Goal: Task Accomplishment & Management: Complete application form

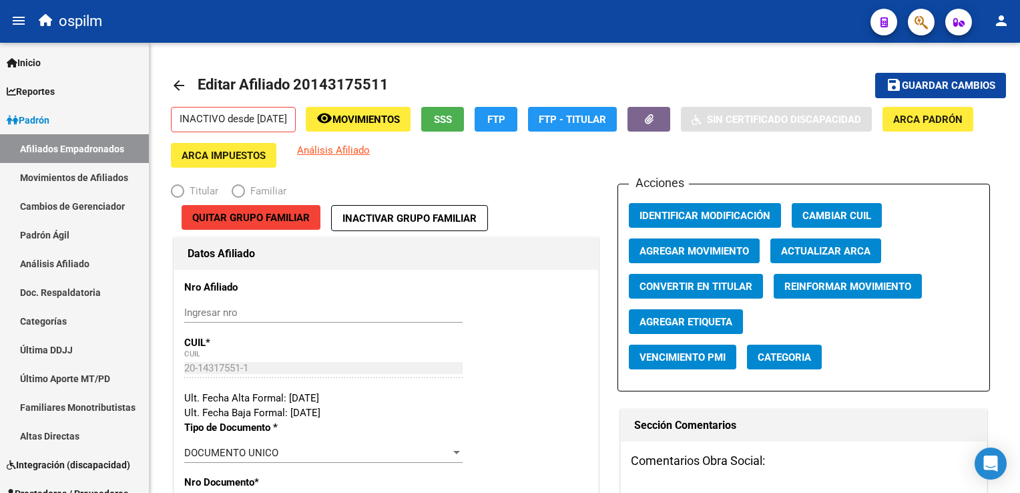
radio input "true"
type input "20-14317551-1"
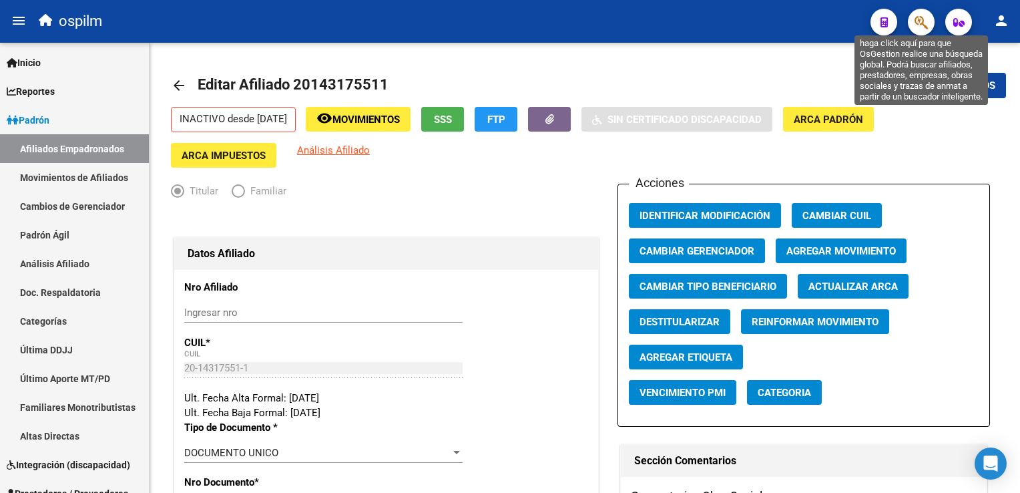
click at [926, 20] on icon "button" at bounding box center [921, 22] width 13 height 15
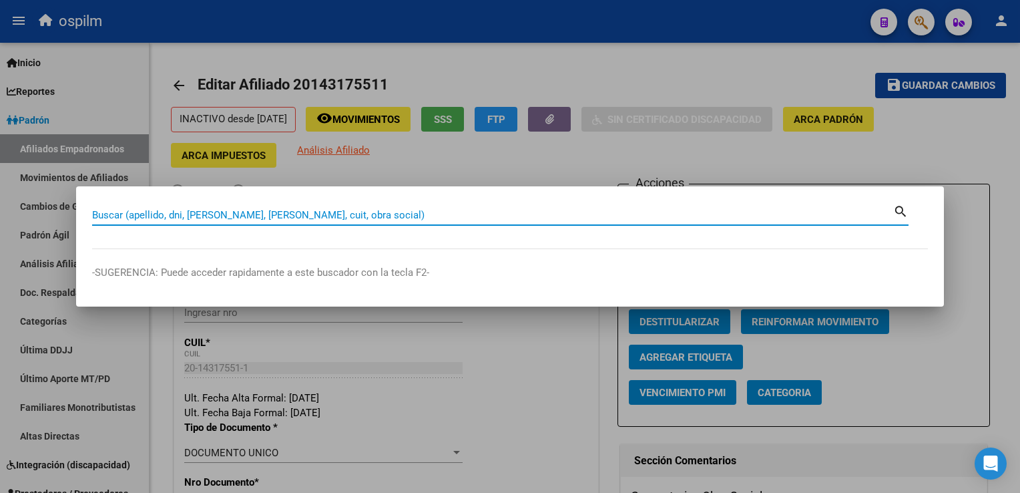
paste input "20400115789"
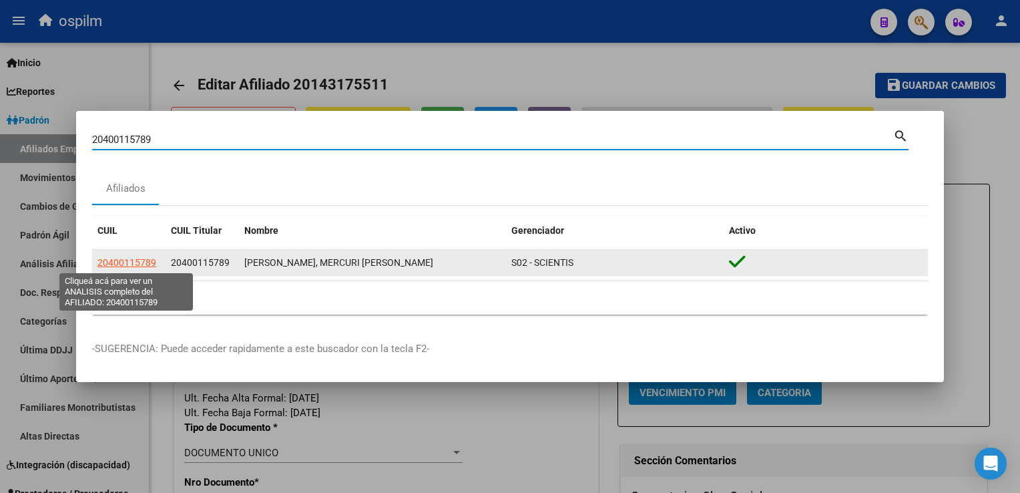
click at [131, 264] on span "20400115789" at bounding box center [126, 262] width 59 height 11
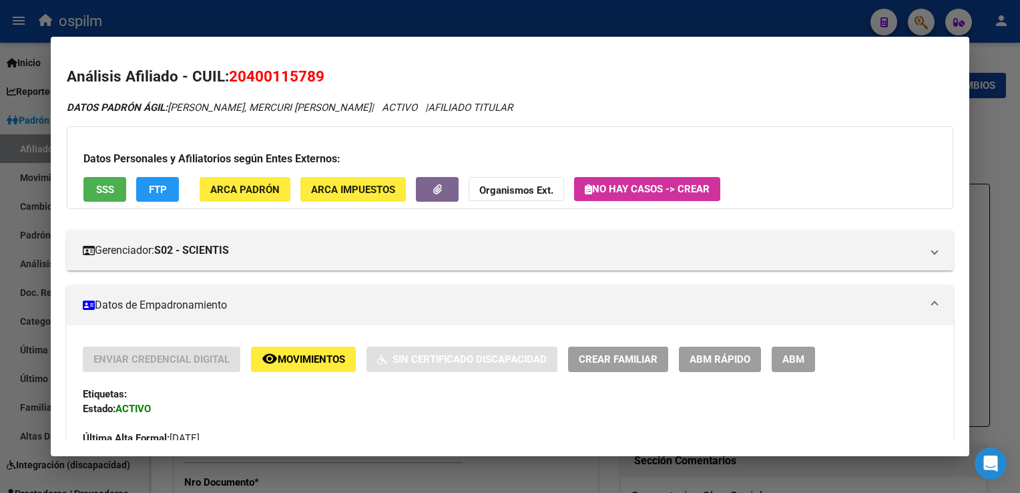
click at [121, 180] on button "SSS" at bounding box center [104, 189] width 43 height 25
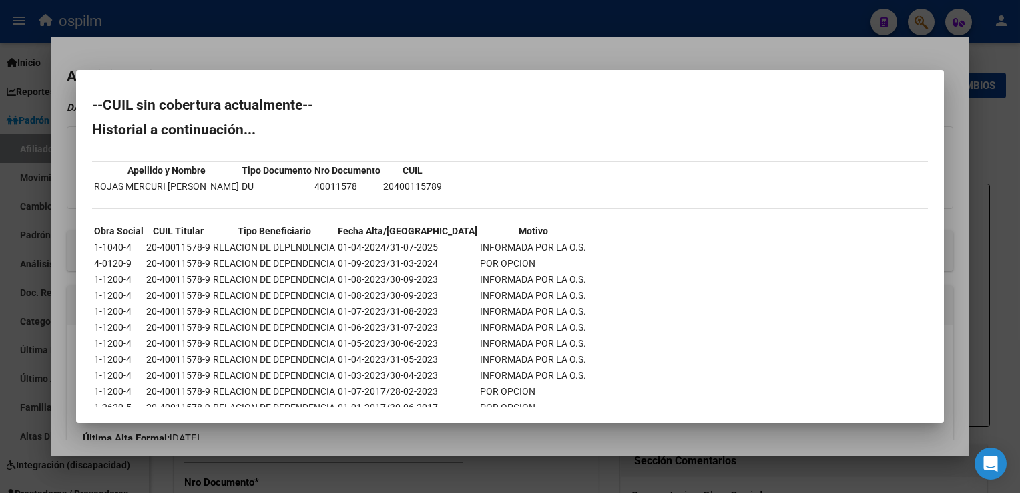
click at [317, 55] on div at bounding box center [510, 246] width 1020 height 493
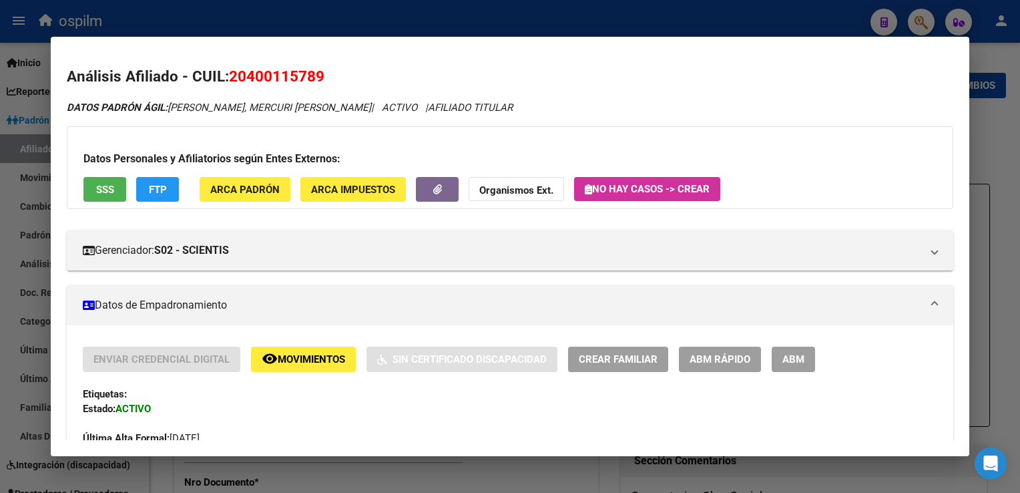
click at [152, 184] on span "FTP" at bounding box center [158, 190] width 18 height 12
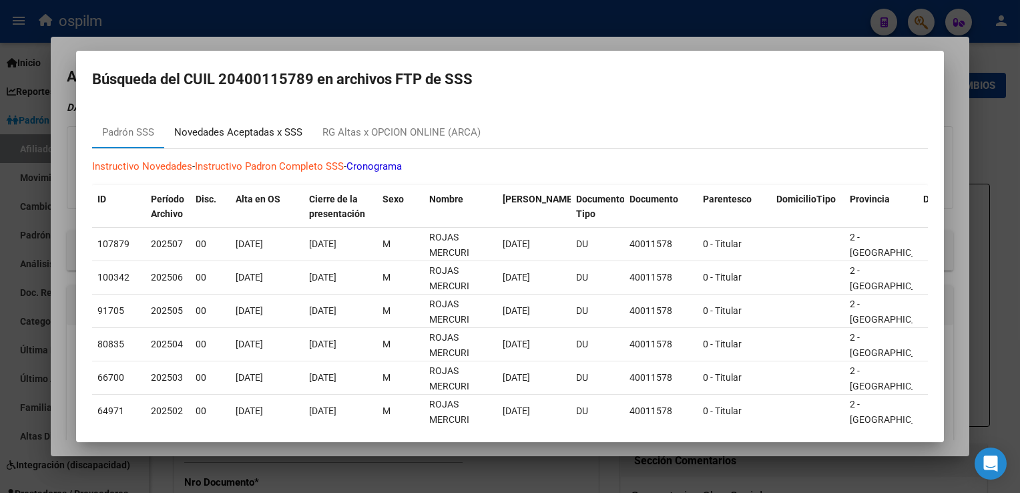
click at [200, 129] on div "Novedades Aceptadas x SSS" at bounding box center [238, 132] width 128 height 15
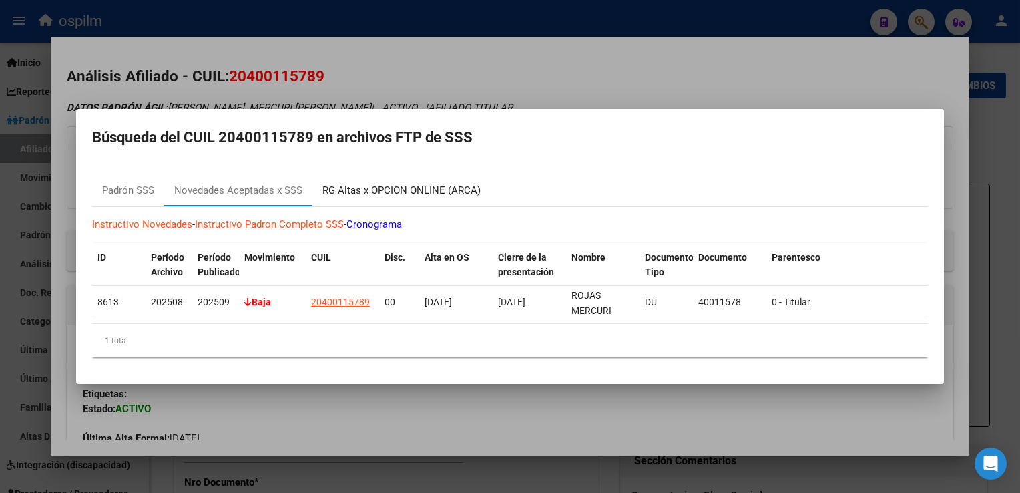
click at [368, 186] on div "RG Altas x OPCION ONLINE (ARCA)" at bounding box center [401, 190] width 158 height 15
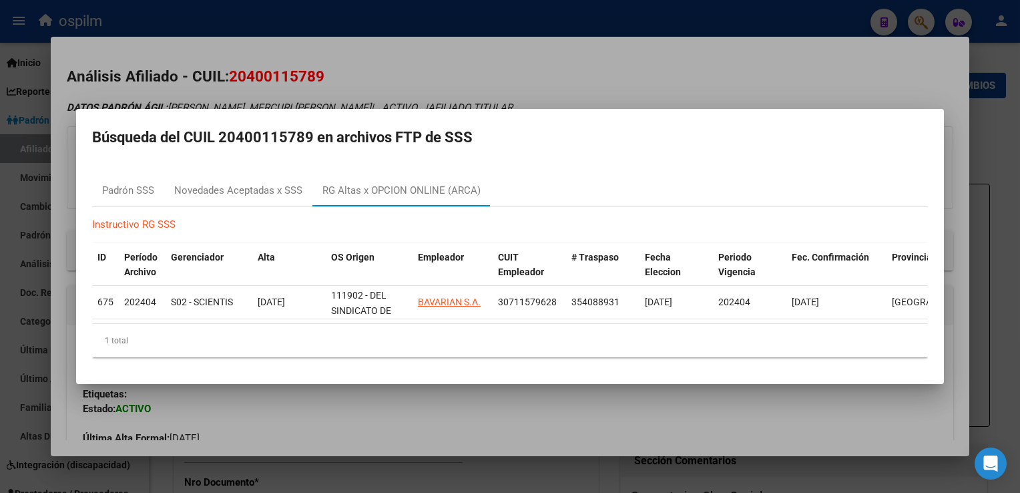
click at [387, 67] on div at bounding box center [510, 246] width 1020 height 493
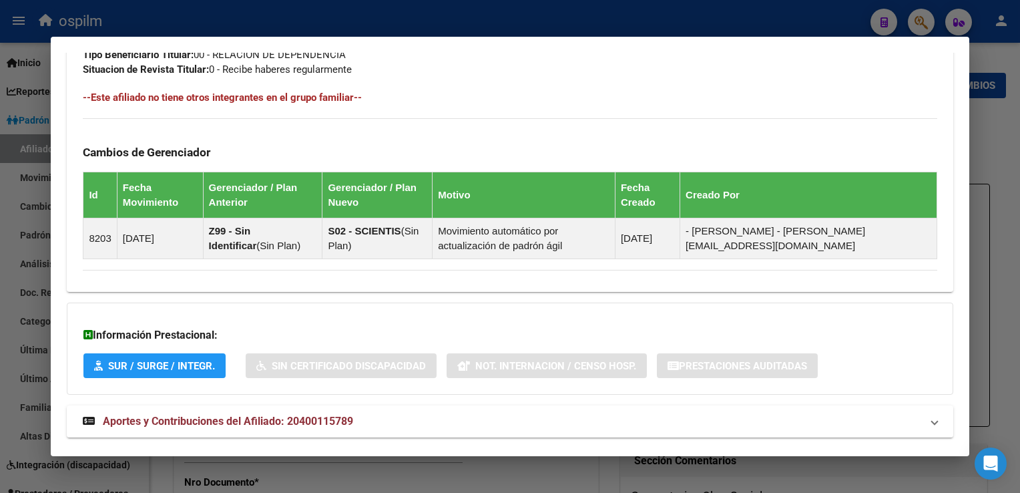
scroll to position [739, 0]
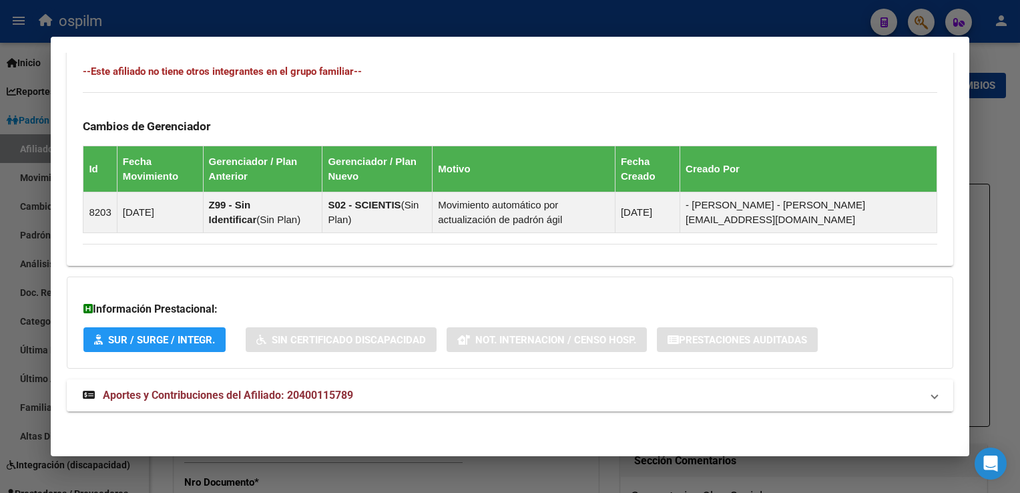
click at [204, 402] on mat-expansion-panel-header "Aportes y Contribuciones del Afiliado: 20400115789" at bounding box center [510, 395] width 886 height 32
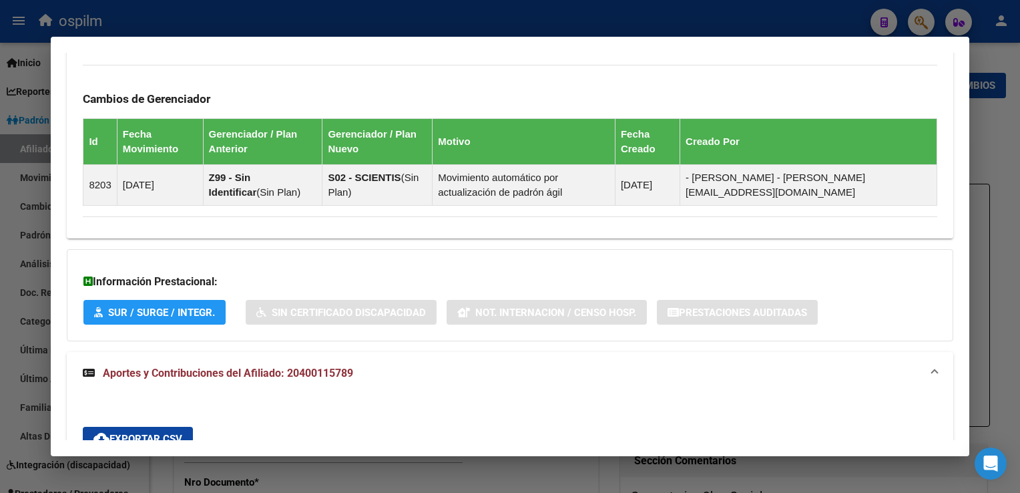
scroll to position [0, 0]
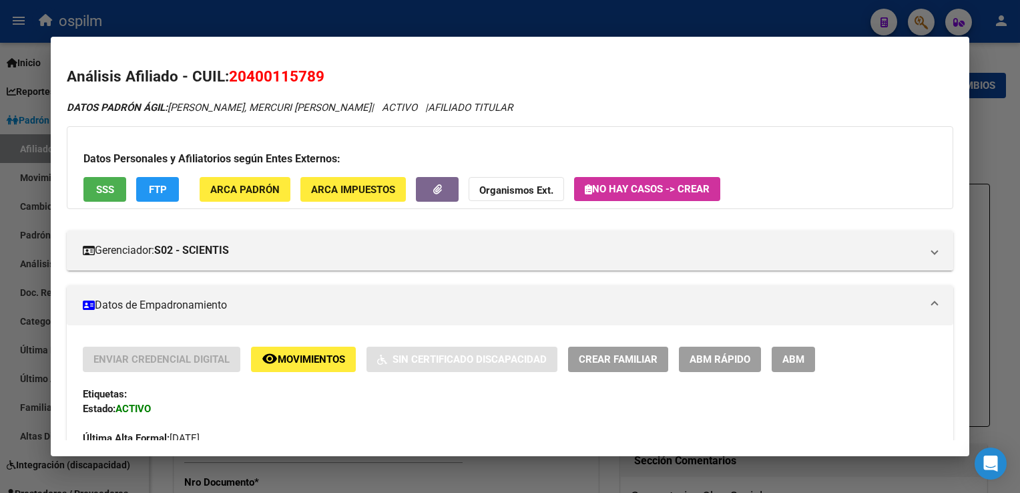
click at [109, 192] on span "SSS" at bounding box center [105, 190] width 18 height 12
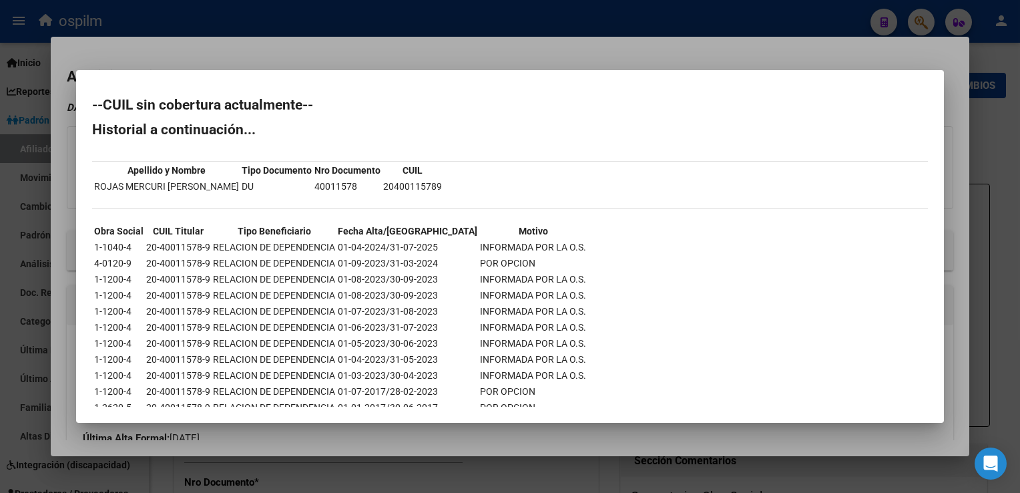
click at [392, 69] on div at bounding box center [510, 246] width 1020 height 493
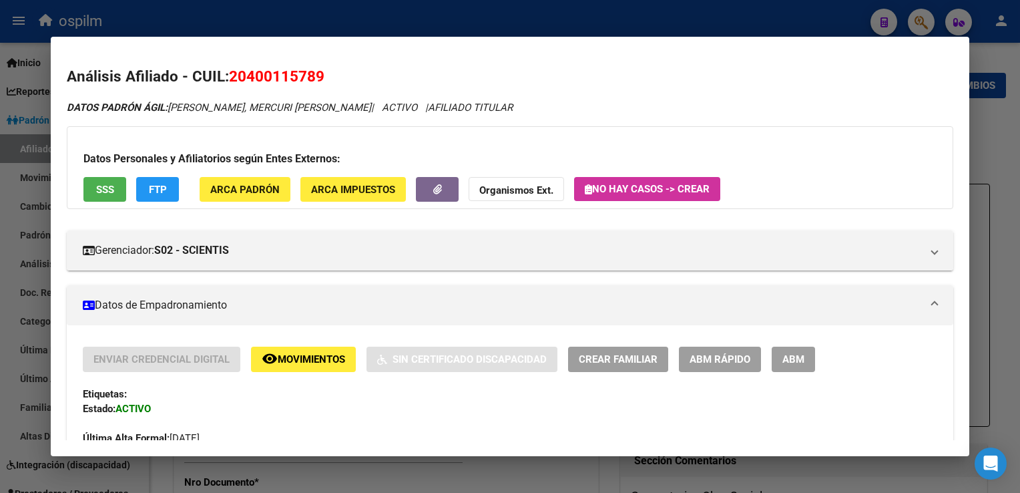
click at [393, 13] on div at bounding box center [510, 246] width 1020 height 493
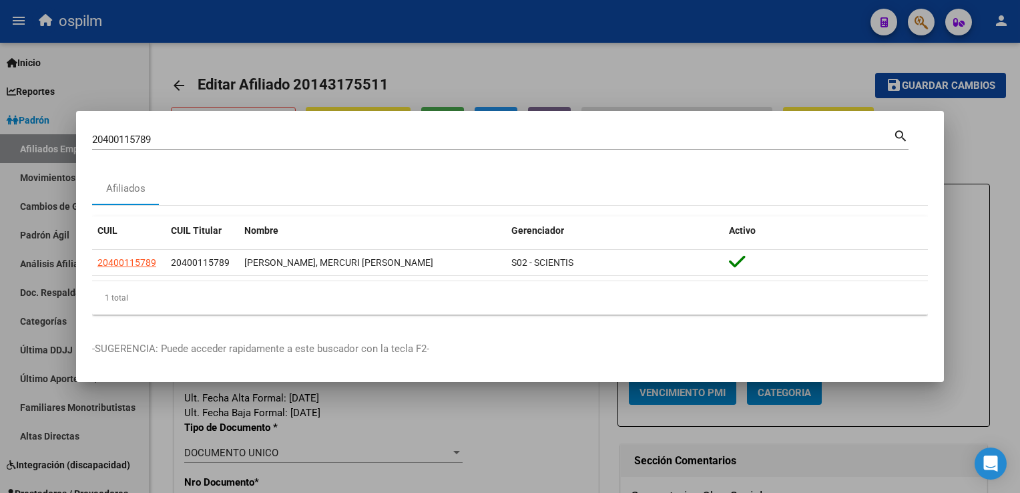
drag, startPoint x: 176, startPoint y: 138, endPoint x: 35, endPoint y: 149, distance: 140.6
click at [21, 150] on div "20400115789 Buscar (apellido, dni, cuil, nro traspaso, cuit, obra social) searc…" at bounding box center [510, 246] width 1020 height 493
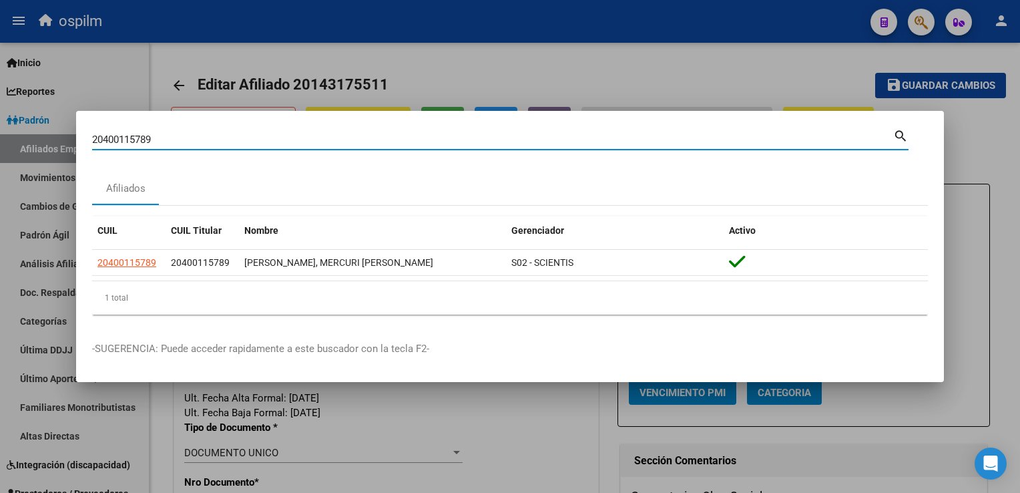
paste input "23217088364"
type input "23217088364"
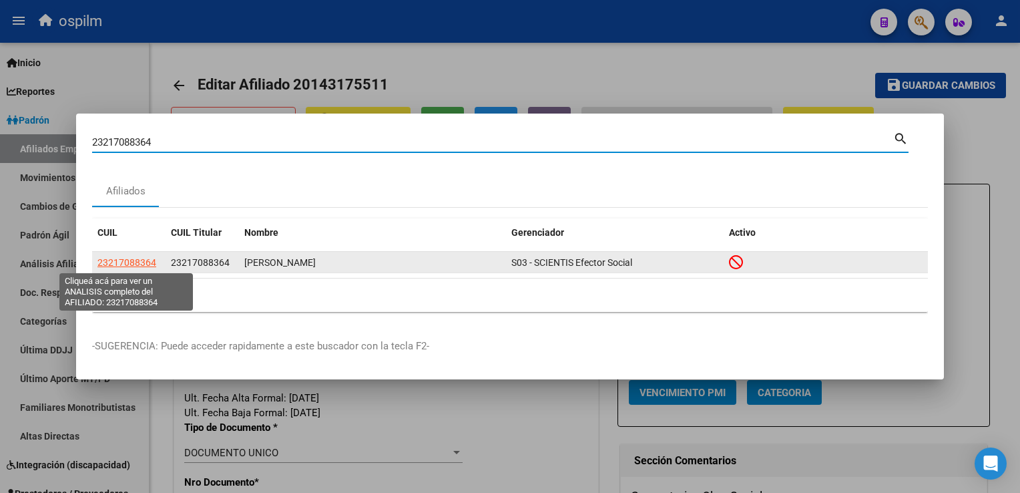
click at [125, 260] on span "23217088364" at bounding box center [126, 262] width 59 height 11
type textarea "23217088364"
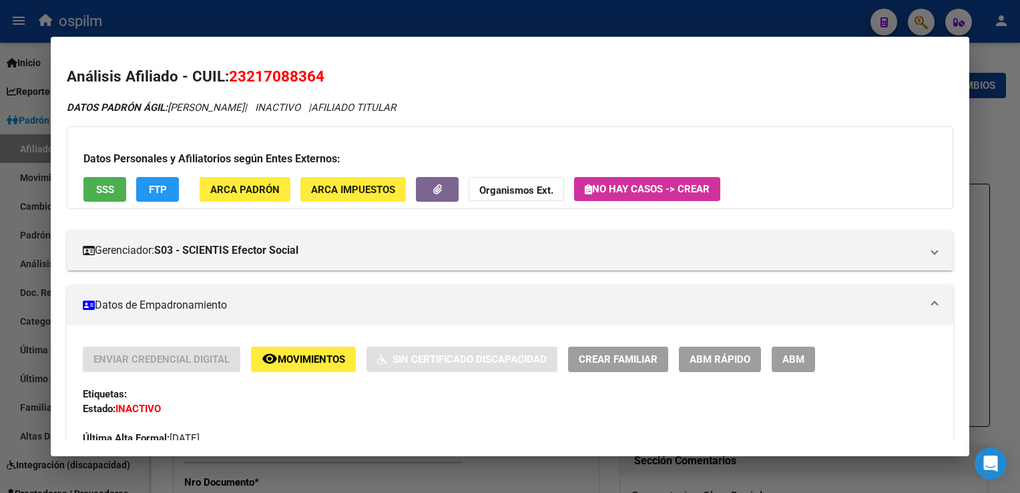
click at [114, 196] on button "SSS" at bounding box center [104, 189] width 43 height 25
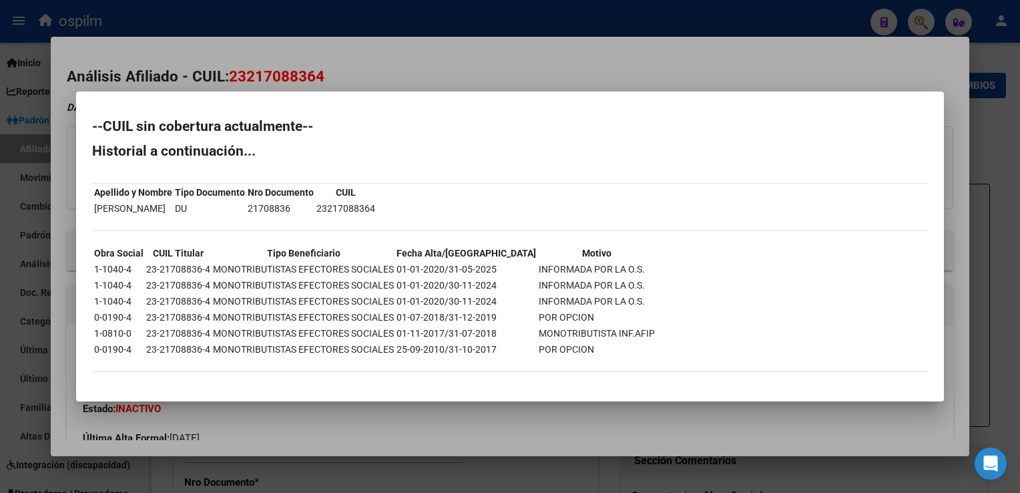
click at [368, 68] on div at bounding box center [510, 246] width 1020 height 493
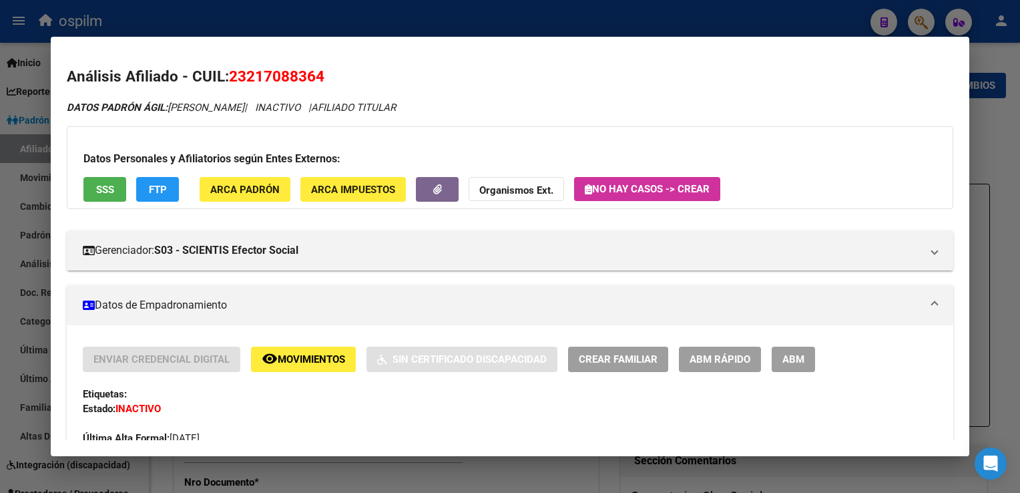
click at [144, 184] on button "FTP" at bounding box center [157, 189] width 43 height 25
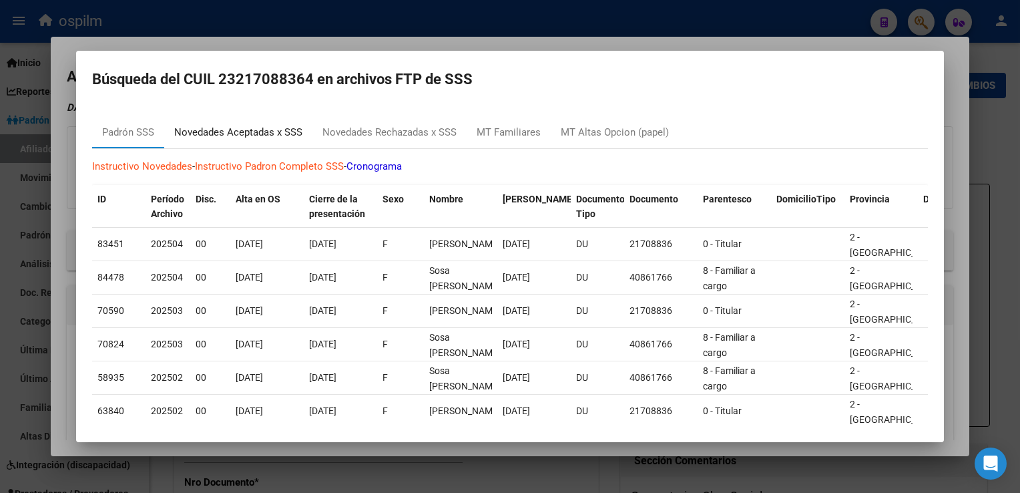
click at [224, 129] on div "Novedades Aceptadas x SSS" at bounding box center [238, 132] width 128 height 15
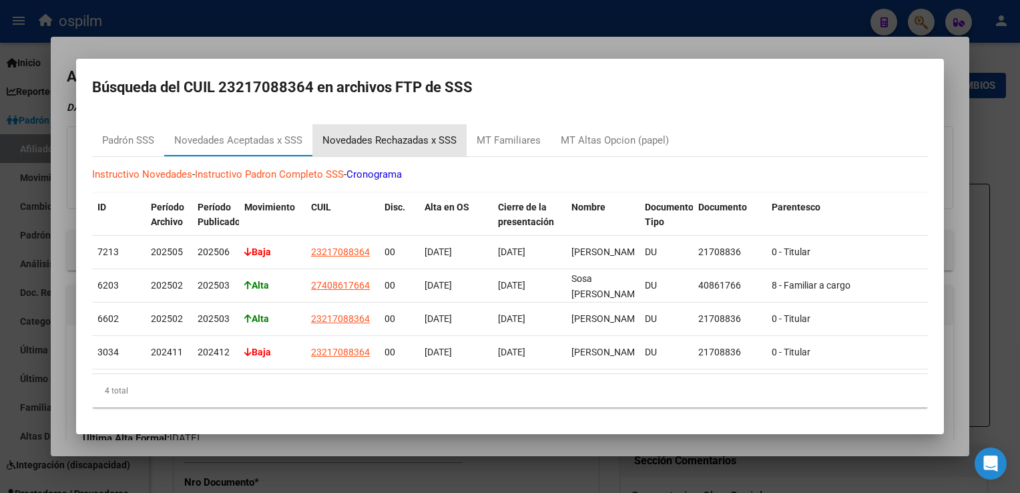
click at [382, 126] on div "Novedades Rechazadas x SSS" at bounding box center [389, 140] width 154 height 32
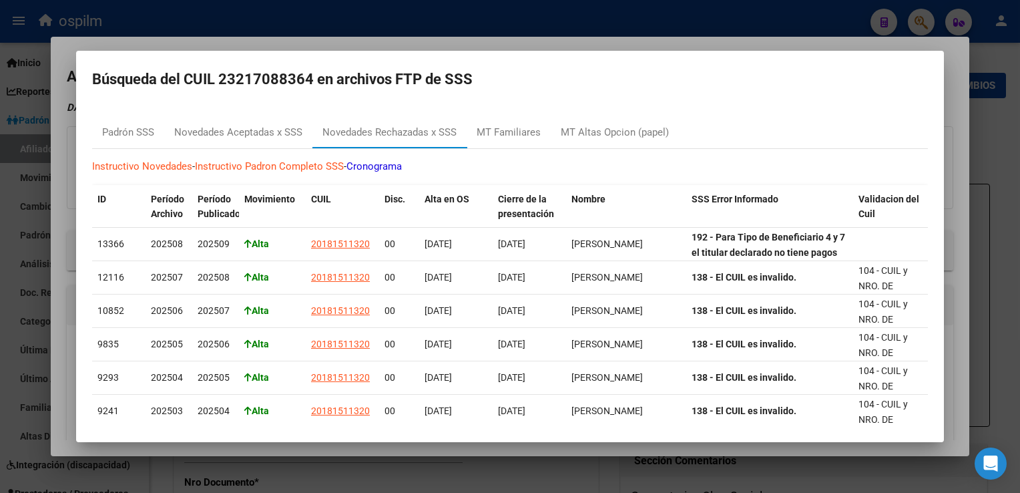
click at [692, 45] on div at bounding box center [510, 246] width 1020 height 493
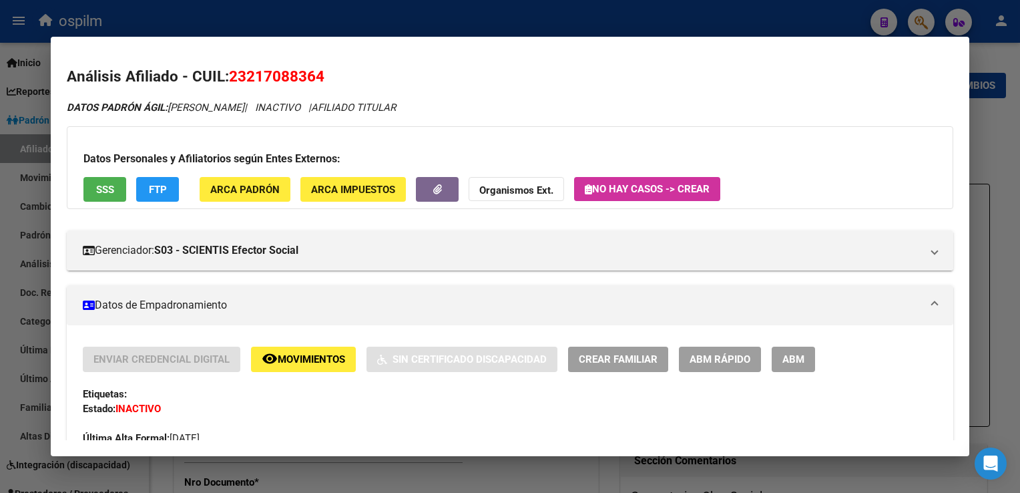
click at [523, 20] on div at bounding box center [510, 246] width 1020 height 493
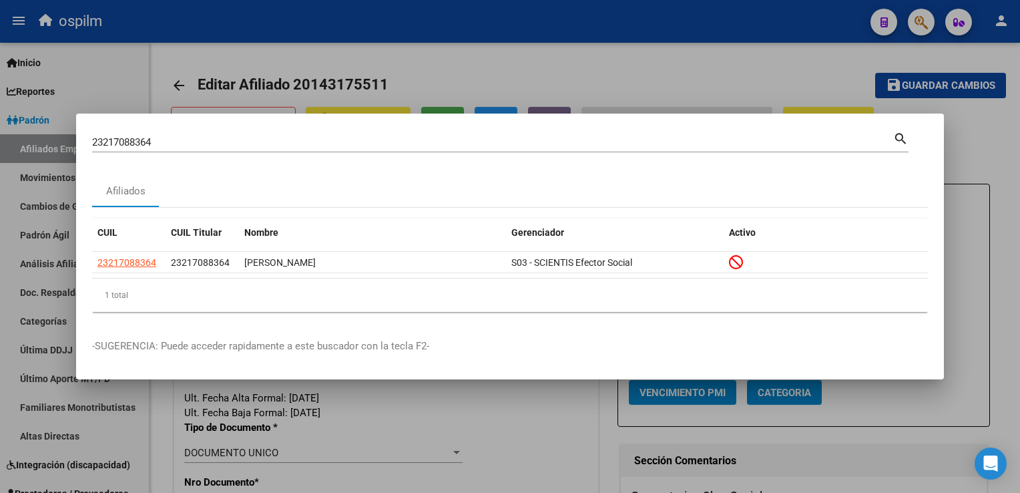
click at [569, 65] on div at bounding box center [510, 246] width 1020 height 493
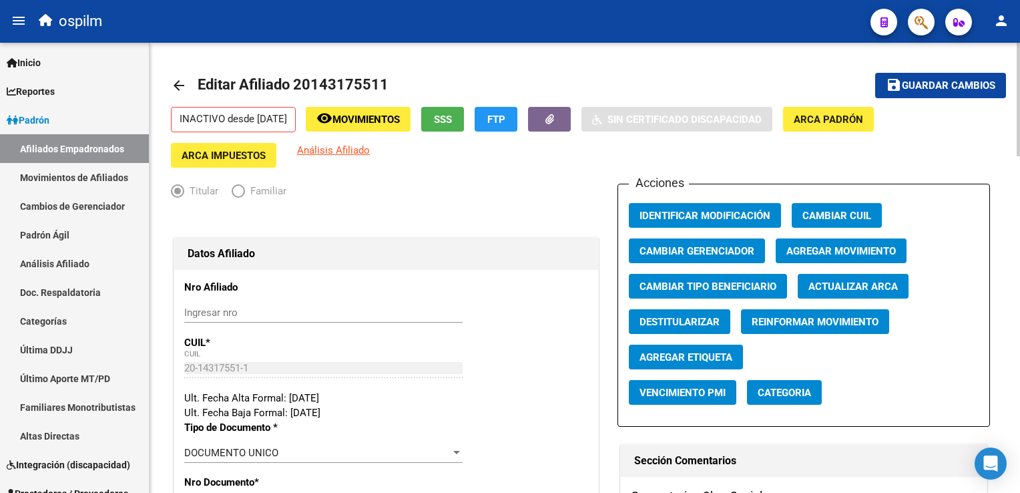
click at [942, 127] on div "INACTIVO desde [DATE] remove_red_eye Movimientos SSS FTP Sin Certificado Discap…" at bounding box center [585, 137] width 828 height 61
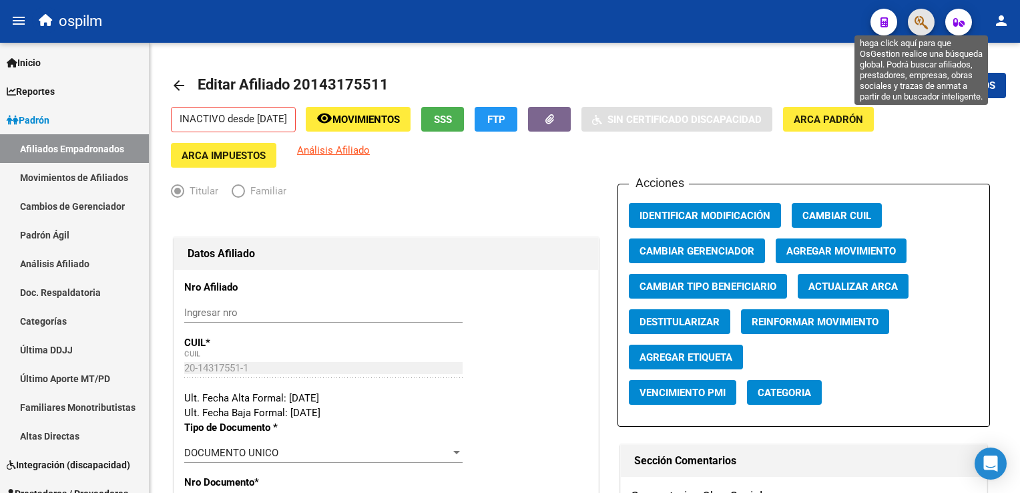
click at [923, 26] on icon "button" at bounding box center [921, 22] width 13 height 15
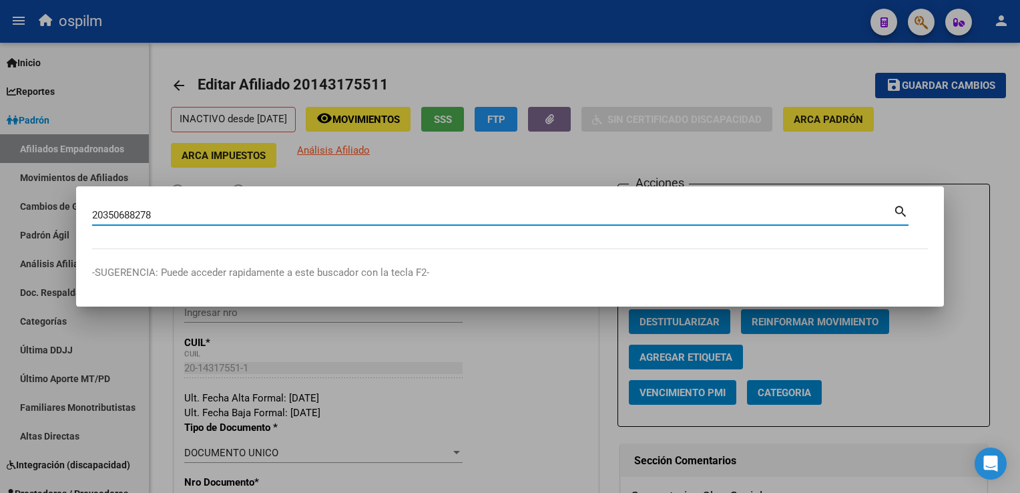
type input "20350688278"
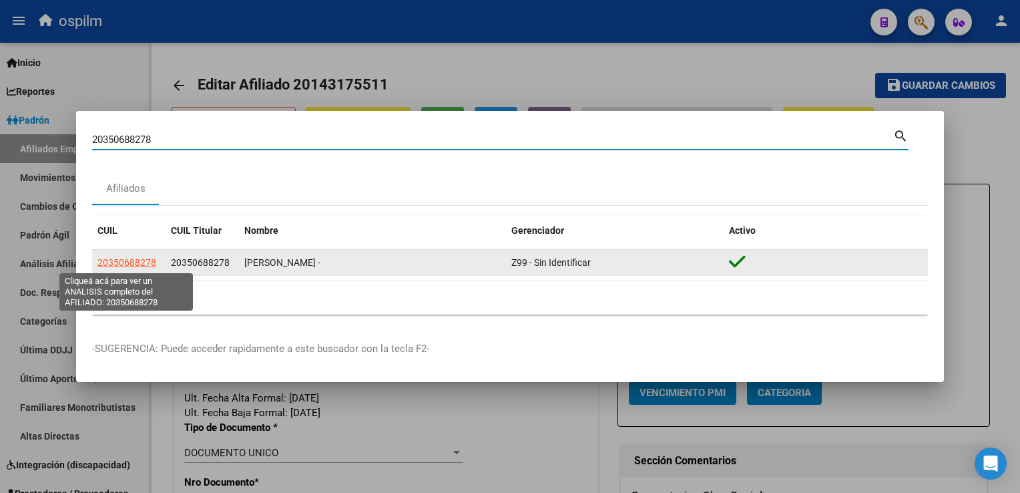
click at [110, 263] on span "20350688278" at bounding box center [126, 262] width 59 height 11
type textarea "20350688278"
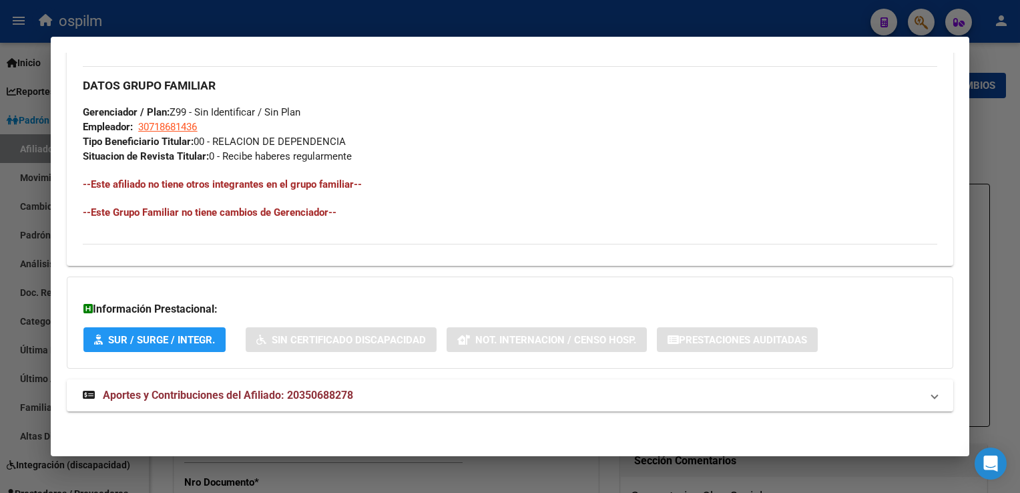
scroll to position [3, 0]
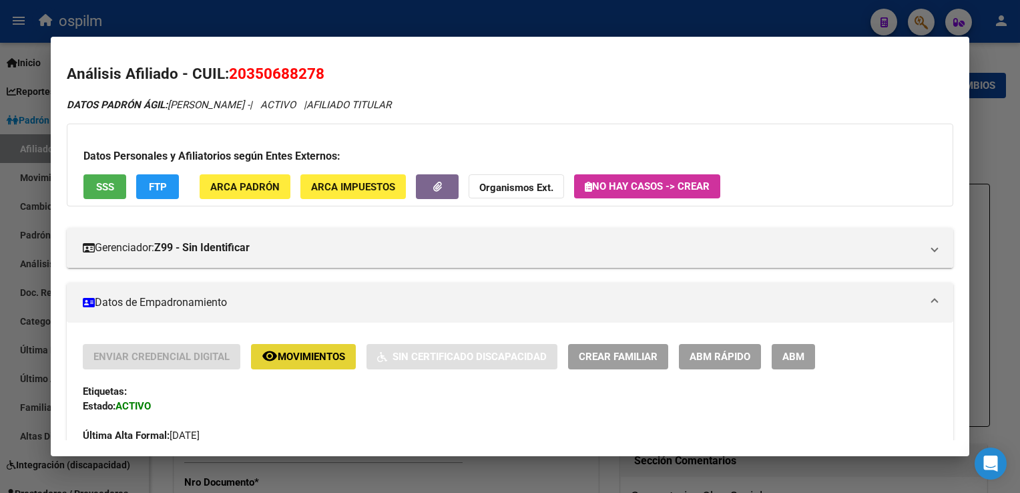
click at [297, 346] on button "remove_red_eye Movimientos" at bounding box center [303, 356] width 105 height 25
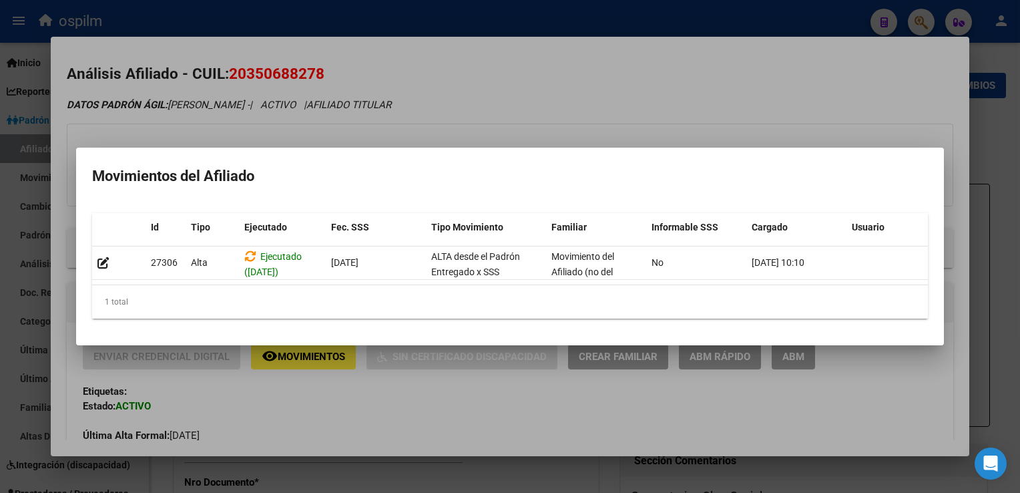
click at [678, 119] on div at bounding box center [510, 246] width 1020 height 493
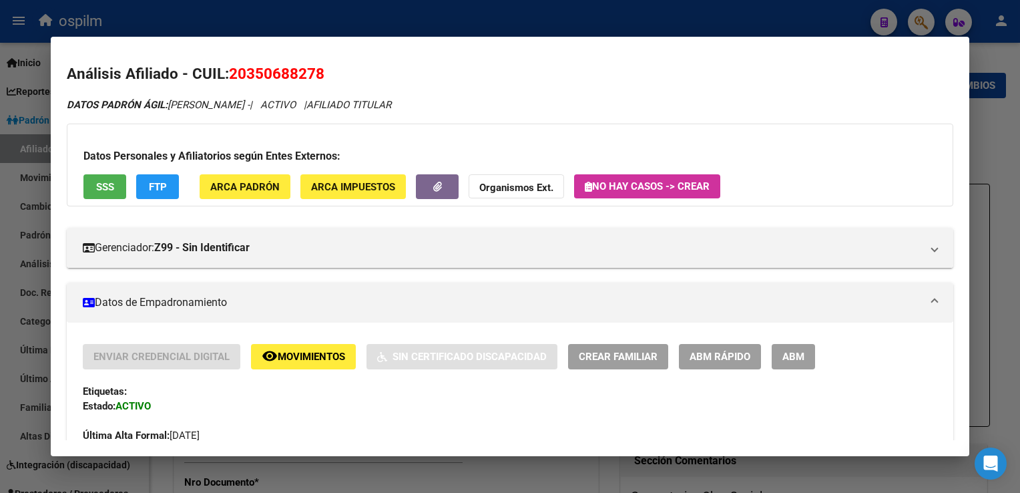
click at [741, 357] on span "ABM Rápido" at bounding box center [720, 357] width 61 height 12
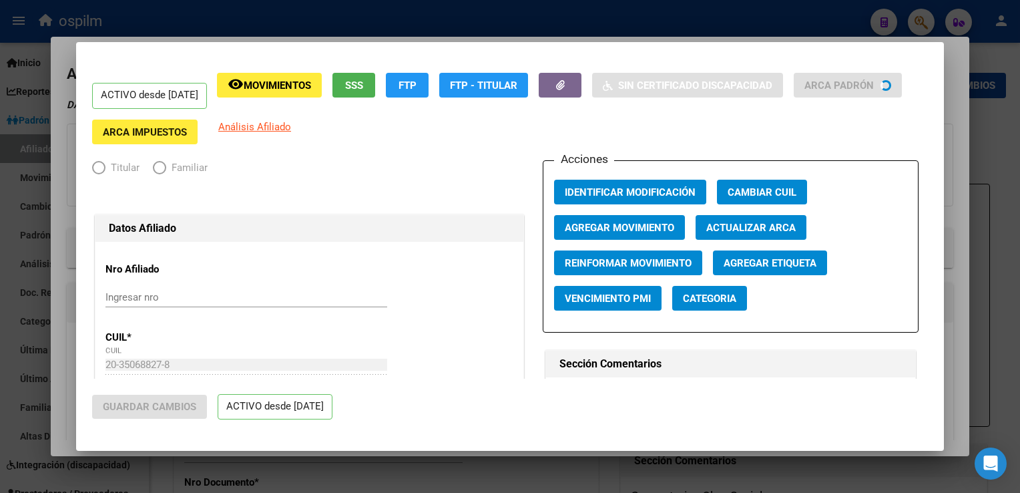
radio input "true"
type input "30-71868143-6"
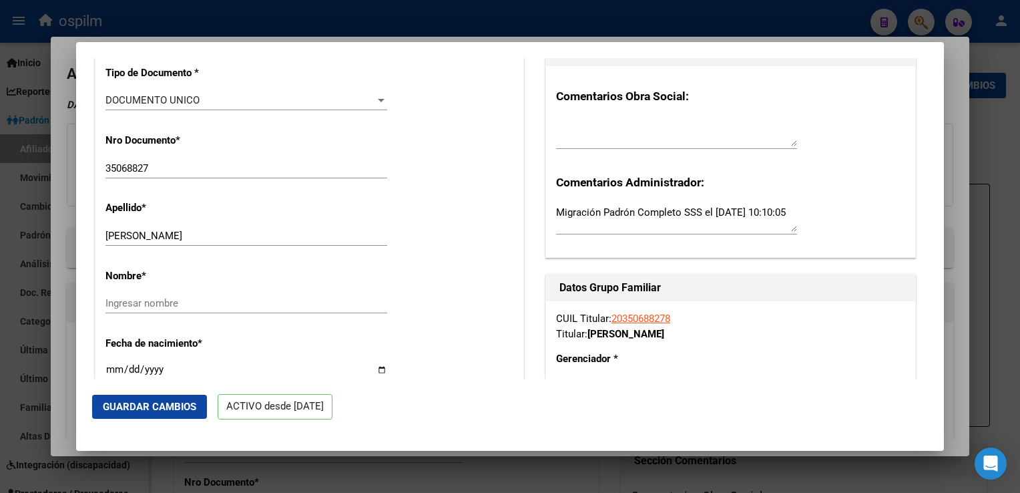
scroll to position [359, 0]
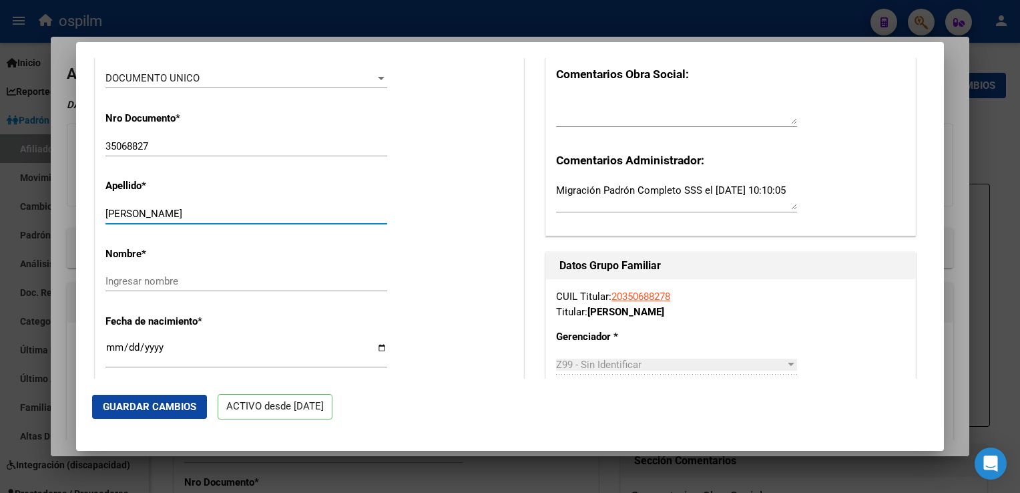
drag, startPoint x: 144, startPoint y: 222, endPoint x: 246, endPoint y: 220, distance: 102.1
click at [246, 220] on input "[PERSON_NAME]" at bounding box center [246, 214] width 282 height 12
type input "FLORES"
click at [124, 287] on input "Ingresar nombre" at bounding box center [246, 281] width 282 height 12
paste input "[PERSON_NAME]"
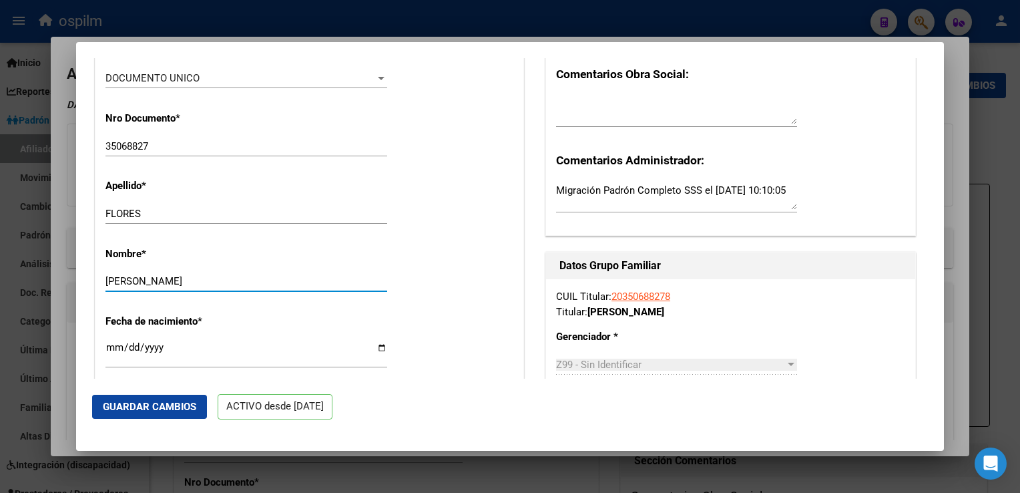
scroll to position [0, 0]
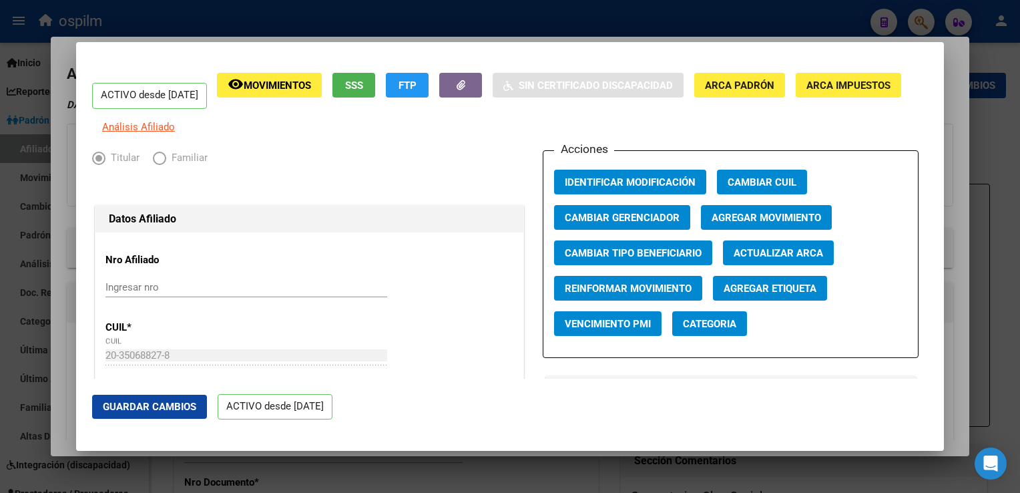
type input "[PERSON_NAME]"
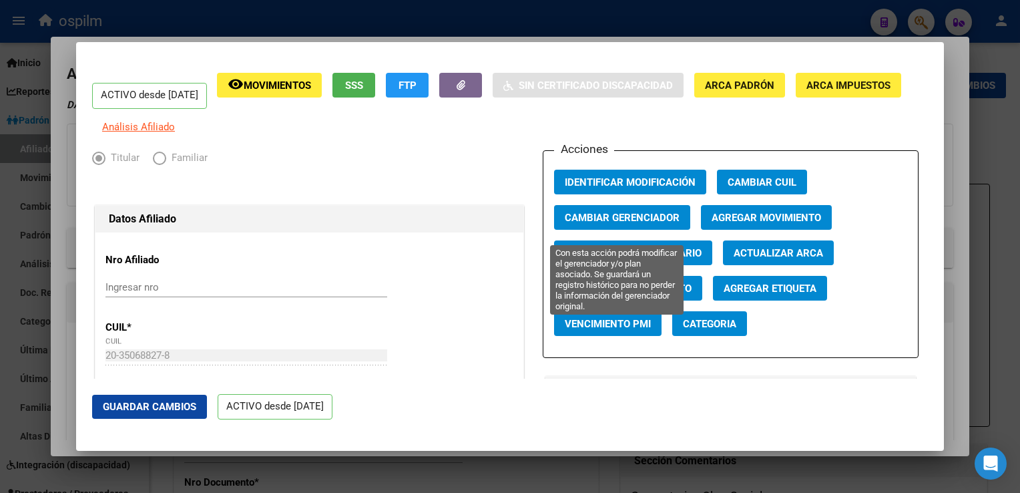
click at [606, 221] on span "Cambiar Gerenciador" at bounding box center [622, 218] width 115 height 12
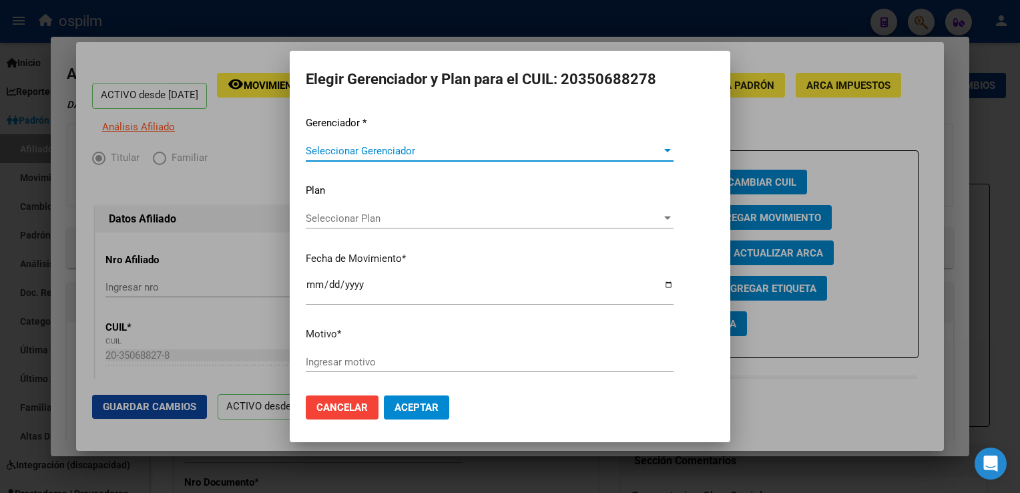
click at [395, 152] on span "Seleccionar Gerenciador" at bounding box center [484, 151] width 356 height 12
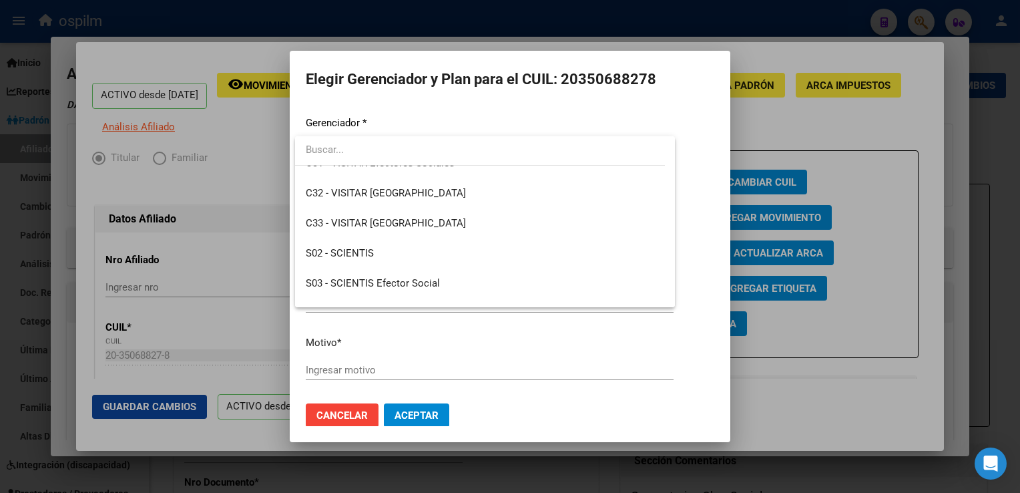
scroll to position [184, 0]
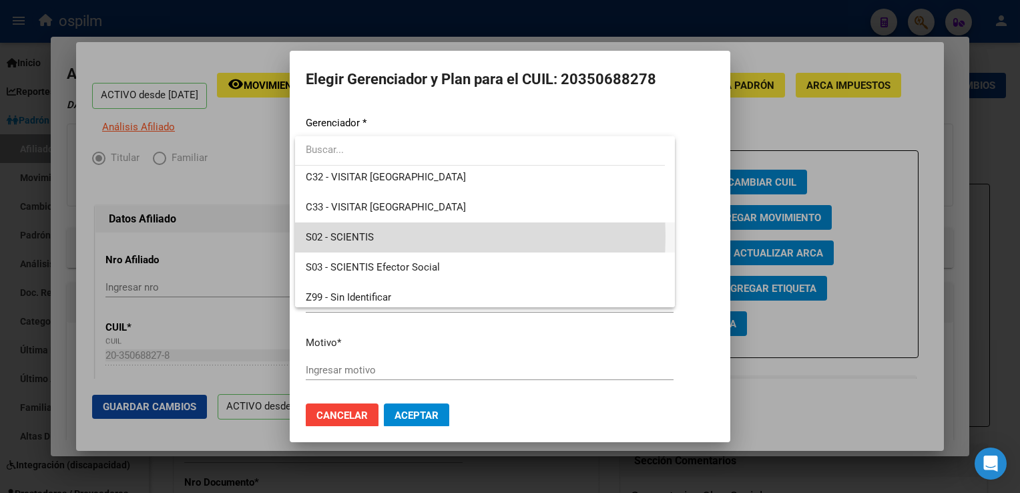
click at [377, 235] on span "S02 - SCIENTIS" at bounding box center [485, 237] width 358 height 30
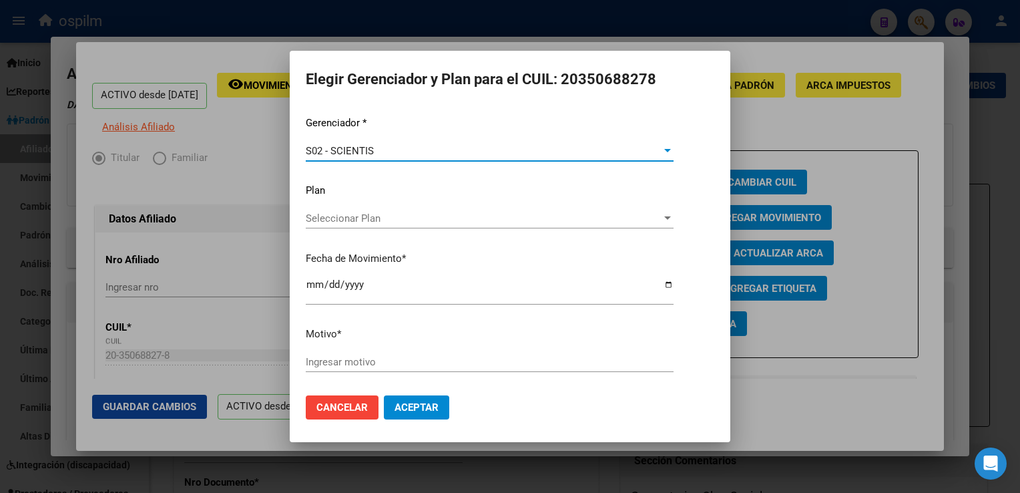
click at [325, 363] on input "Ingresar motivo" at bounding box center [490, 362] width 368 height 12
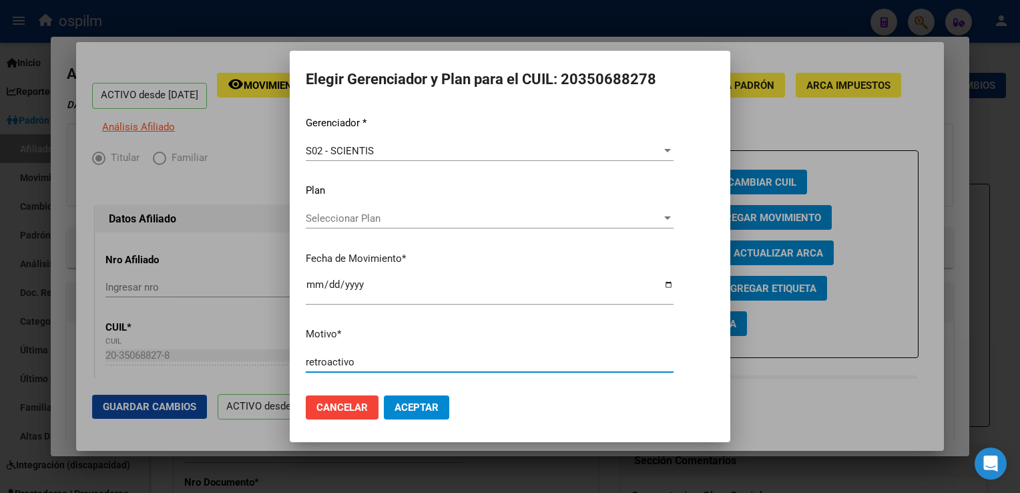
type input "retroactivo"
click at [401, 400] on button "Aceptar" at bounding box center [416, 407] width 65 height 24
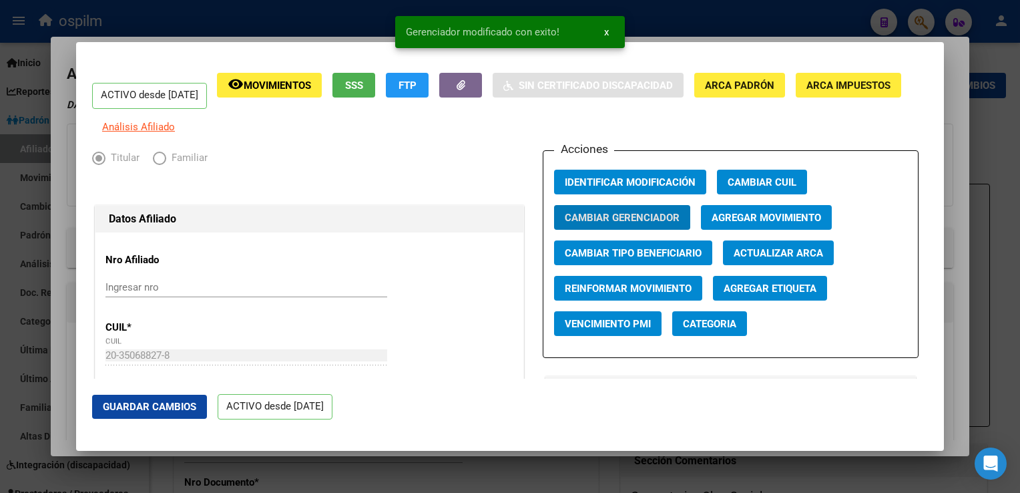
click at [152, 417] on button "Guardar Cambios" at bounding box center [149, 407] width 115 height 24
click at [952, 132] on div at bounding box center [510, 246] width 1020 height 493
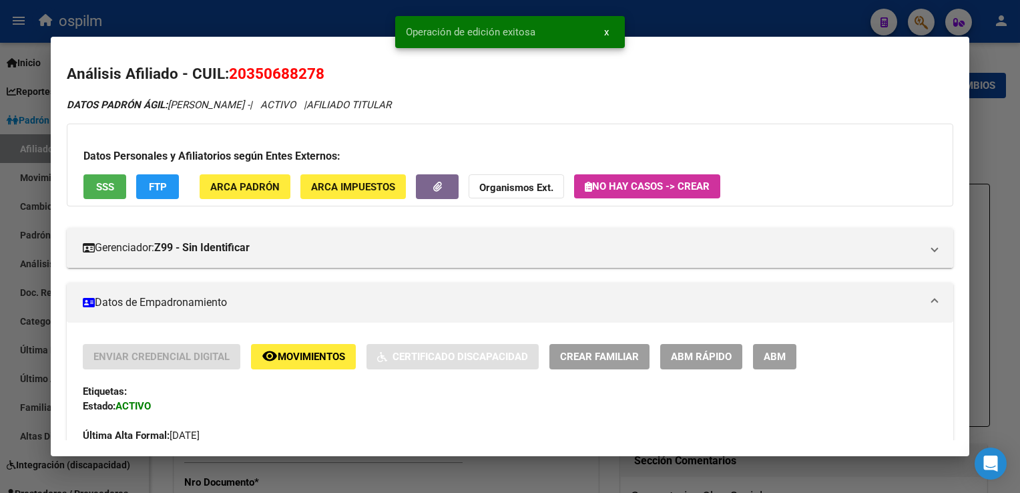
click at [982, 132] on div at bounding box center [510, 246] width 1020 height 493
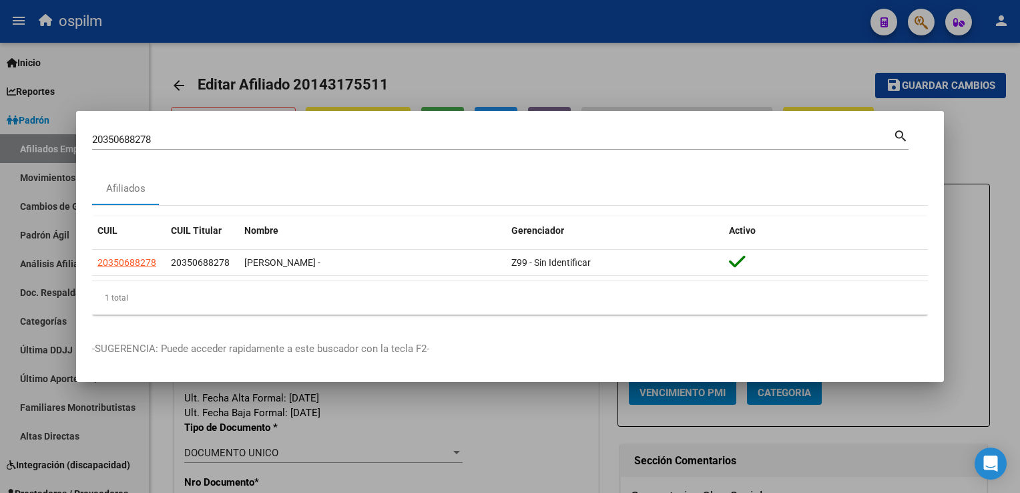
drag, startPoint x: 155, startPoint y: 144, endPoint x: 99, endPoint y: 137, distance: 55.8
click at [93, 138] on input "20350688278" at bounding box center [492, 140] width 801 height 12
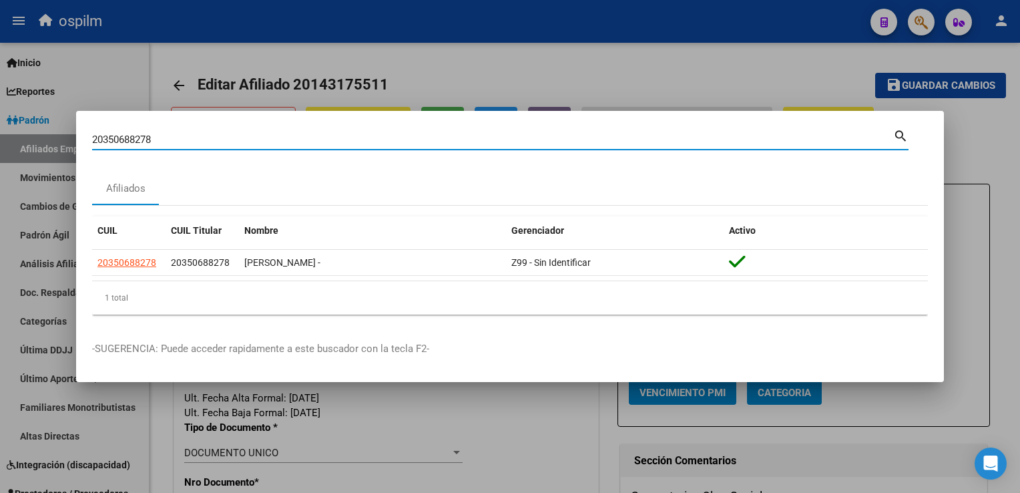
paste input "20339506583"
type input "20339506583"
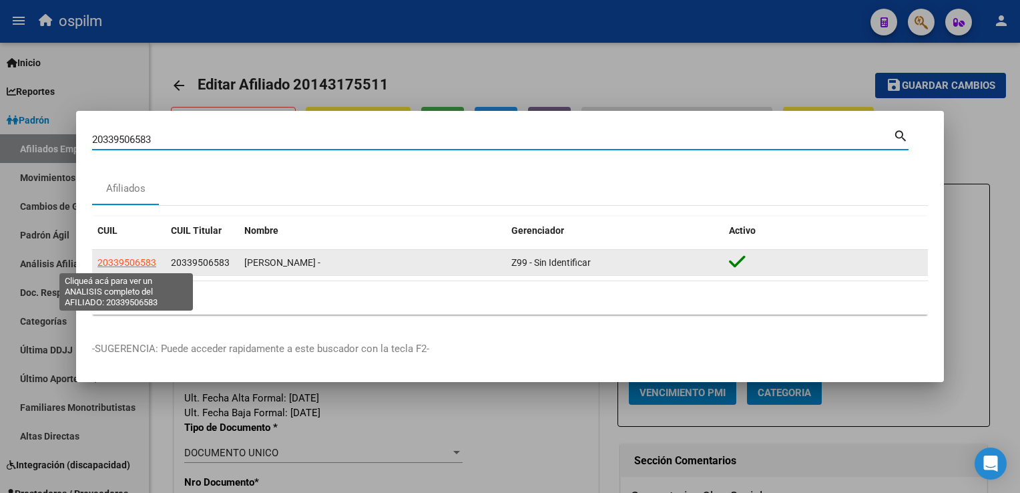
click at [142, 264] on span "20339506583" at bounding box center [126, 262] width 59 height 11
type textarea "20339506583"
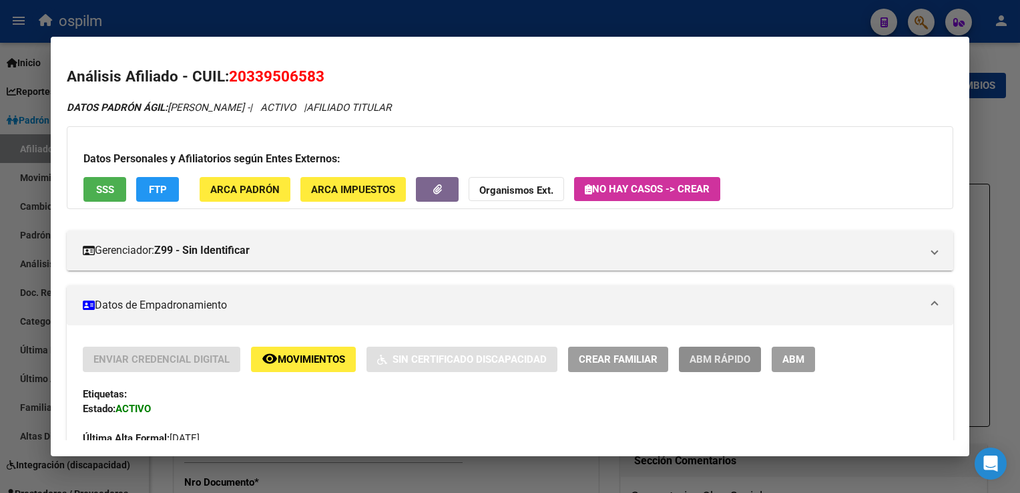
click at [728, 362] on span "ABM Rápido" at bounding box center [720, 360] width 61 height 12
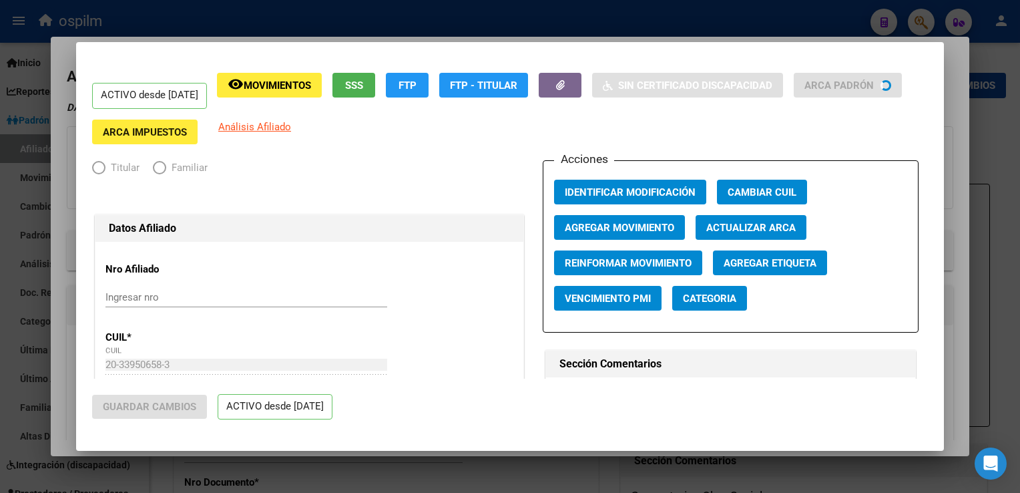
radio input "true"
type input "30-70822274-3"
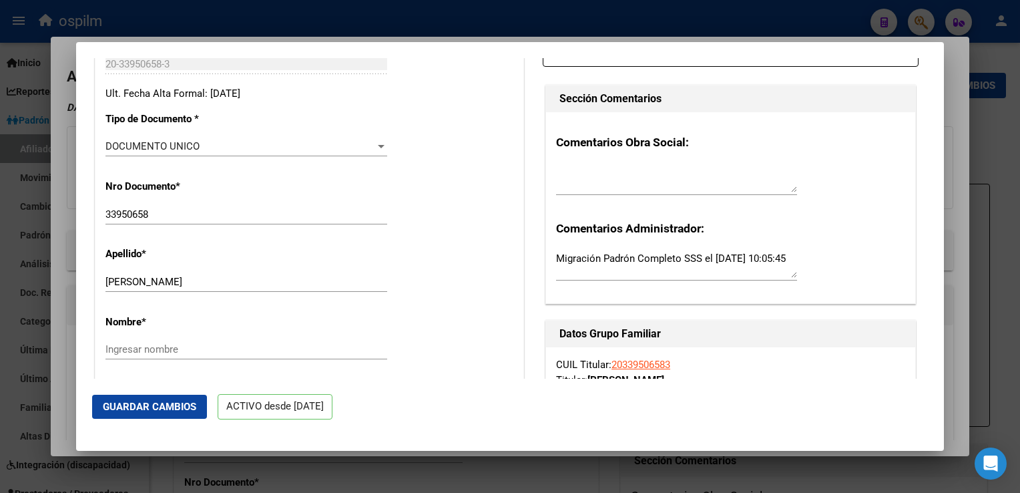
scroll to position [310, 0]
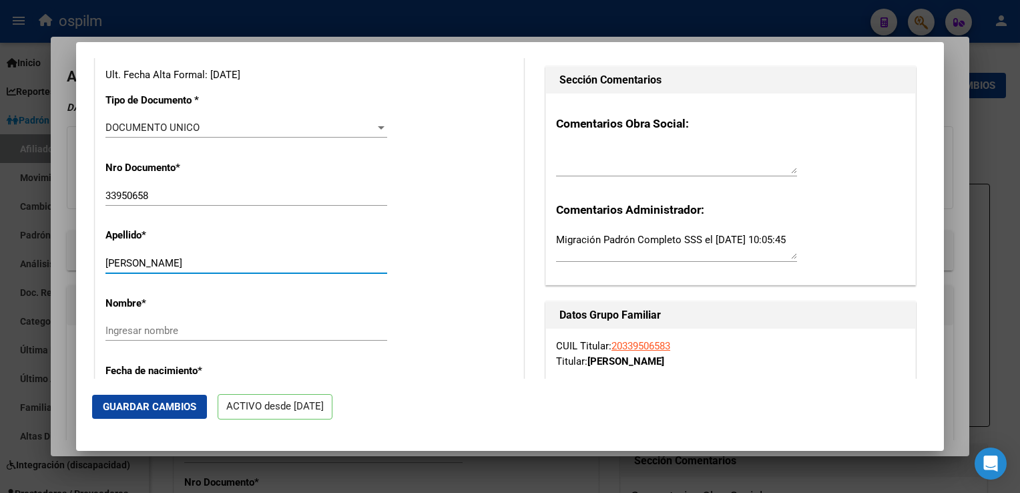
drag, startPoint x: 150, startPoint y: 270, endPoint x: 190, endPoint y: 276, distance: 40.4
click at [227, 269] on input "[PERSON_NAME]" at bounding box center [246, 263] width 282 height 12
type input "MONZON"
click at [119, 336] on input "Ingresar nombre" at bounding box center [246, 330] width 282 height 12
paste input "[PERSON_NAME]"
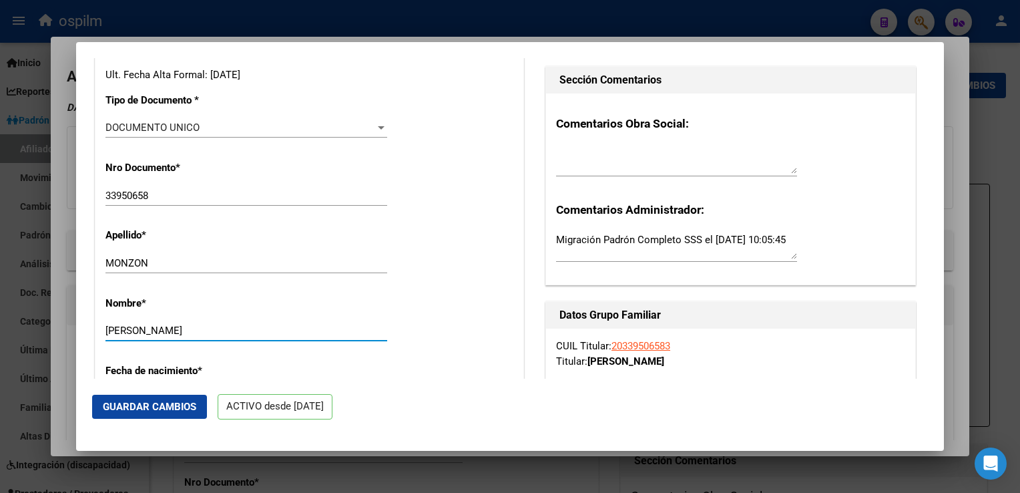
scroll to position [0, 0]
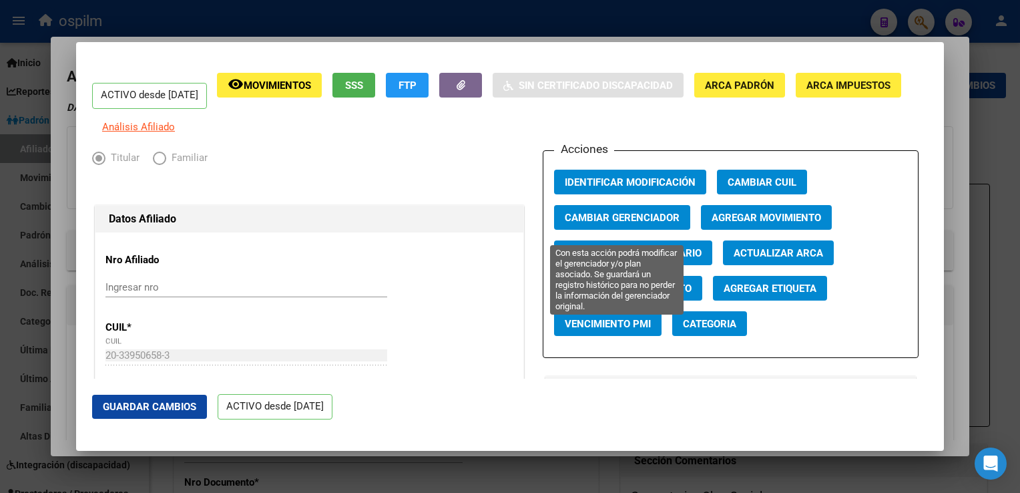
type input "[PERSON_NAME]"
click at [599, 223] on span "Cambiar Gerenciador" at bounding box center [622, 218] width 115 height 12
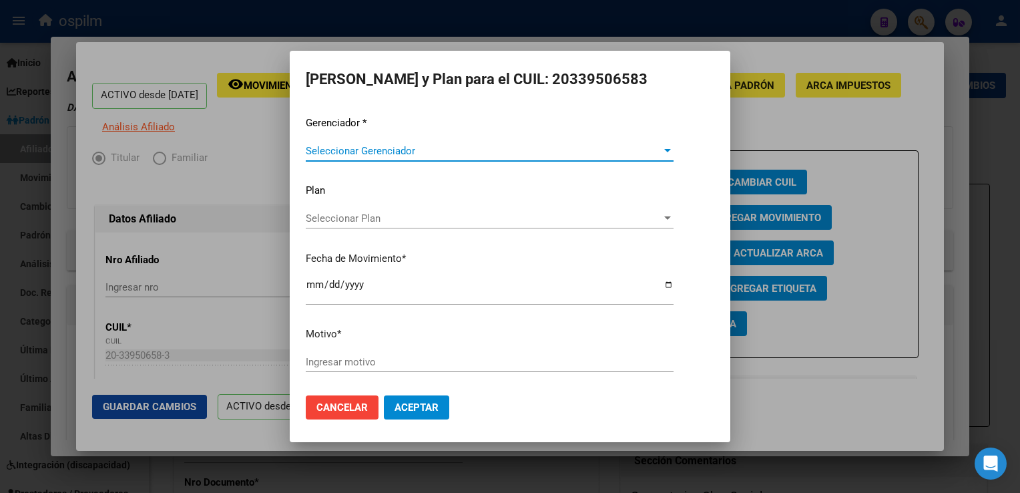
click at [419, 149] on span "Seleccionar Gerenciador" at bounding box center [484, 151] width 356 height 12
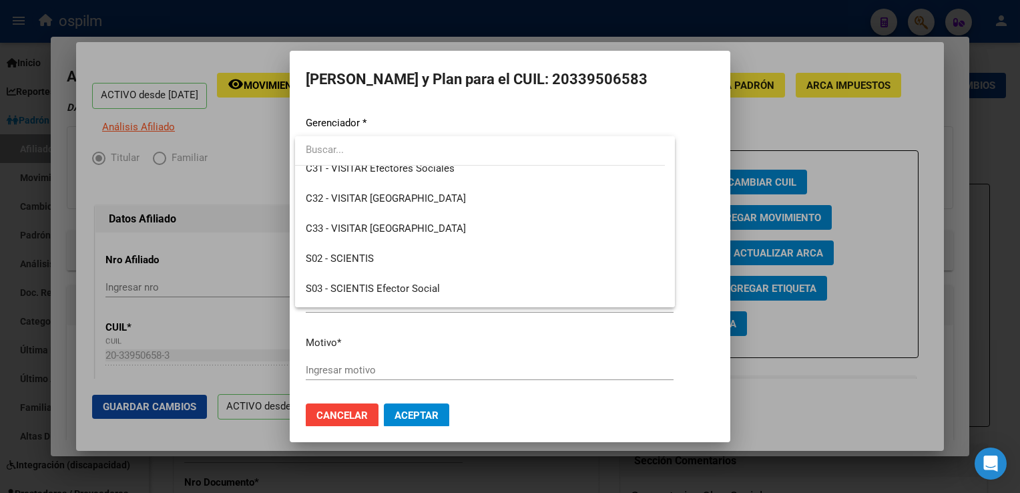
scroll to position [190, 0]
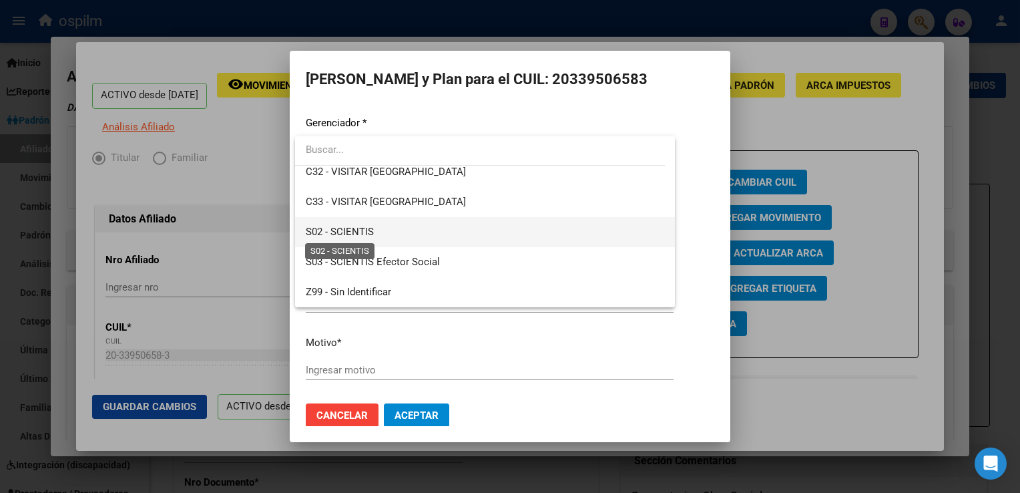
click at [347, 228] on span "S02 - SCIENTIS" at bounding box center [340, 232] width 68 height 12
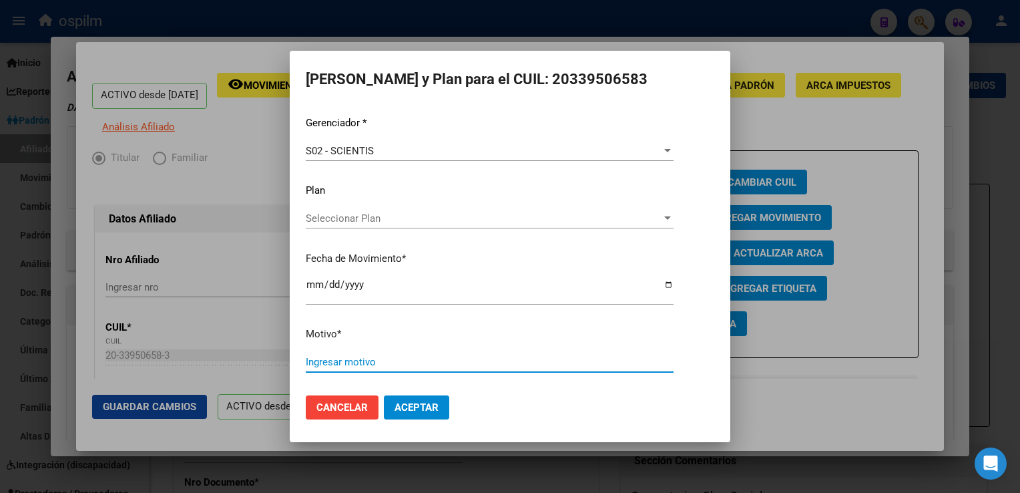
click at [322, 356] on input "Ingresar motivo" at bounding box center [490, 362] width 368 height 12
type input "RETROACTIVO"
click at [407, 407] on span "Aceptar" at bounding box center [417, 407] width 44 height 12
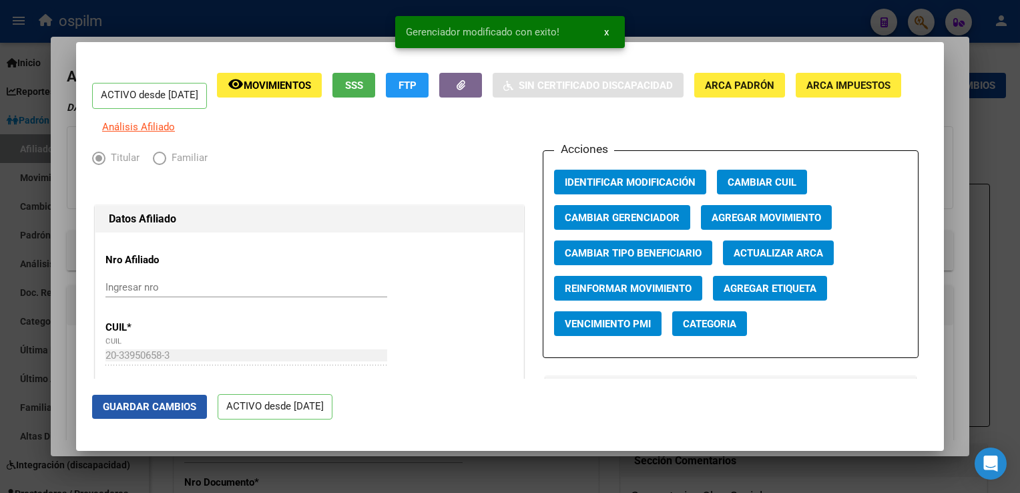
drag, startPoint x: 144, startPoint y: 410, endPoint x: 212, endPoint y: 394, distance: 70.0
click at [144, 410] on span "Guardar Cambios" at bounding box center [149, 407] width 93 height 12
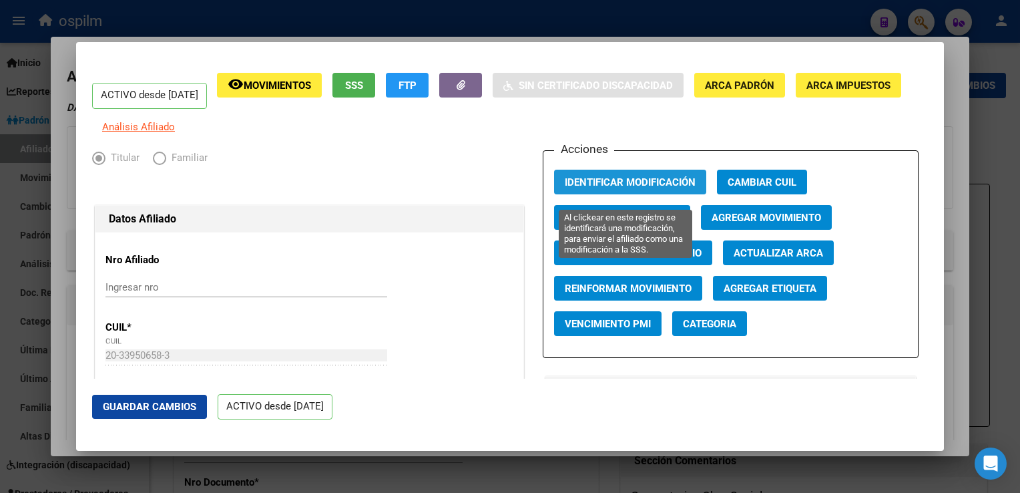
click at [631, 194] on button "Identificar Modificación" at bounding box center [630, 182] width 152 height 25
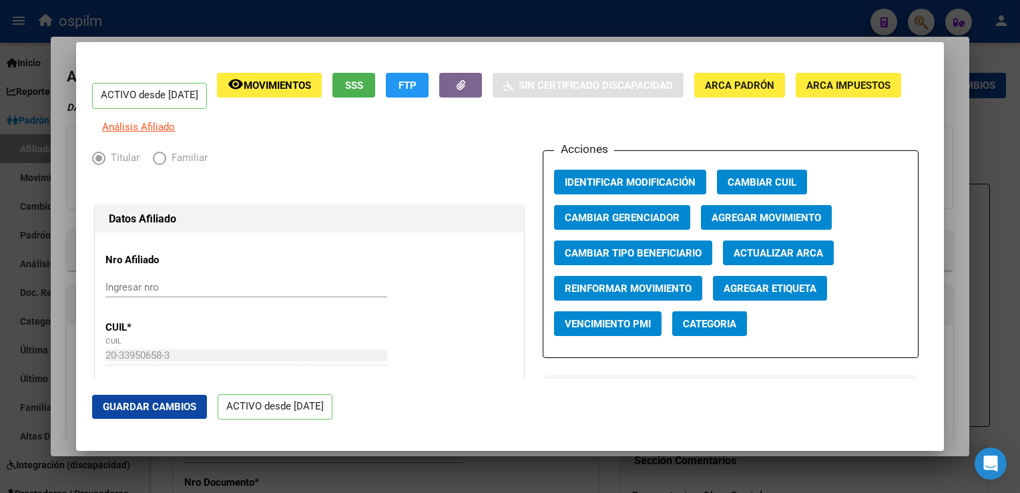
click at [791, 259] on span "Actualizar ARCA" at bounding box center [778, 253] width 89 height 12
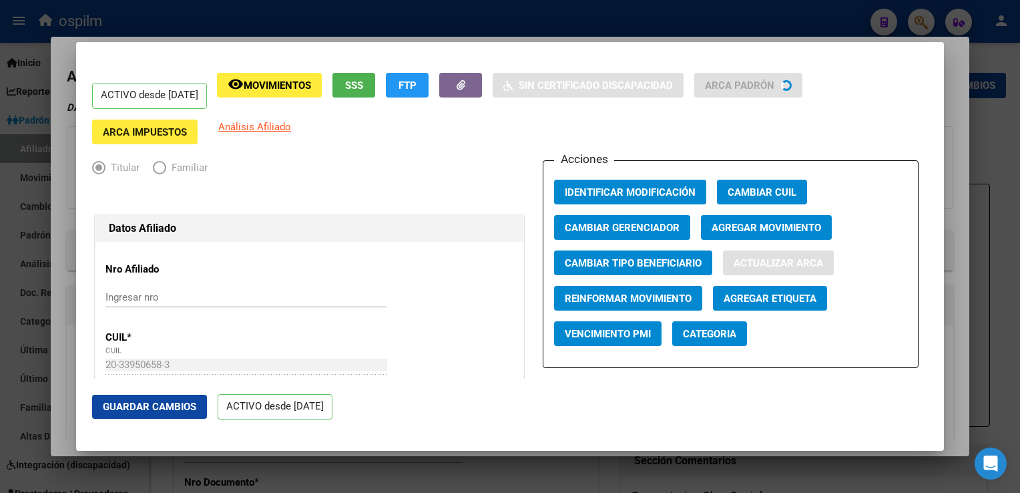
type input "MONZON"
type input "[PERSON_NAME]"
type input "ACC [PERSON_NAME] S/N CUARTEL III"
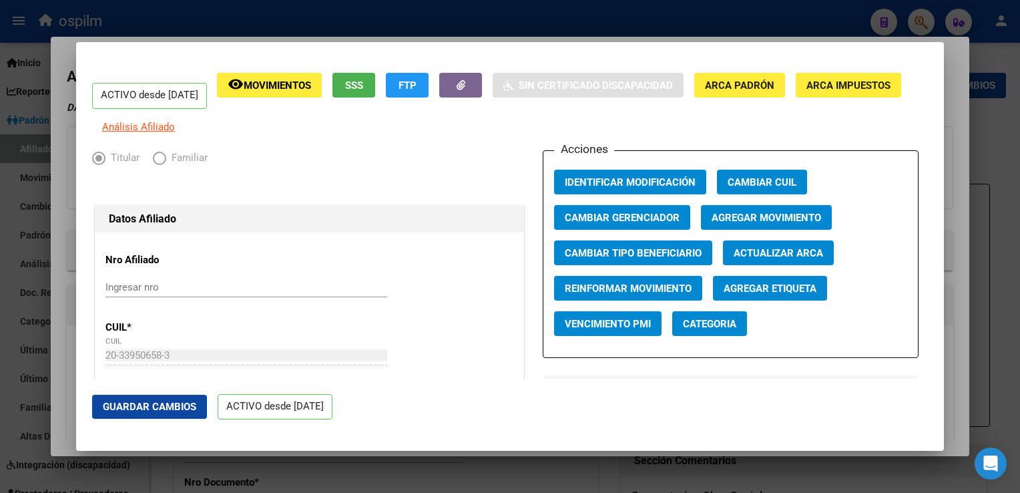
click at [943, 196] on mat-dialog-content "ACTIVO desde [DATE] remove_red_eye Movimientos SSS FTP Sin Certificado Discapac…" at bounding box center [510, 218] width 868 height 320
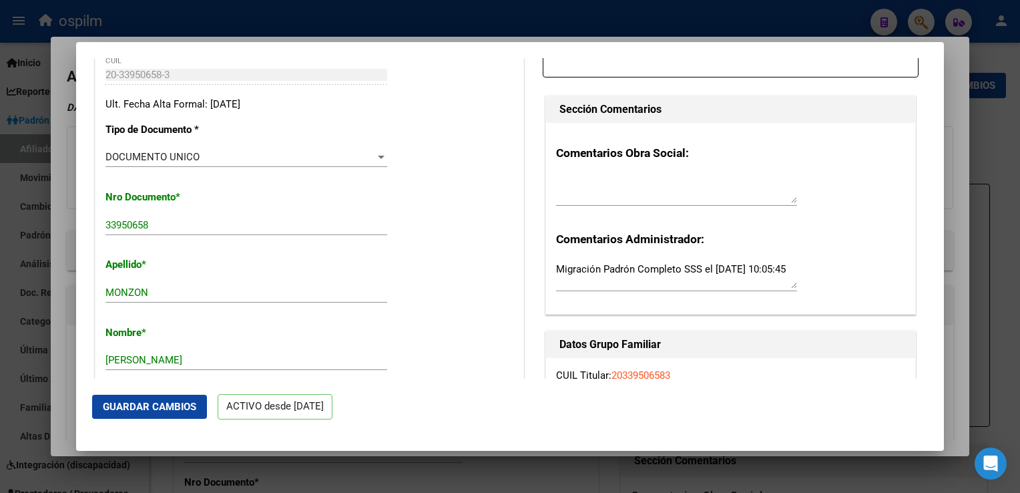
click at [180, 404] on span "Guardar Cambios" at bounding box center [149, 407] width 93 height 12
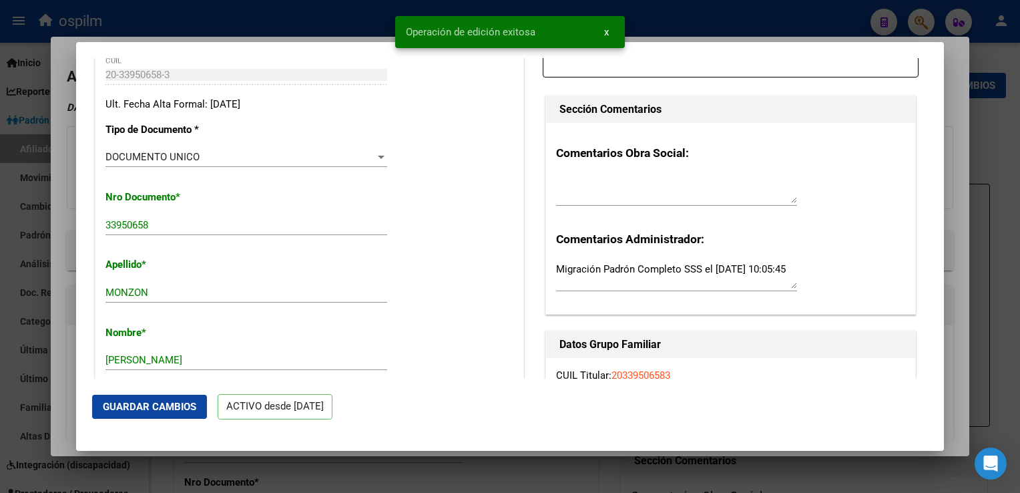
click at [955, 162] on div at bounding box center [510, 246] width 1020 height 493
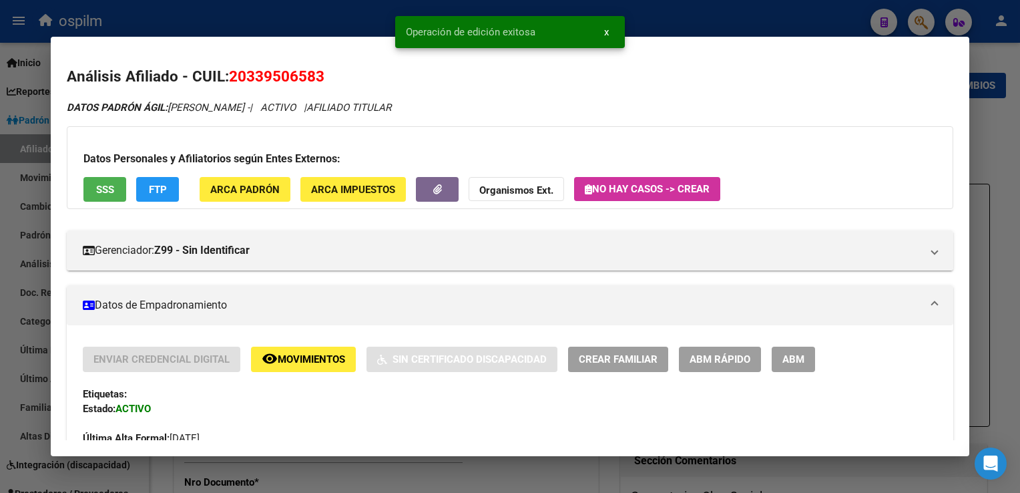
click at [981, 149] on div at bounding box center [510, 246] width 1020 height 493
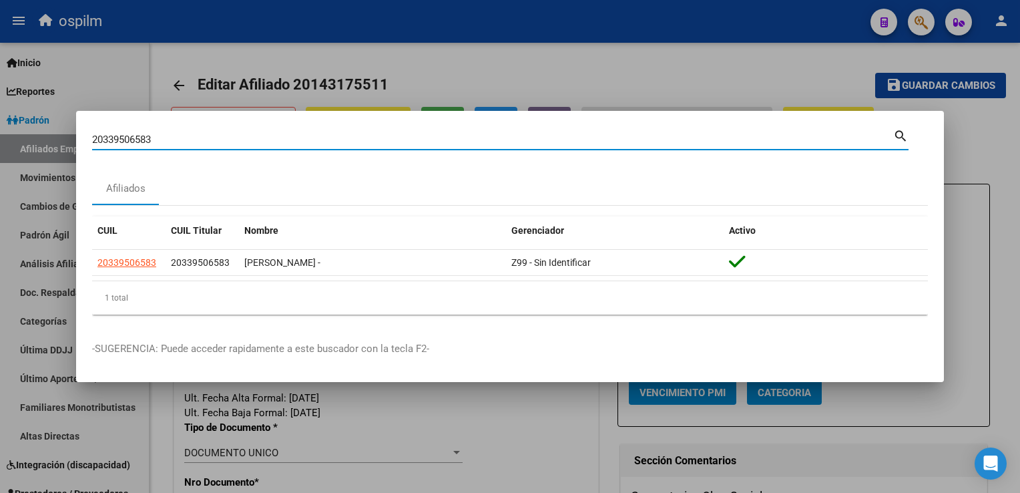
drag, startPoint x: 198, startPoint y: 140, endPoint x: 85, endPoint y: 148, distance: 113.2
click at [75, 149] on div "20339506583 Buscar (apellido, dni, cuil, nro traspaso, cuit, obra social) searc…" at bounding box center [510, 246] width 1020 height 493
paste input "47958469"
type input "20347958469"
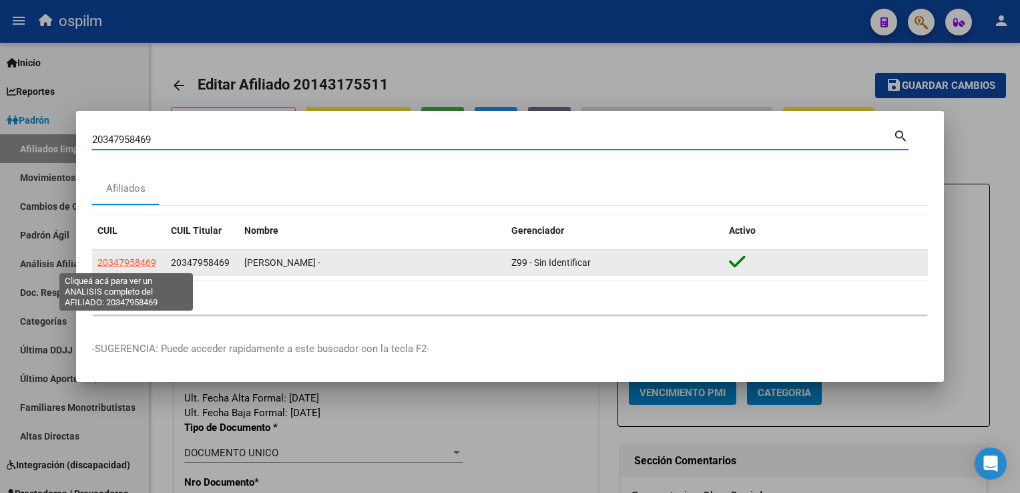
click at [106, 262] on span "20347958469" at bounding box center [126, 262] width 59 height 11
type textarea "20347958469"
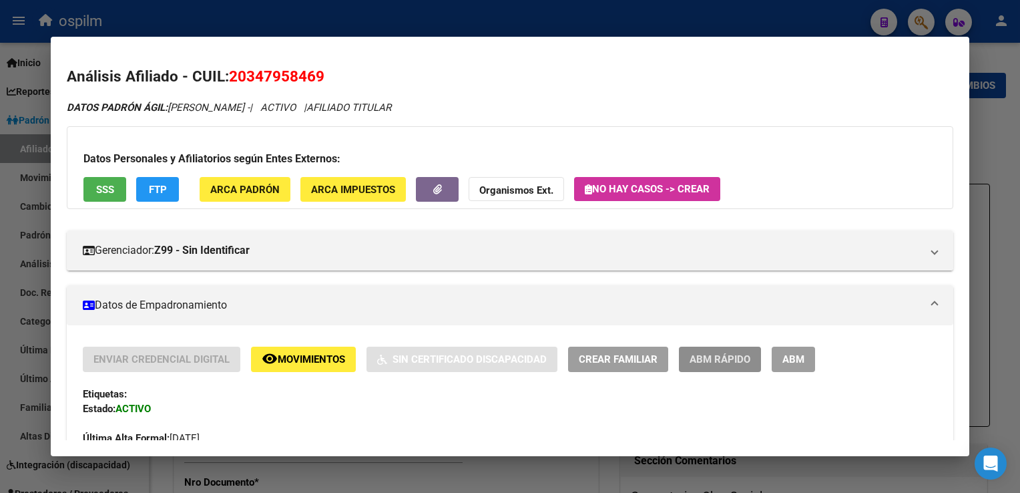
click at [716, 362] on span "ABM Rápido" at bounding box center [720, 360] width 61 height 12
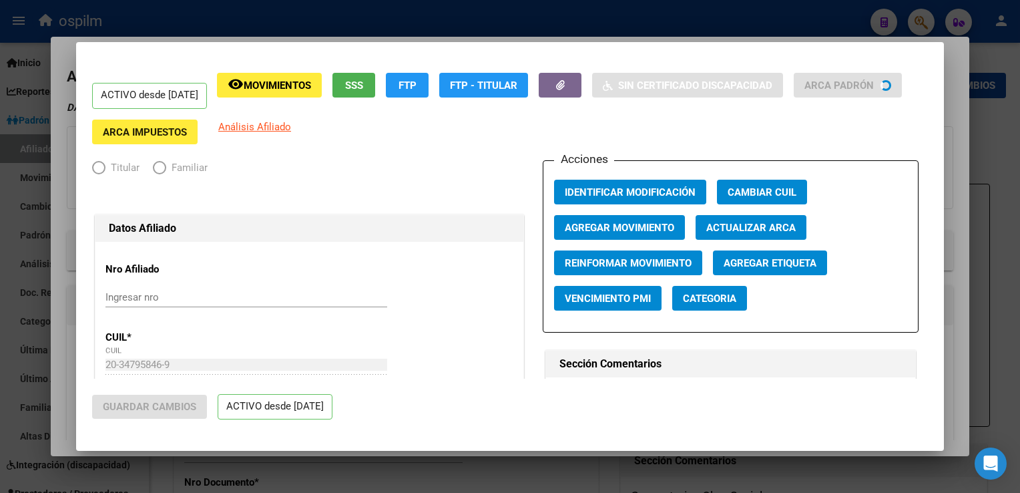
radio input "true"
type input "30-71788861-4"
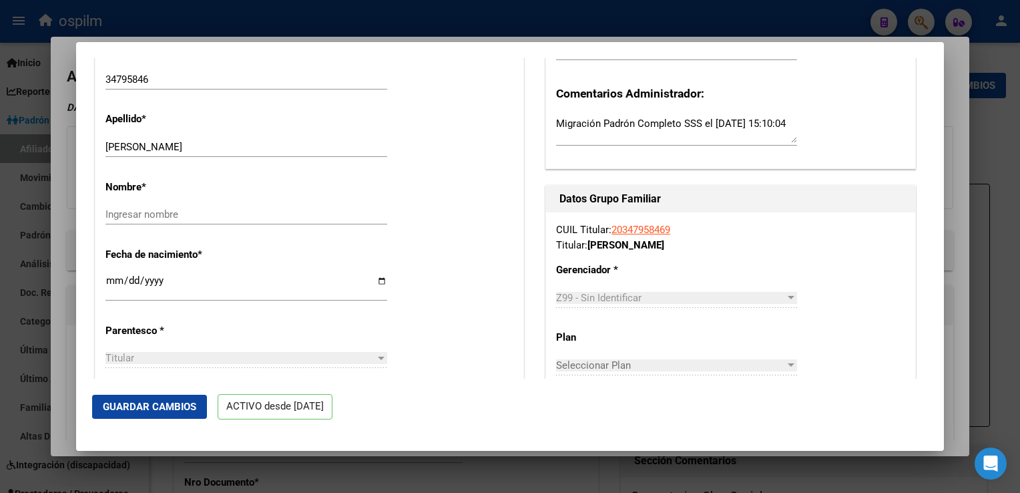
scroll to position [437, 0]
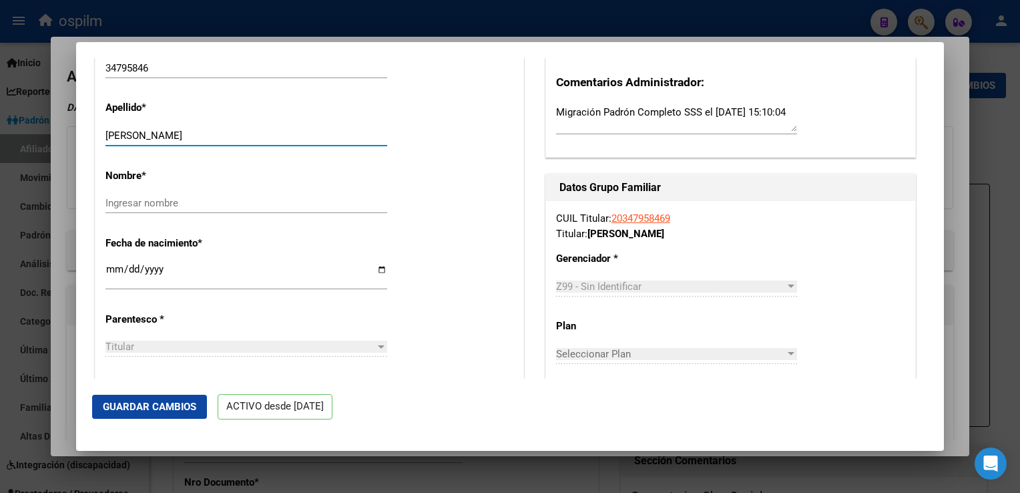
drag, startPoint x: 148, startPoint y: 140, endPoint x: 248, endPoint y: 142, distance: 100.8
click at [253, 140] on input "[PERSON_NAME]" at bounding box center [246, 136] width 282 height 12
type input "[PERSON_NAME]"
click at [132, 207] on input "Ingresar nombre" at bounding box center [246, 203] width 282 height 12
paste input "[PERSON_NAME]"
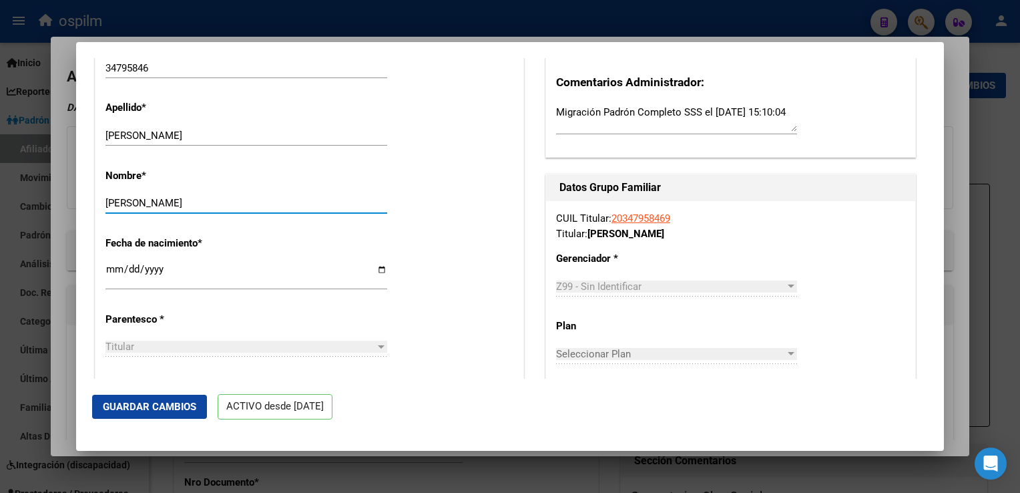
scroll to position [0, 0]
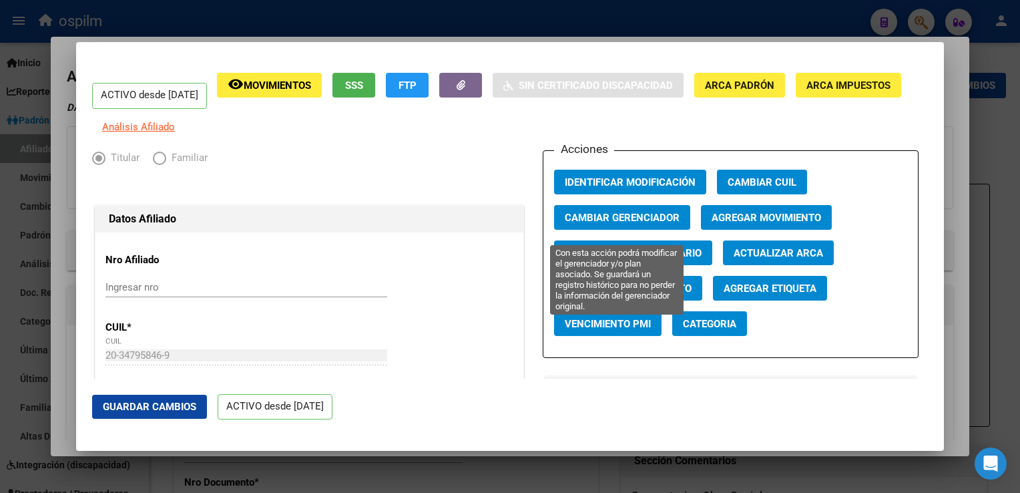
type input "[PERSON_NAME]"
click at [622, 224] on span "Cambiar Gerenciador" at bounding box center [622, 218] width 115 height 12
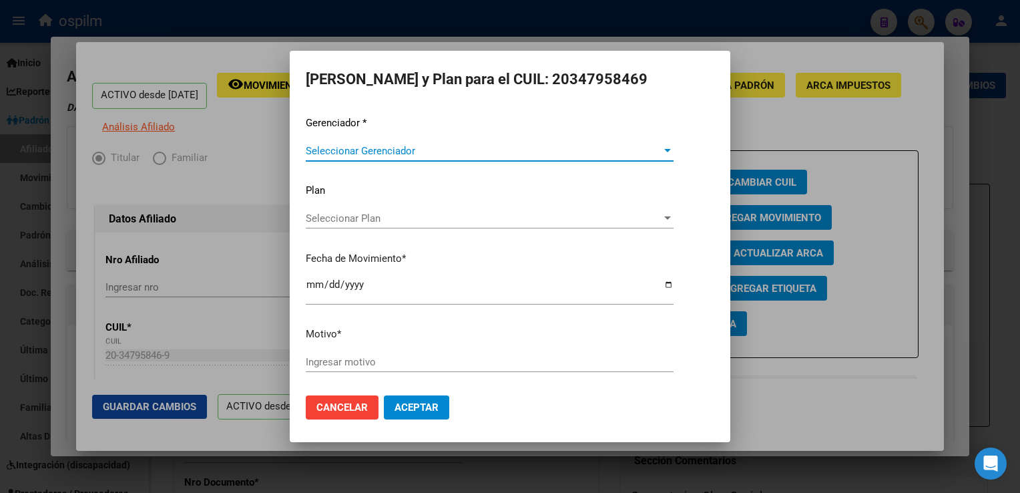
click at [385, 146] on span "Seleccionar Gerenciador" at bounding box center [484, 151] width 356 height 12
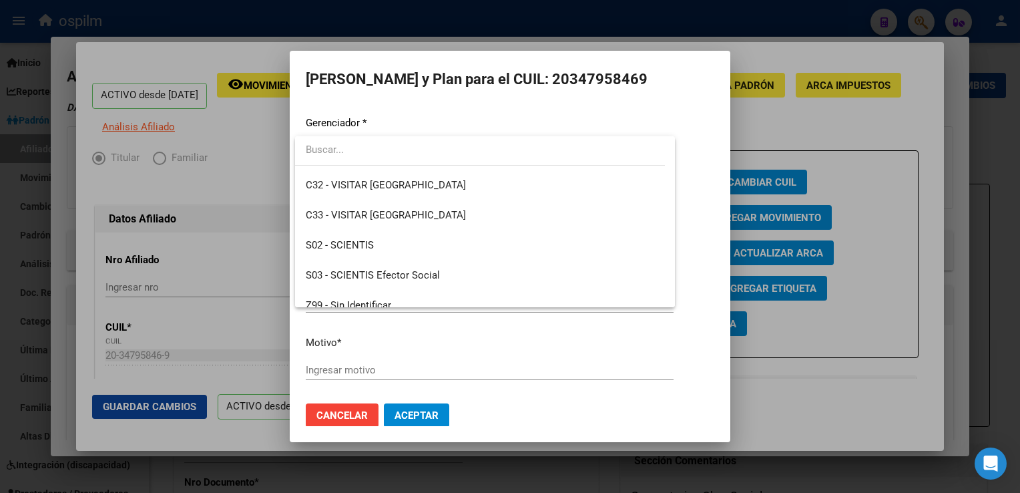
scroll to position [190, 0]
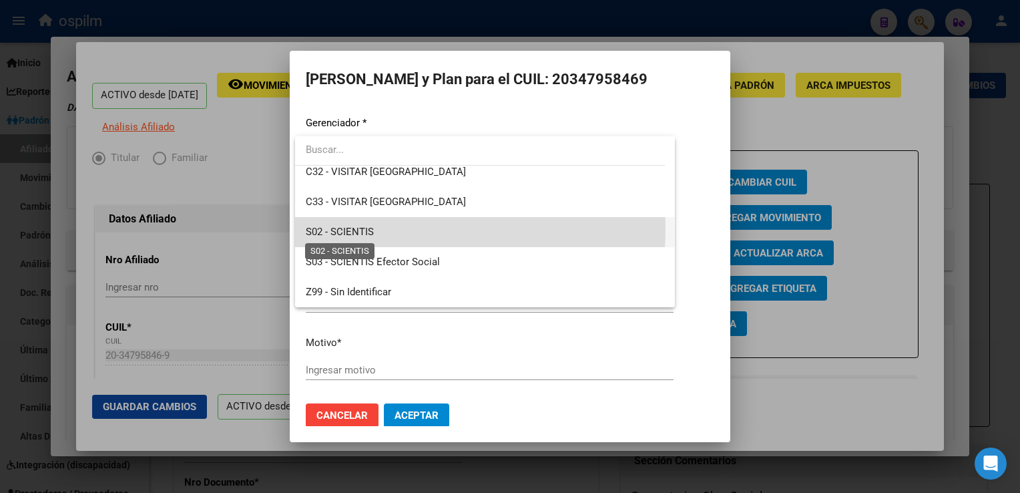
click at [363, 228] on span "S02 - SCIENTIS" at bounding box center [340, 232] width 68 height 12
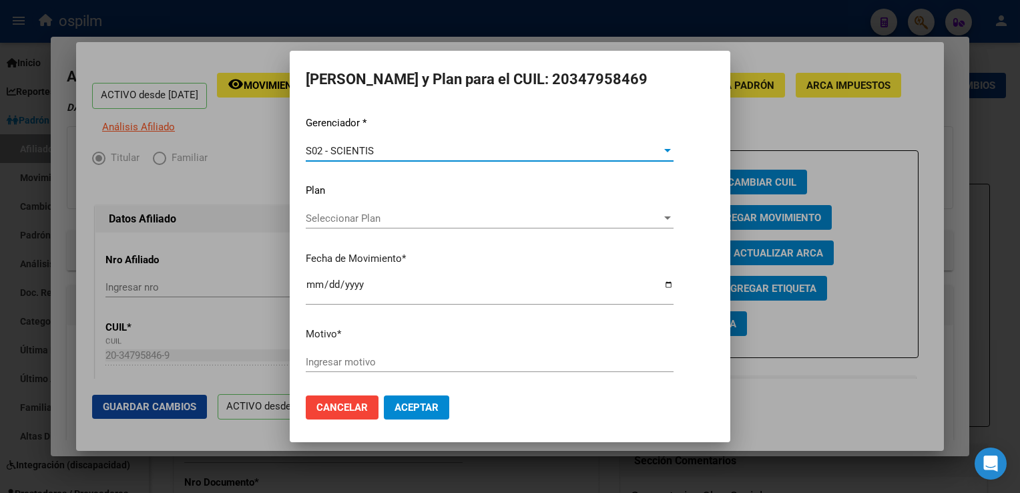
click at [320, 364] on input "Ingresar motivo" at bounding box center [490, 362] width 368 height 12
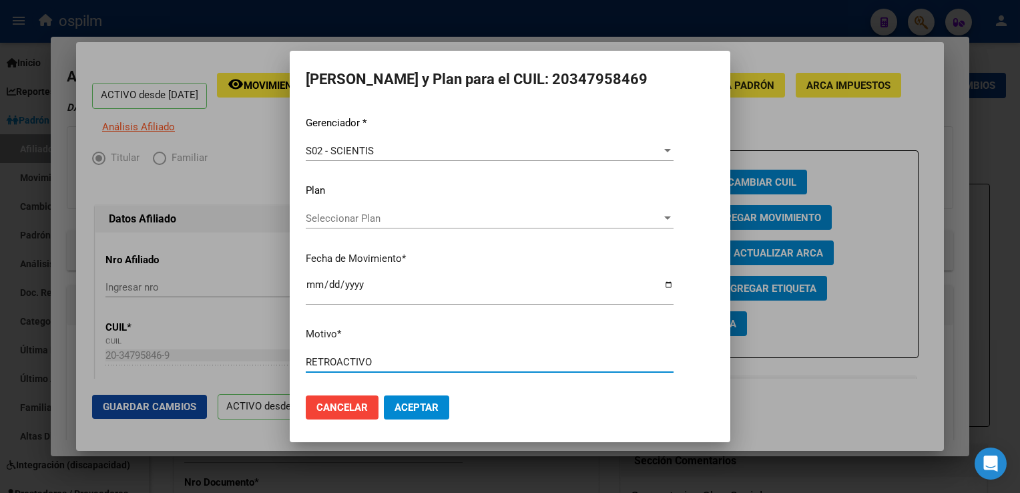
type input "RETROACTIVO"
click at [411, 404] on span "Aceptar" at bounding box center [417, 407] width 44 height 12
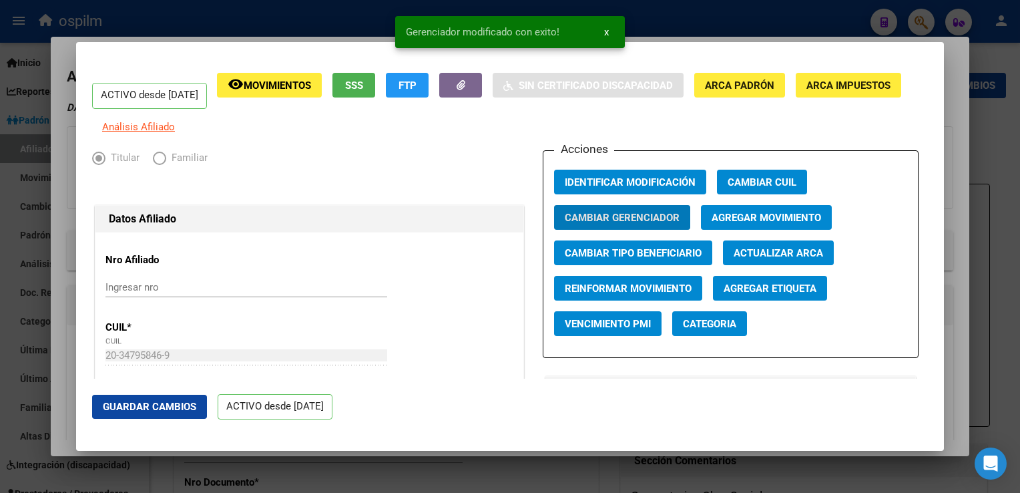
click at [148, 411] on span "Guardar Cambios" at bounding box center [149, 407] width 93 height 12
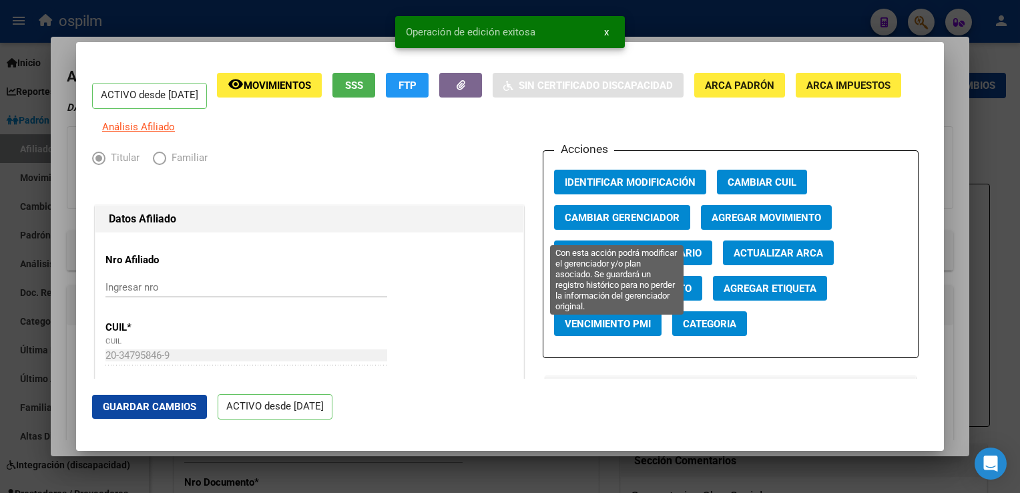
click at [632, 224] on span "Cambiar Gerenciador" at bounding box center [622, 218] width 115 height 12
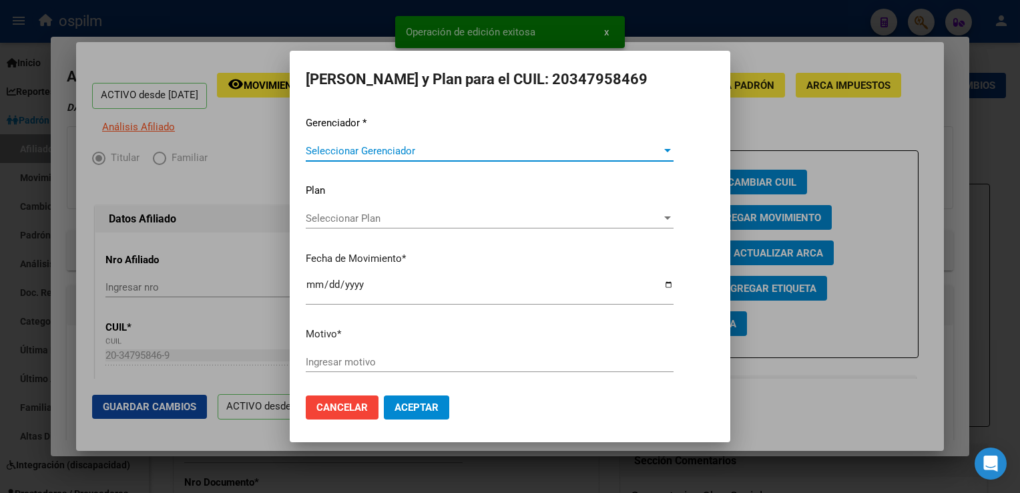
drag, startPoint x: 342, startPoint y: 415, endPoint x: 768, endPoint y: 232, distance: 463.8
click at [343, 410] on button "Cancelar" at bounding box center [342, 407] width 73 height 24
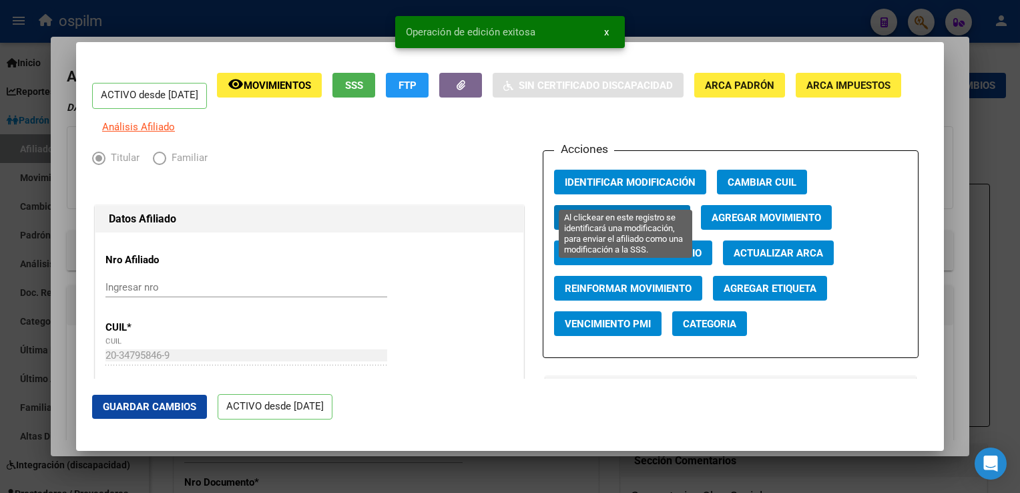
click at [648, 188] on span "Identificar Modificación" at bounding box center [630, 182] width 131 height 12
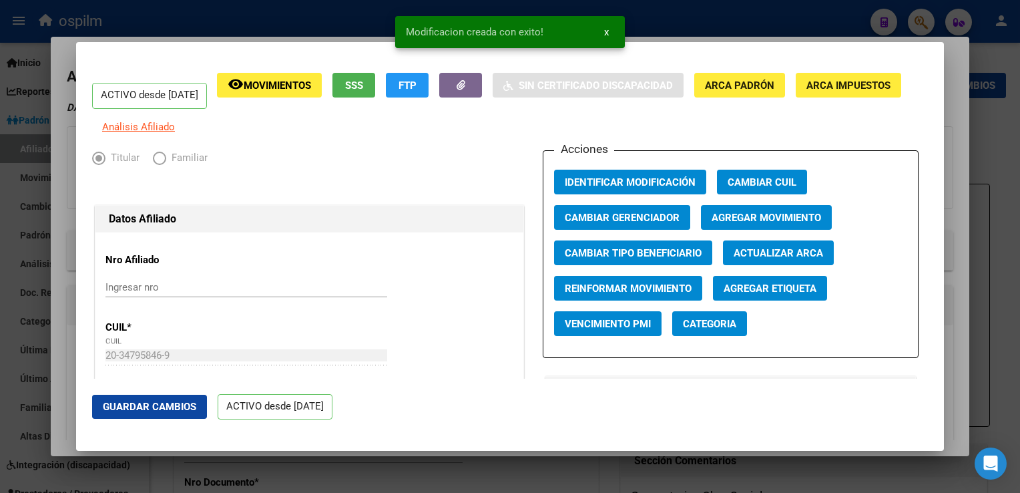
click at [761, 259] on span "Actualizar ARCA" at bounding box center [778, 253] width 89 height 12
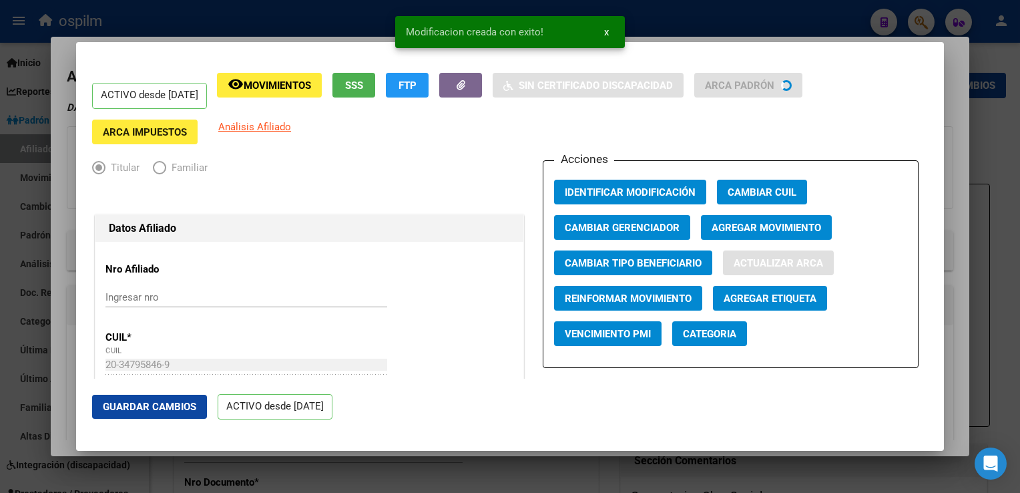
type input "[PERSON_NAME]"
type input "SANTA ROSA"
type input "[GEOGRAPHIC_DATA]"
type input "2289"
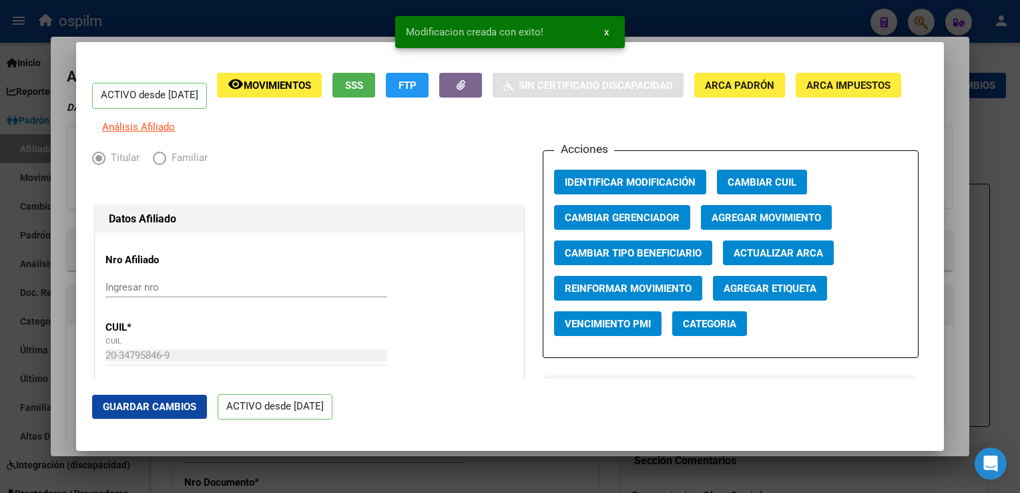
click at [952, 134] on div at bounding box center [510, 246] width 1020 height 493
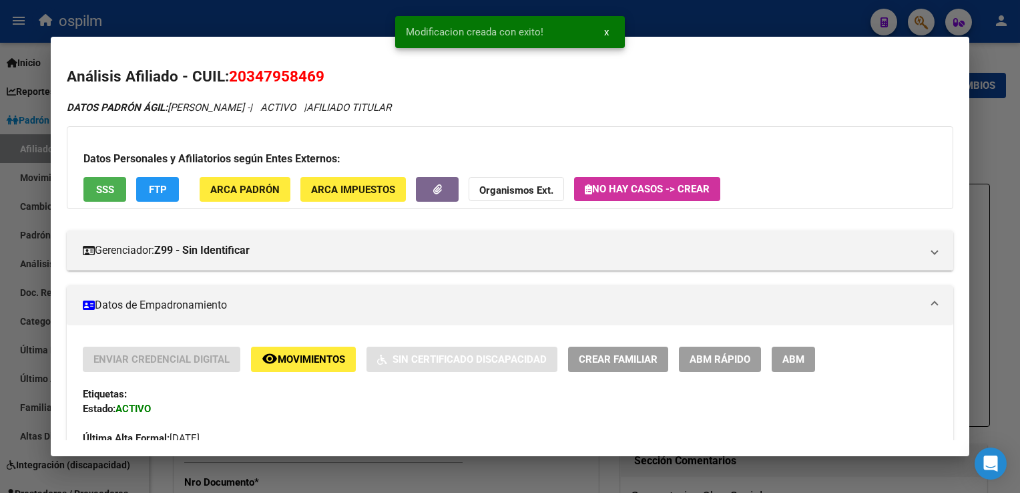
click at [985, 140] on div at bounding box center [510, 246] width 1020 height 493
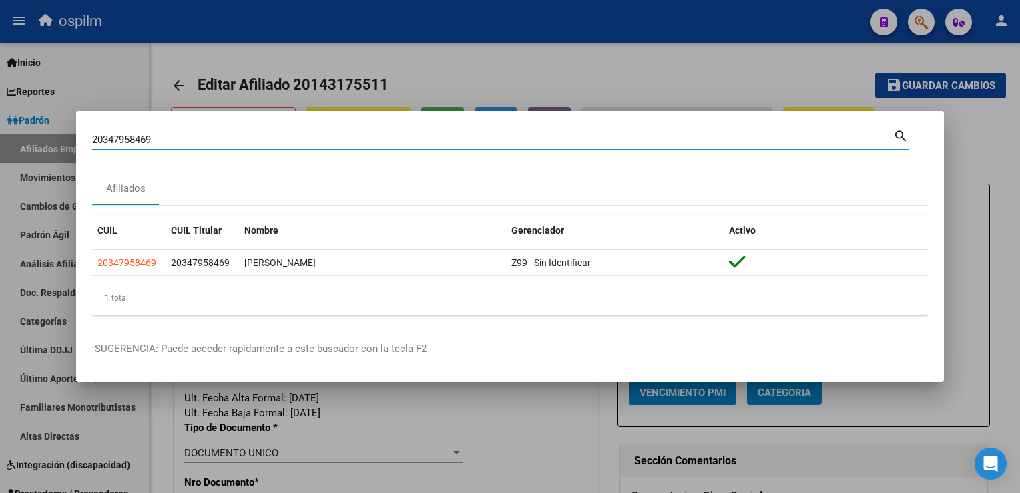
drag, startPoint x: 168, startPoint y: 139, endPoint x: 81, endPoint y: 143, distance: 86.2
click at [81, 143] on mat-dialog-content "20347958469 Buscar (apellido, dni, cuil, [PERSON_NAME], cuit, obra social) sear…" at bounding box center [510, 226] width 868 height 198
paste input "20300289445"
type input "20300289445"
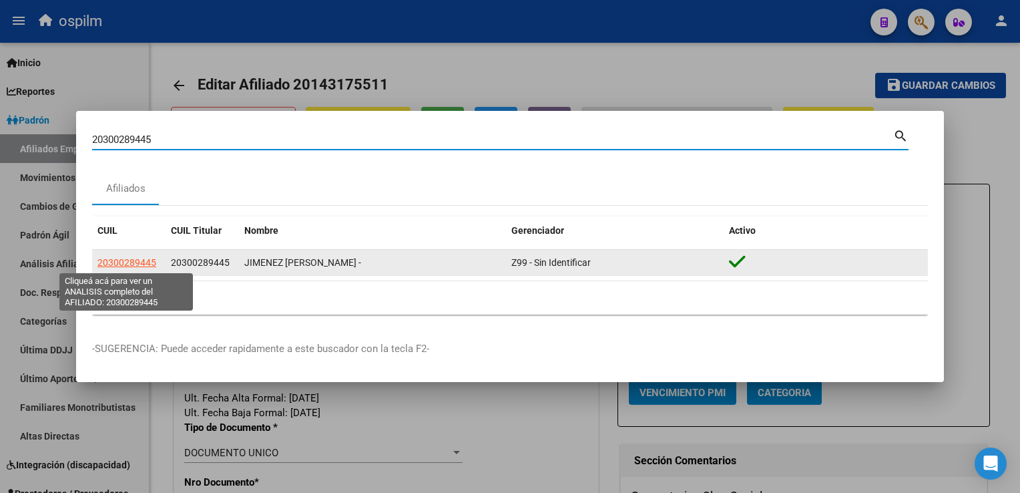
click at [120, 260] on span "20300289445" at bounding box center [126, 262] width 59 height 11
type textarea "20300289445"
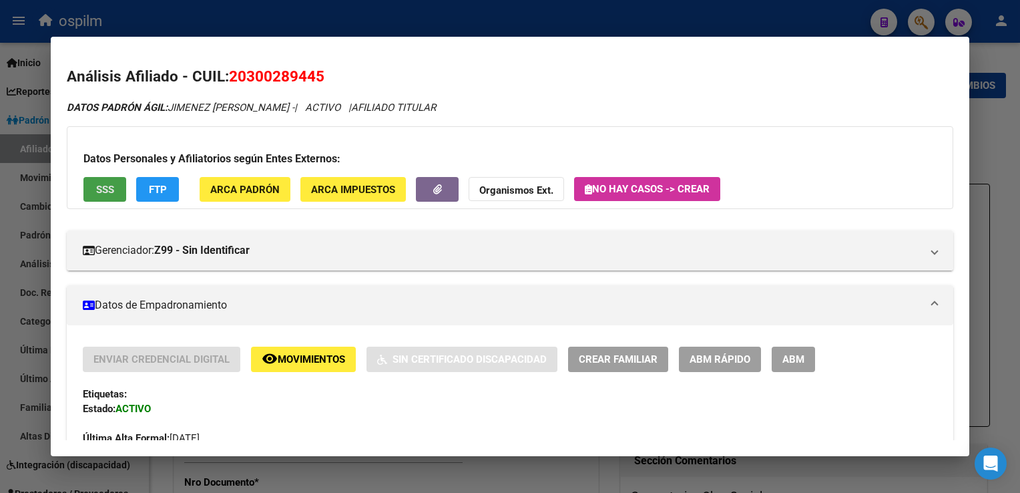
click at [98, 183] on span "SSS" at bounding box center [105, 189] width 18 height 12
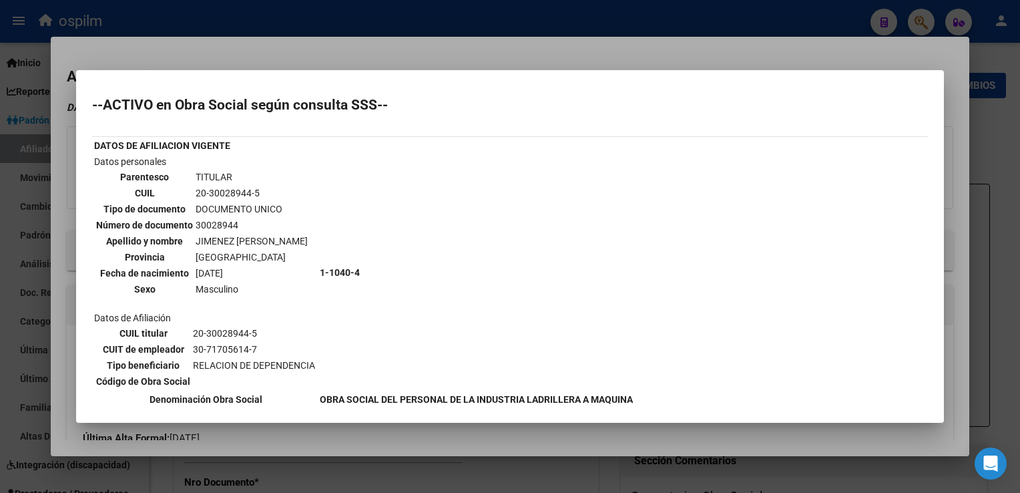
drag, startPoint x: 526, startPoint y: 47, endPoint x: 72, endPoint y: 202, distance: 479.9
click at [525, 47] on div at bounding box center [510, 246] width 1020 height 493
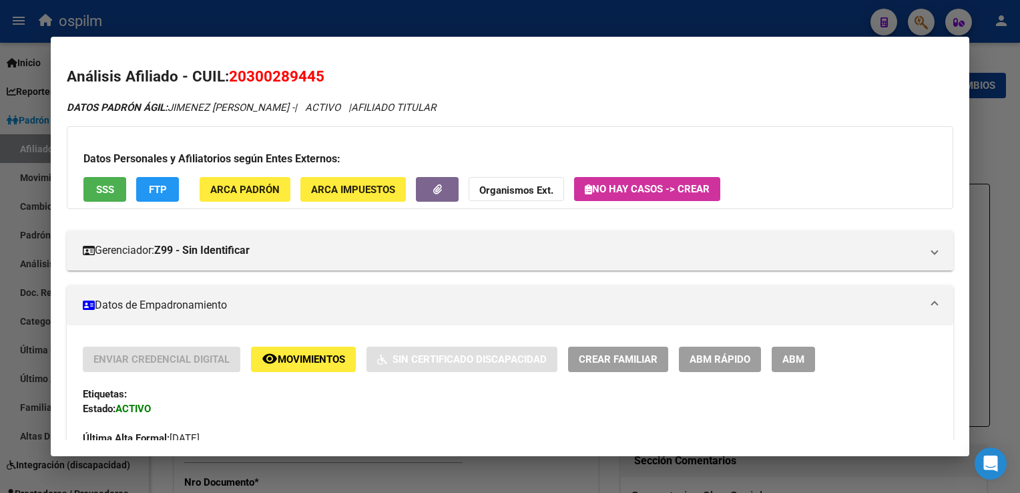
click at [715, 359] on span "ABM Rápido" at bounding box center [720, 360] width 61 height 12
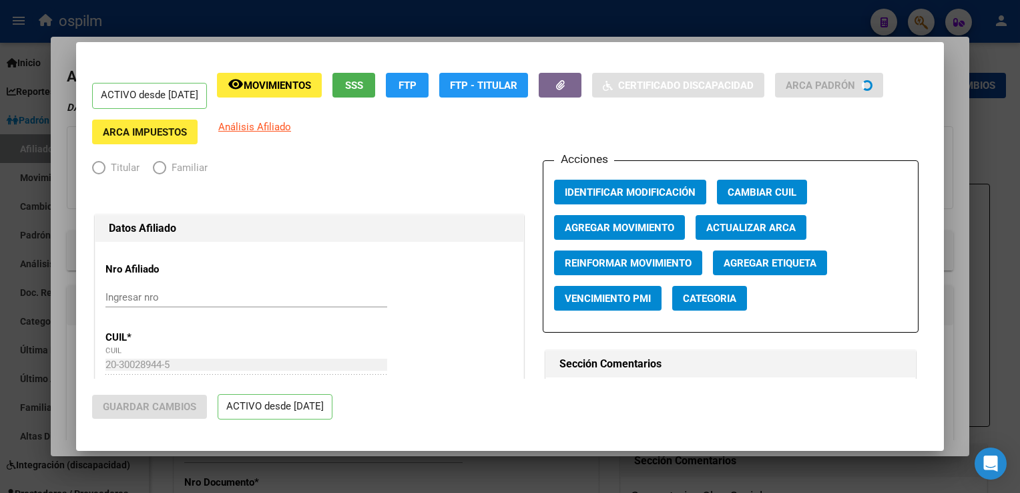
radio input "true"
type input "30-71705614-7"
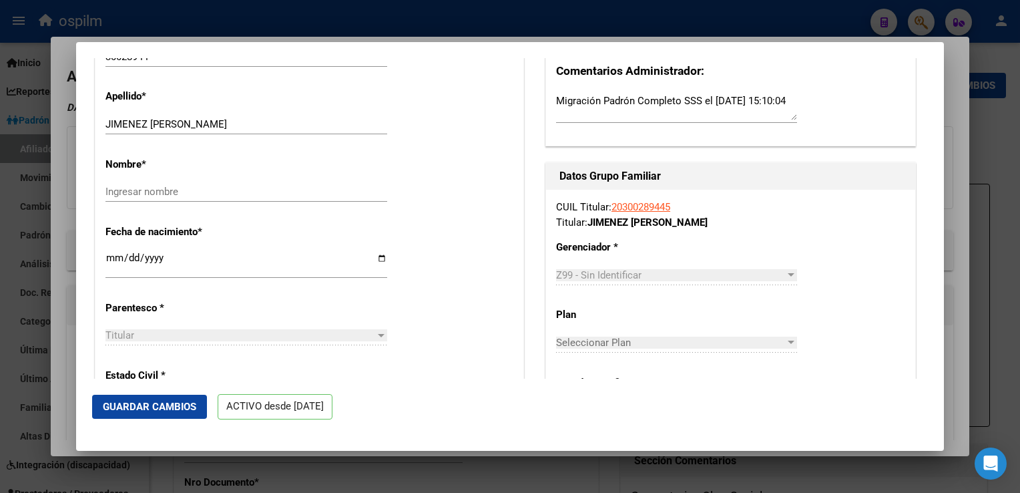
scroll to position [463, 0]
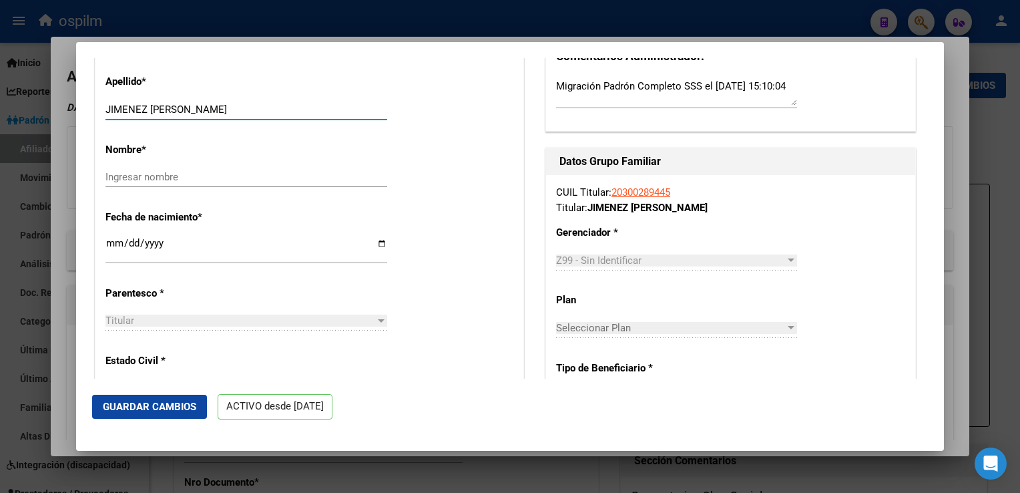
drag, startPoint x: 150, startPoint y: 119, endPoint x: 235, endPoint y: 121, distance: 84.8
click at [235, 115] on input "JIMENEZ [PERSON_NAME]" at bounding box center [246, 109] width 282 height 12
type input "JIMENEZ"
click at [135, 183] on input "Ingresar nombre" at bounding box center [246, 177] width 282 height 12
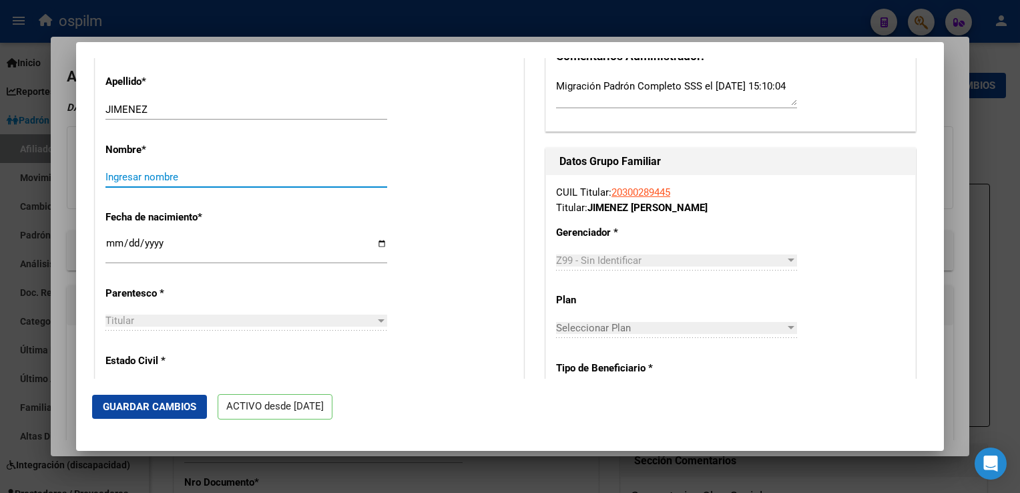
paste input "[PERSON_NAME]"
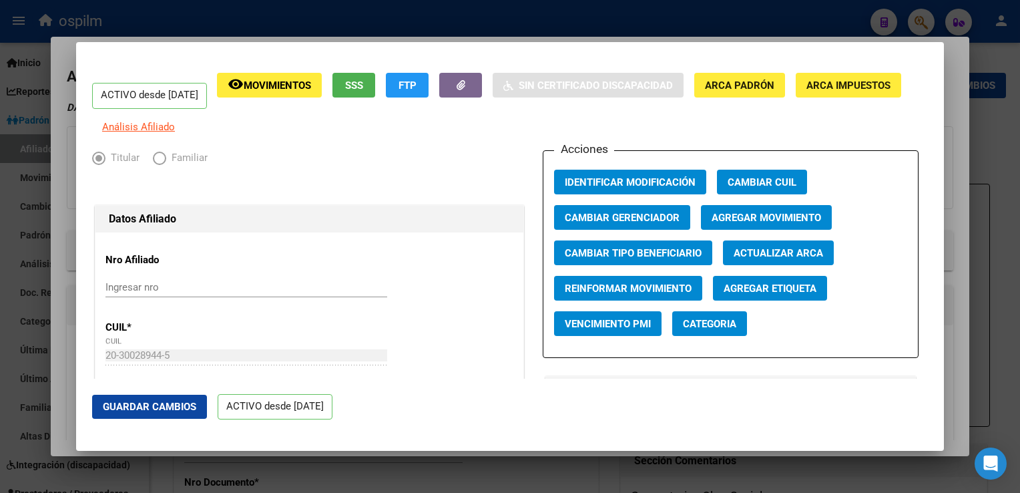
type input "[PERSON_NAME]"
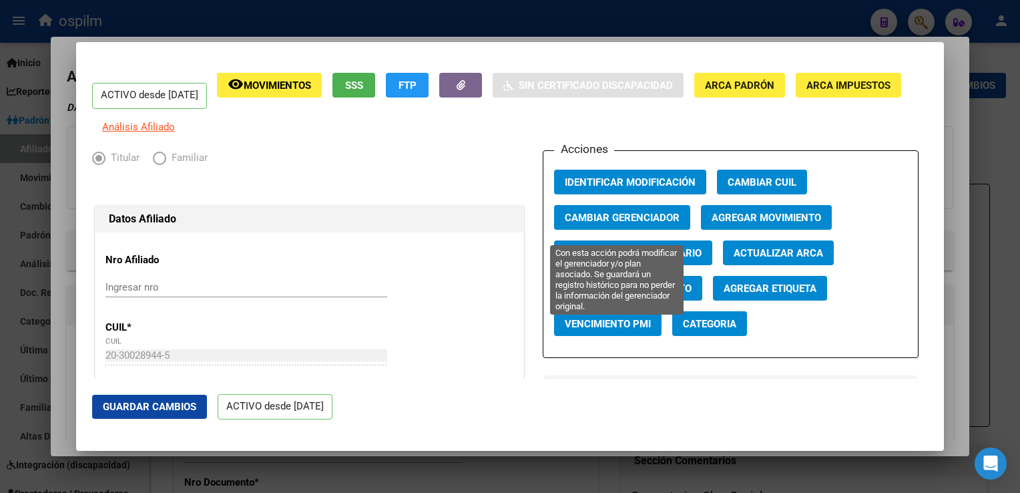
click at [603, 224] on span "Cambiar Gerenciador" at bounding box center [622, 218] width 115 height 12
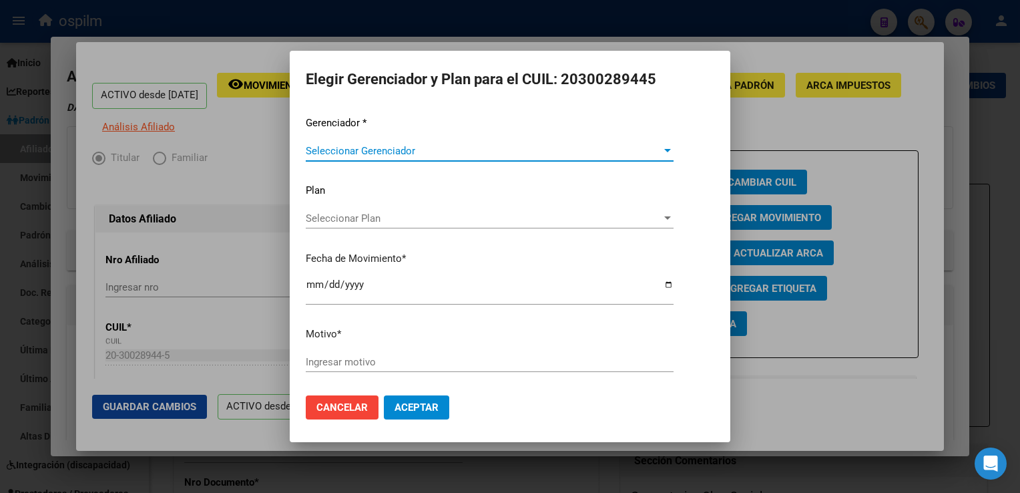
click at [383, 134] on div "Gerenciador * Seleccionar Gerenciador Seleccionar Gerenciador Plan Seleccionar …" at bounding box center [510, 249] width 409 height 269
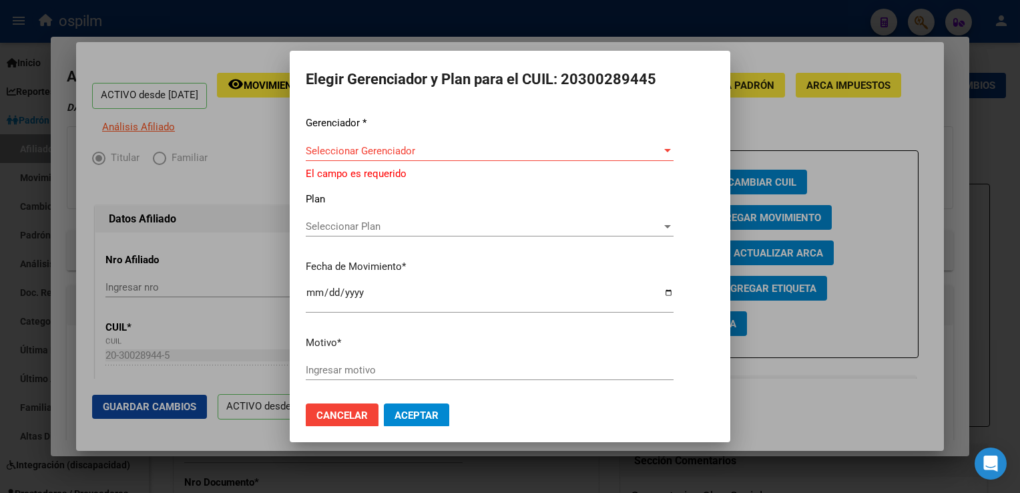
click at [372, 152] on span "Seleccionar Gerenciador" at bounding box center [484, 151] width 356 height 12
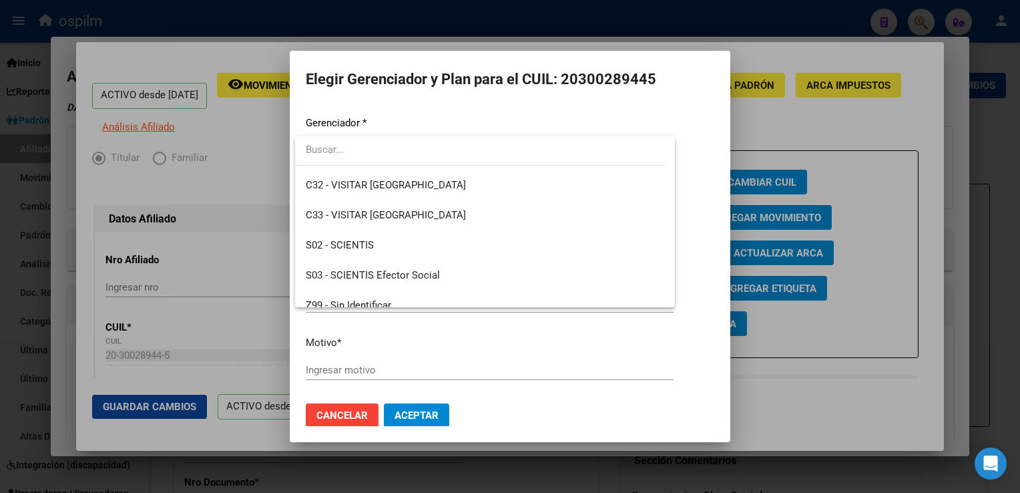
scroll to position [179, 0]
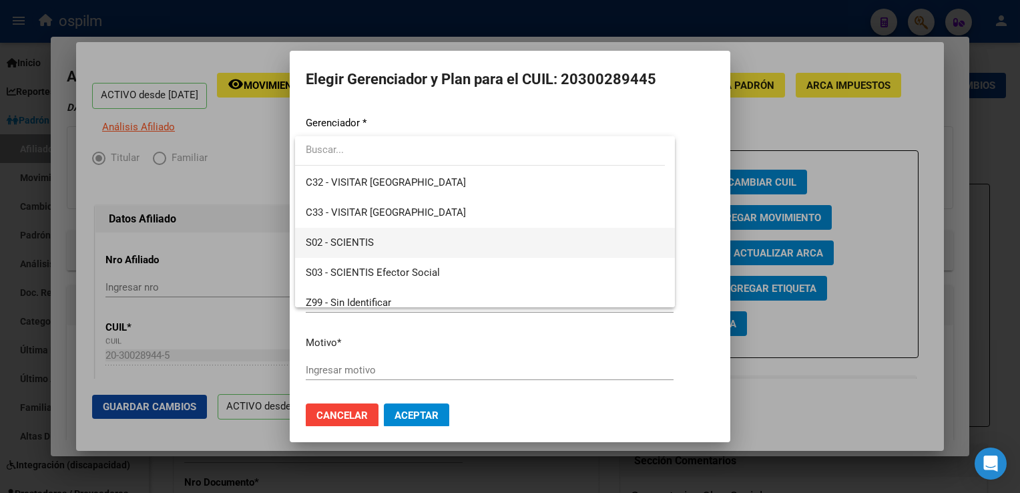
click at [389, 240] on span "S02 - SCIENTIS" at bounding box center [485, 243] width 358 height 30
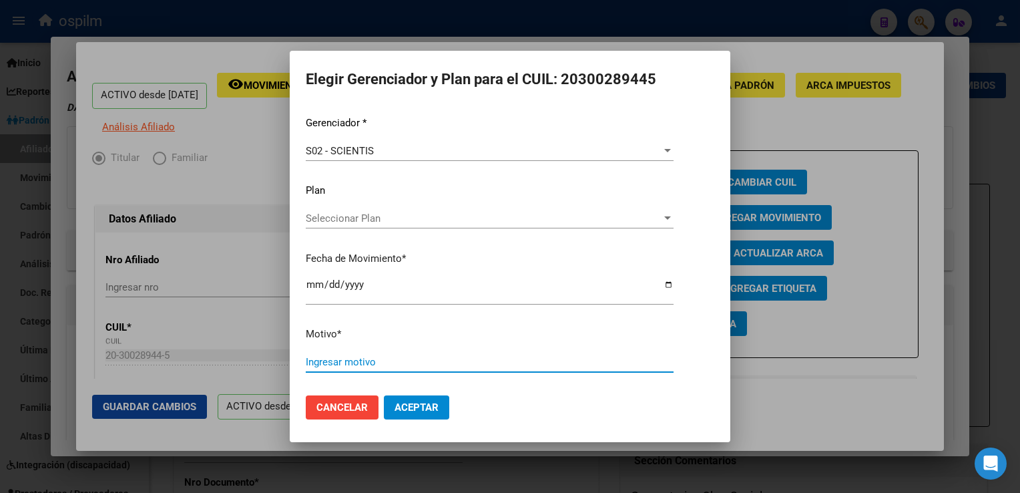
click at [322, 362] on input "Ingresar motivo" at bounding box center [490, 362] width 368 height 12
type input "RETROACTIVO"
click at [417, 407] on span "Aceptar" at bounding box center [417, 407] width 44 height 12
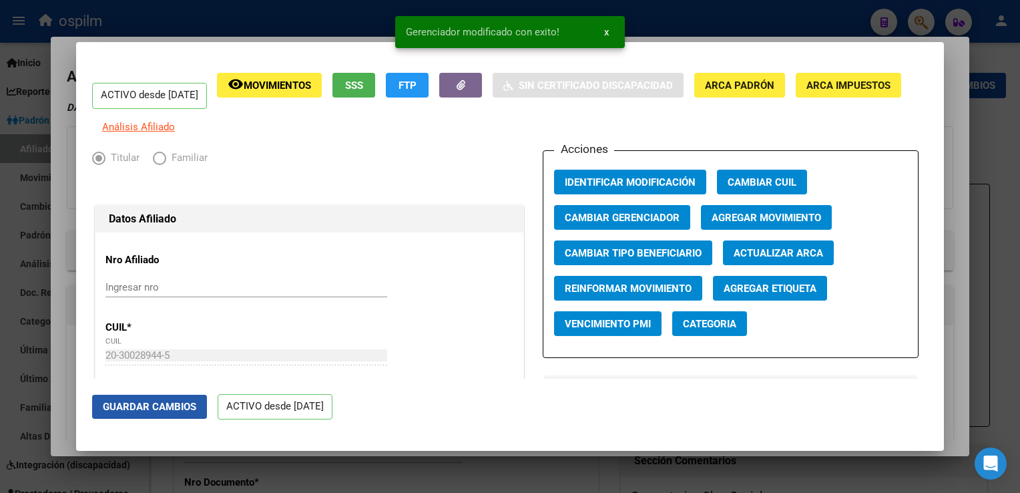
click at [168, 407] on span "Guardar Cambios" at bounding box center [149, 407] width 93 height 12
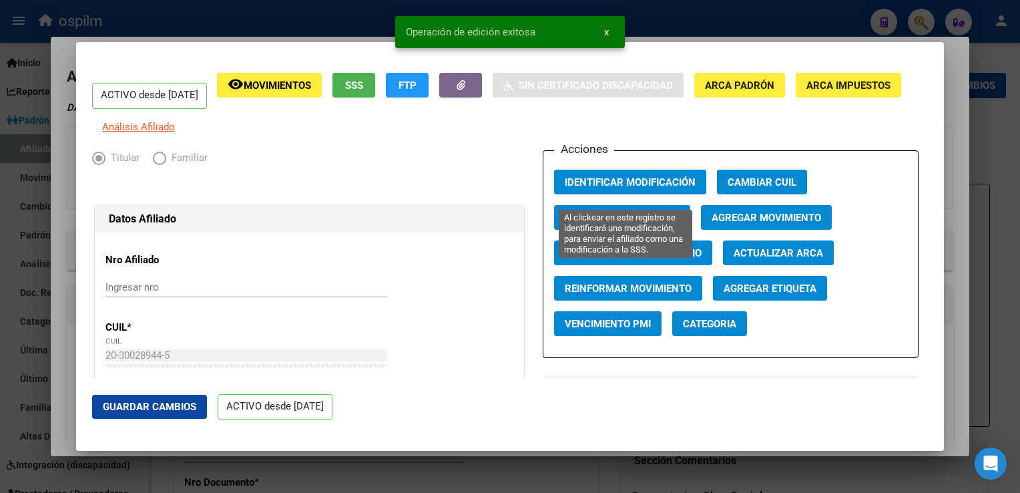
click at [648, 188] on span "Identificar Modificación" at bounding box center [630, 182] width 131 height 12
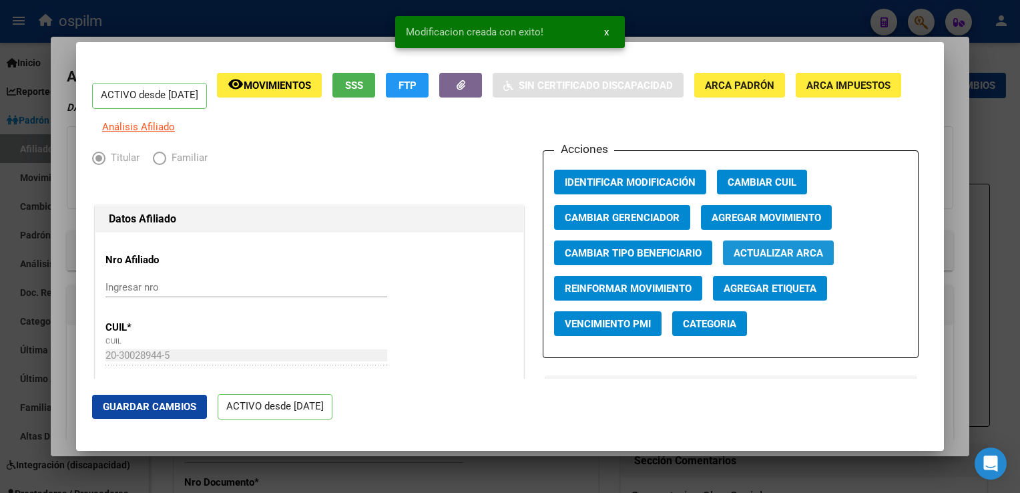
click at [796, 259] on span "Actualizar ARCA" at bounding box center [778, 253] width 89 height 12
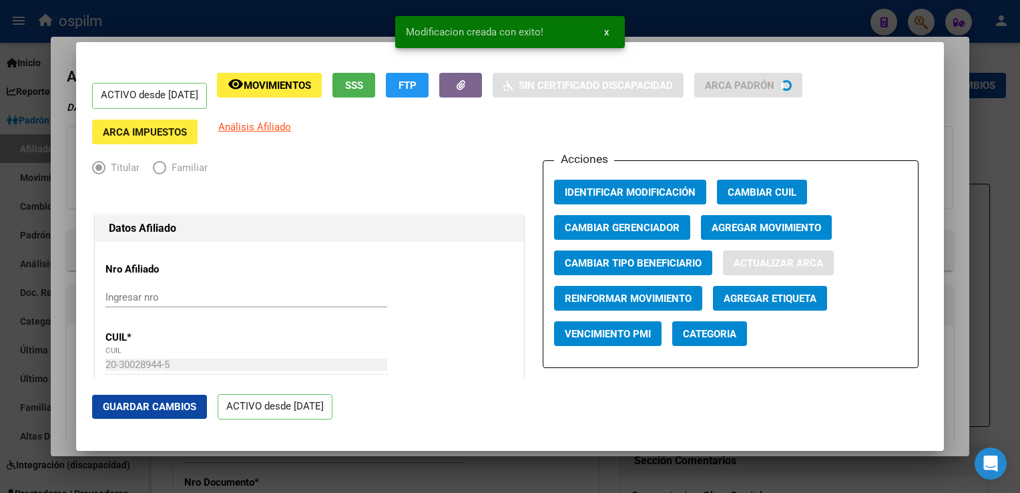
type input "JIMENEZ"
type input "MORENO"
type input "[PERSON_NAME]"
type input "2766"
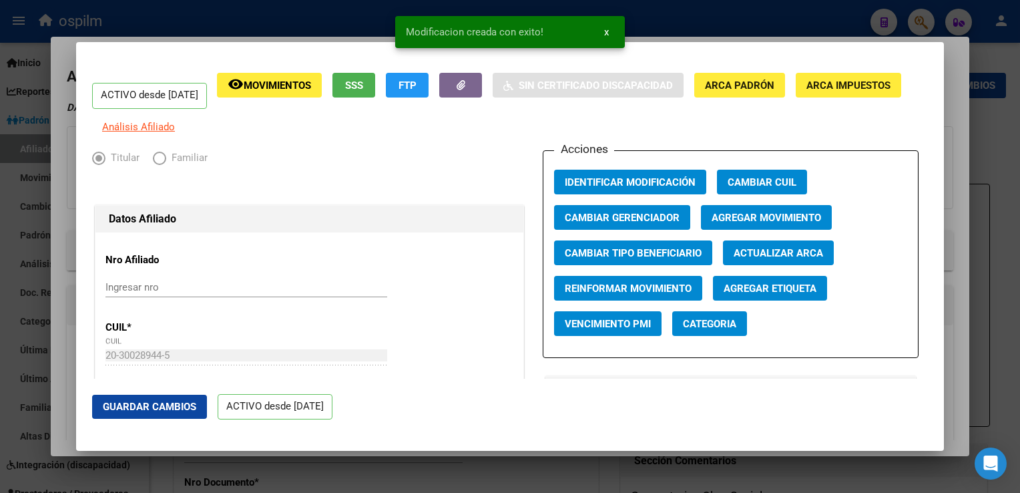
click at [953, 174] on div at bounding box center [510, 246] width 1020 height 493
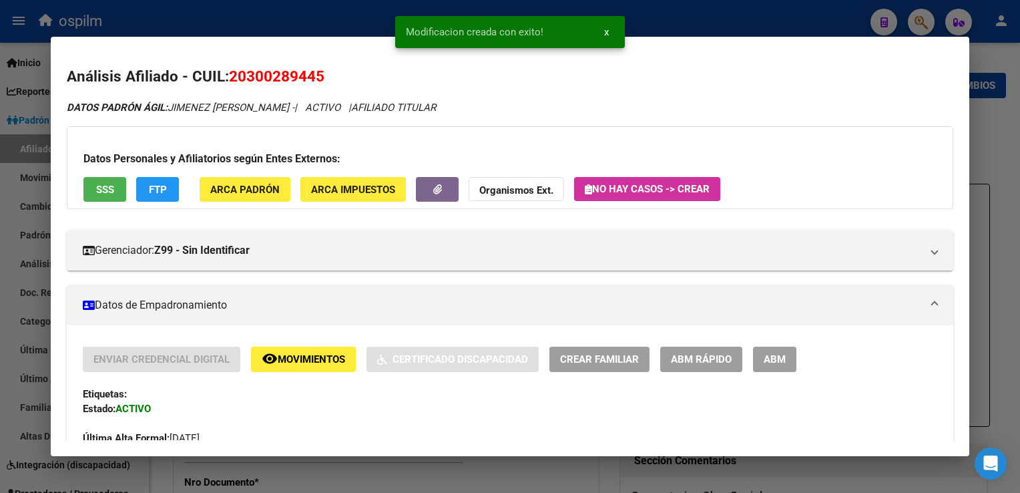
click at [993, 197] on div at bounding box center [510, 246] width 1020 height 493
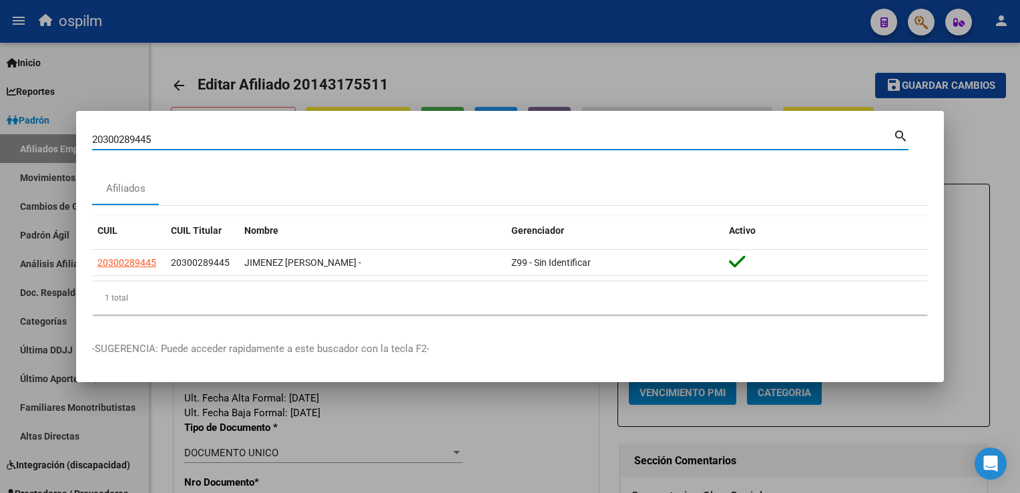
drag, startPoint x: 180, startPoint y: 142, endPoint x: 33, endPoint y: 144, distance: 146.9
click at [5, 143] on div "20300289445 Buscar (apellido, dni, cuil, nro traspaso, cuit, obra social) searc…" at bounding box center [510, 246] width 1020 height 493
paste input "27242578738"
type input "27242578738"
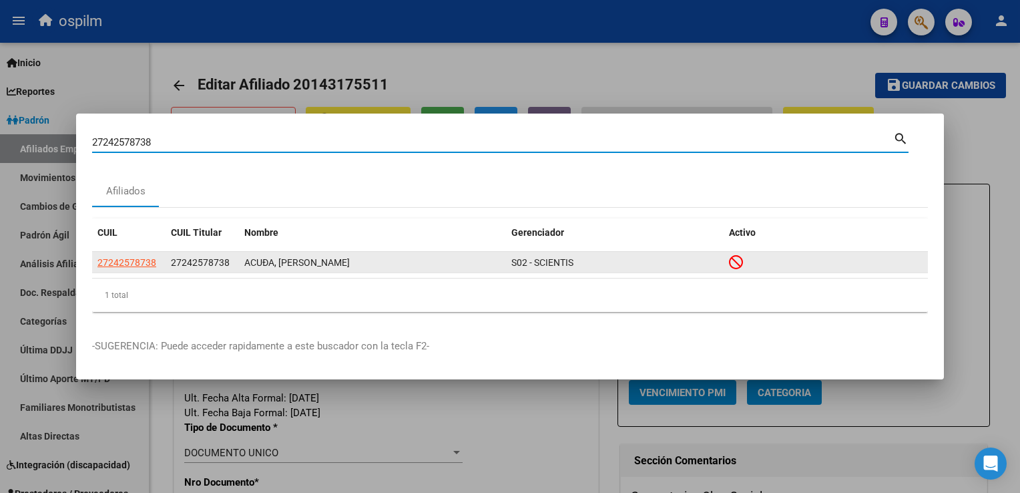
click at [139, 262] on span "27242578738" at bounding box center [126, 262] width 59 height 11
type textarea "27242578738"
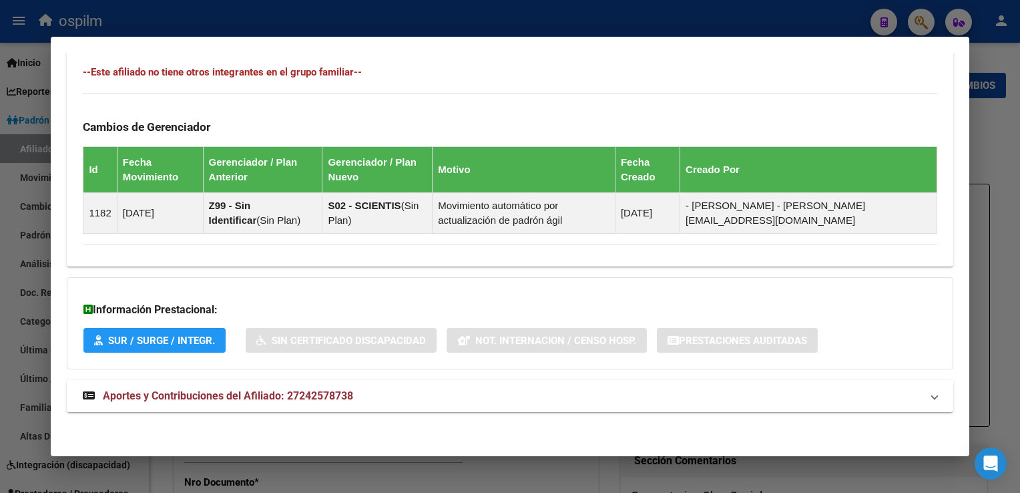
scroll to position [768, 0]
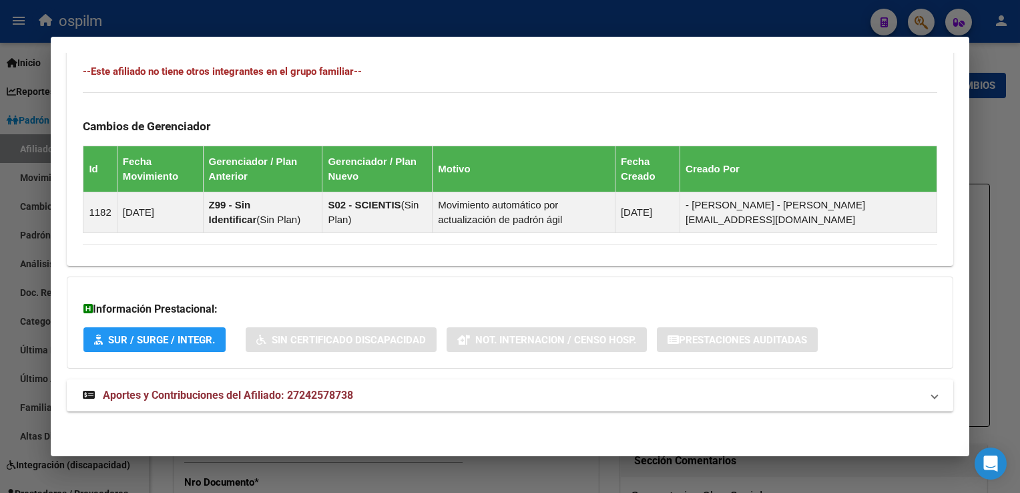
drag, startPoint x: 232, startPoint y: 400, endPoint x: 314, endPoint y: 255, distance: 166.5
click at [232, 399] on strong "Aportes y Contribuciones del Afiliado: 27242578738" at bounding box center [218, 395] width 270 height 16
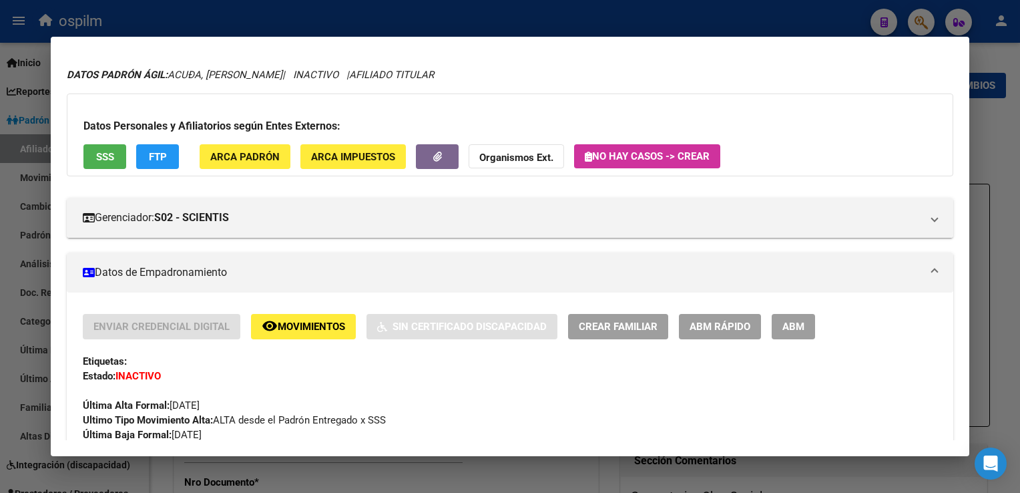
scroll to position [0, 0]
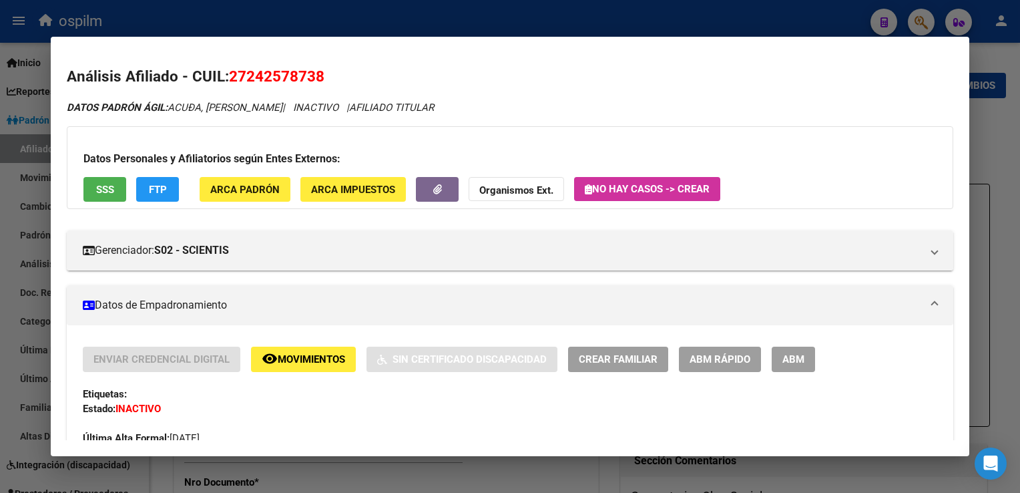
click at [126, 180] on button "SSS" at bounding box center [104, 189] width 43 height 25
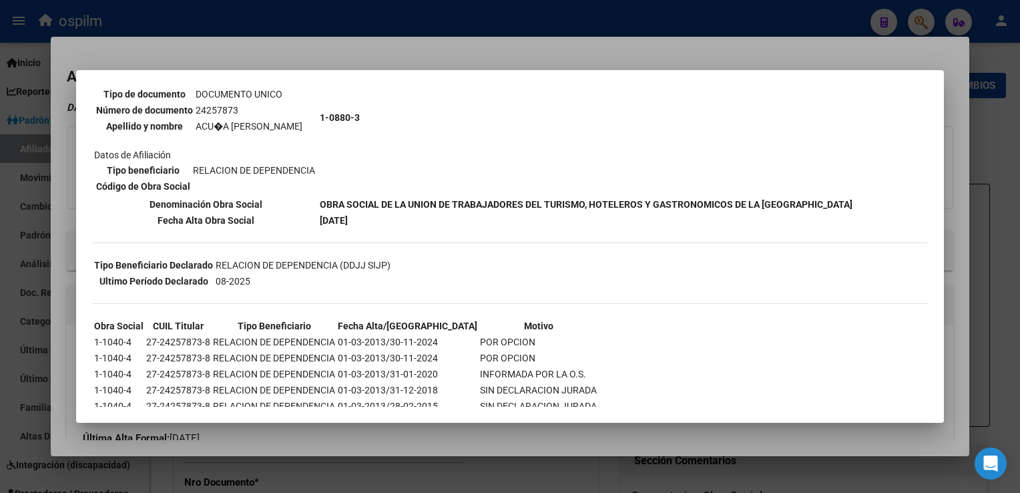
scroll to position [157, 0]
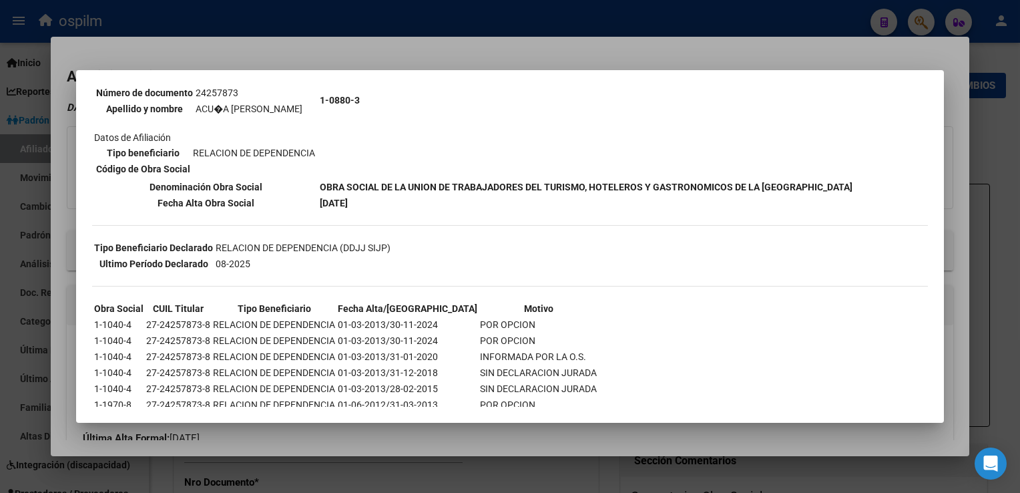
click at [319, 49] on div at bounding box center [510, 246] width 1020 height 493
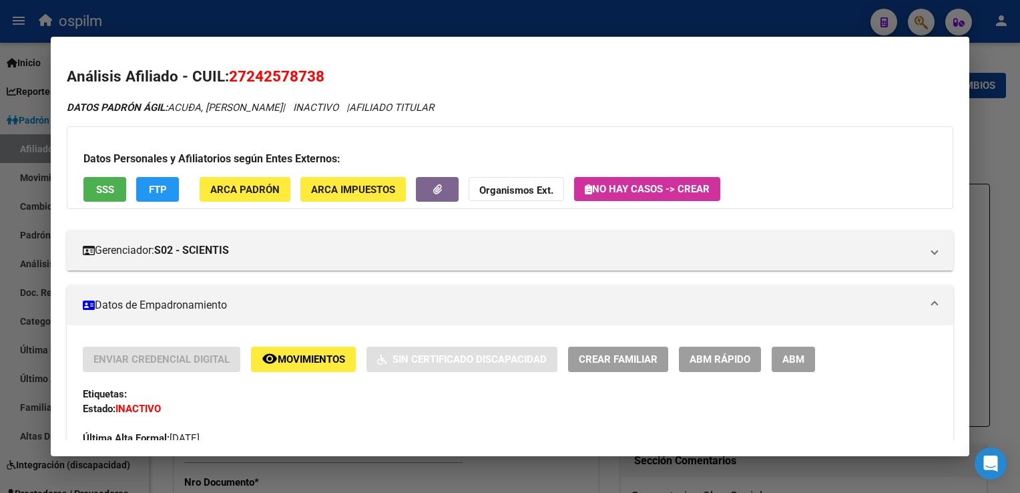
click at [290, 24] on div at bounding box center [510, 246] width 1020 height 493
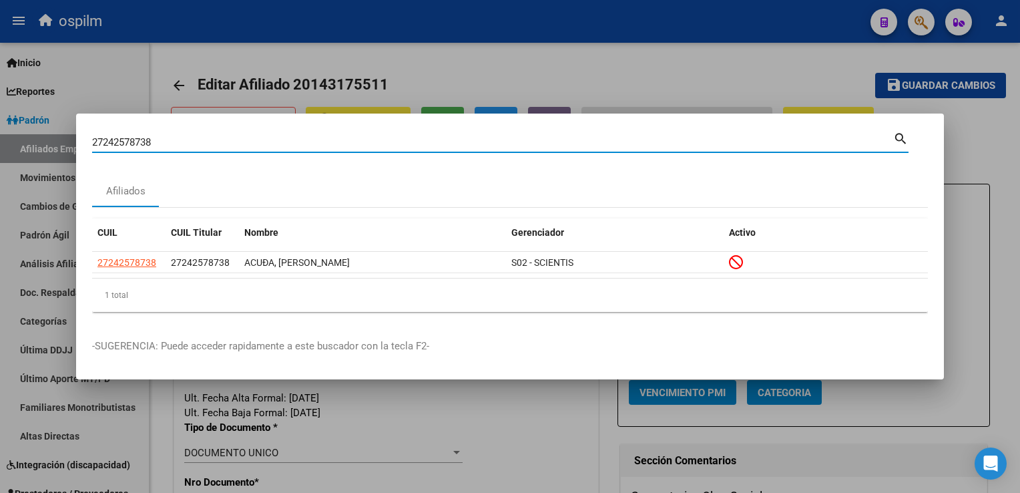
drag, startPoint x: 156, startPoint y: 143, endPoint x: 82, endPoint y: 143, distance: 74.1
click at [82, 143] on mat-dialog-content "27242578738 Buscar (apellido, dni, cuil, nro traspaso, cuit, obra social) searc…" at bounding box center [510, 226] width 868 height 193
paste input "27304401546"
type input "27304401546"
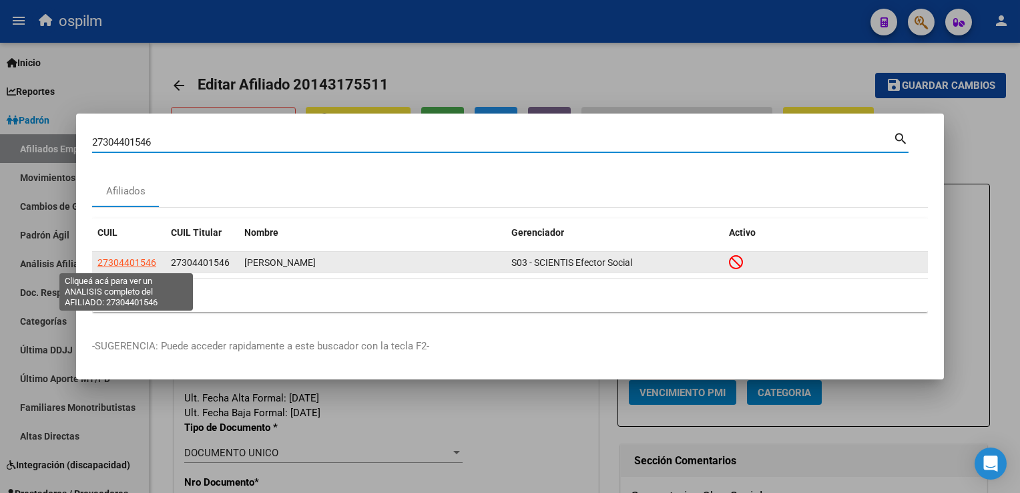
click at [105, 263] on span "27304401546" at bounding box center [126, 262] width 59 height 11
type textarea "27304401546"
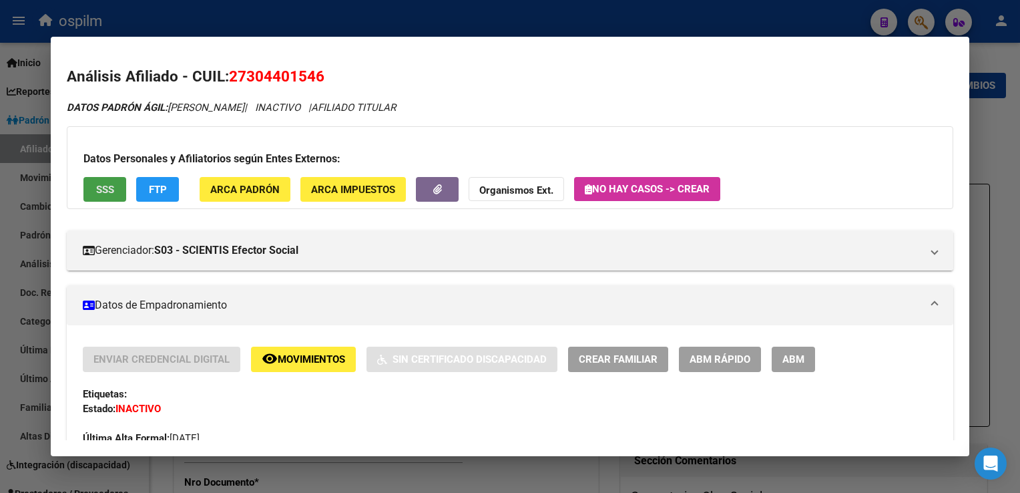
click at [94, 192] on button "SSS" at bounding box center [104, 189] width 43 height 25
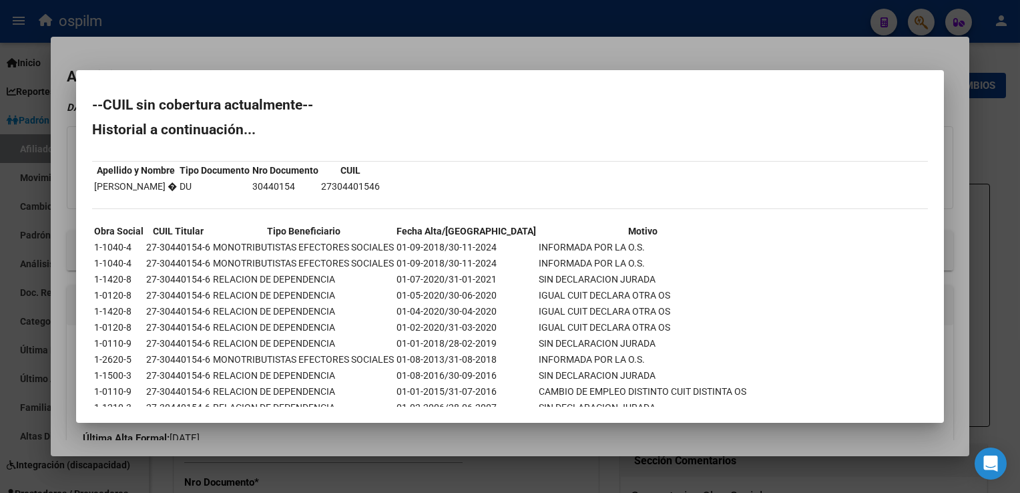
click at [421, 47] on div at bounding box center [510, 246] width 1020 height 493
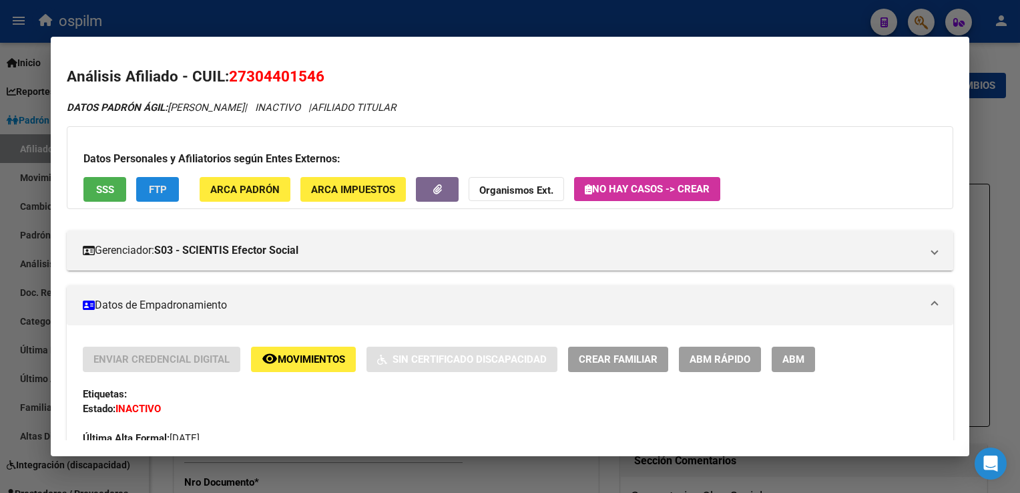
click at [161, 189] on span "FTP" at bounding box center [158, 190] width 18 height 12
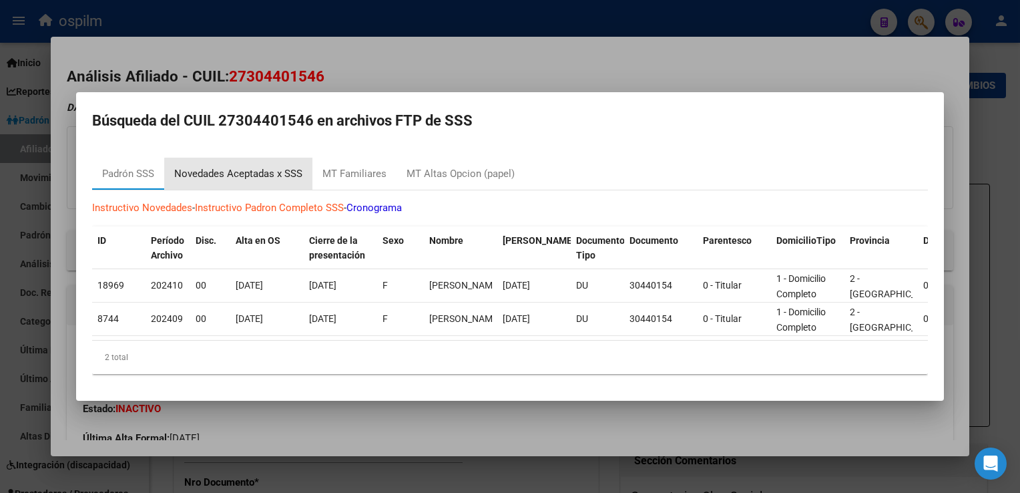
click at [246, 168] on div "Novedades Aceptadas x SSS" at bounding box center [238, 173] width 128 height 15
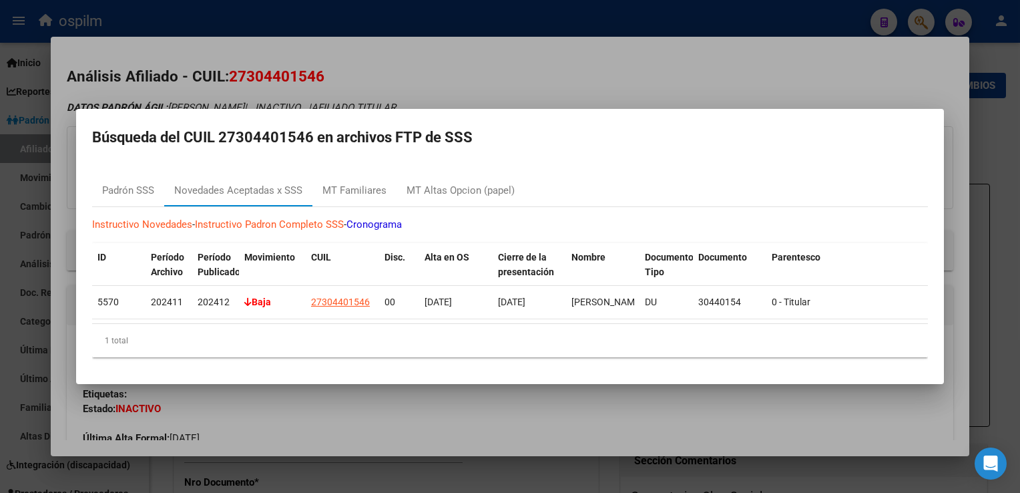
click at [470, 67] on div at bounding box center [510, 246] width 1020 height 493
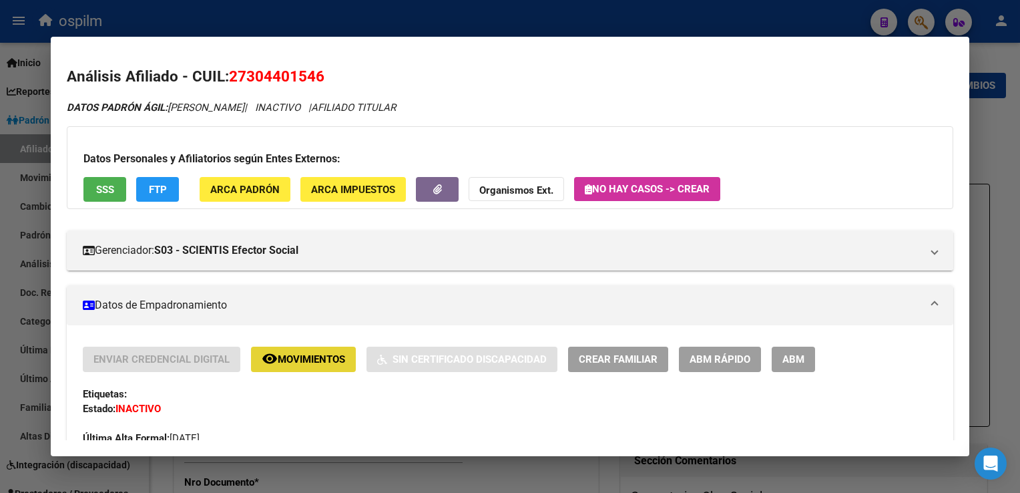
click at [317, 355] on span "Movimientos" at bounding box center [311, 360] width 67 height 12
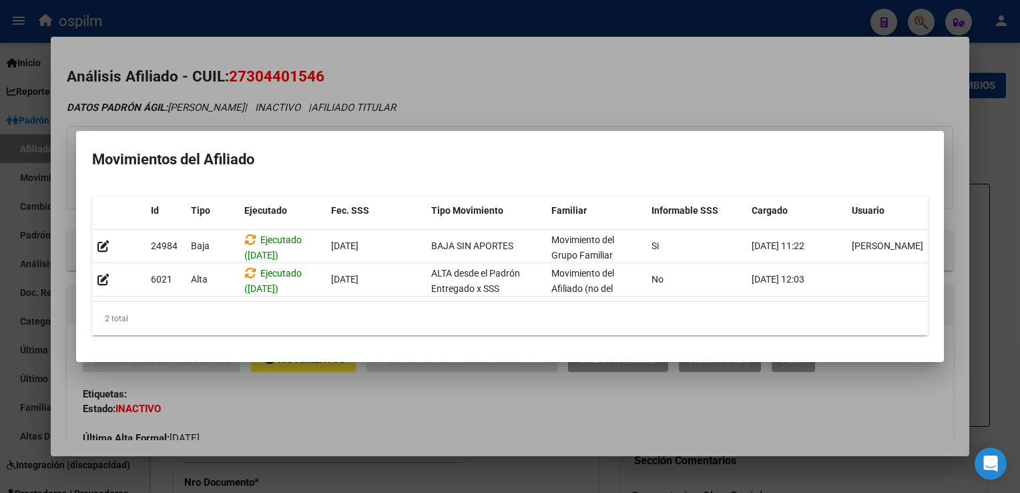
click at [563, 95] on div at bounding box center [510, 246] width 1020 height 493
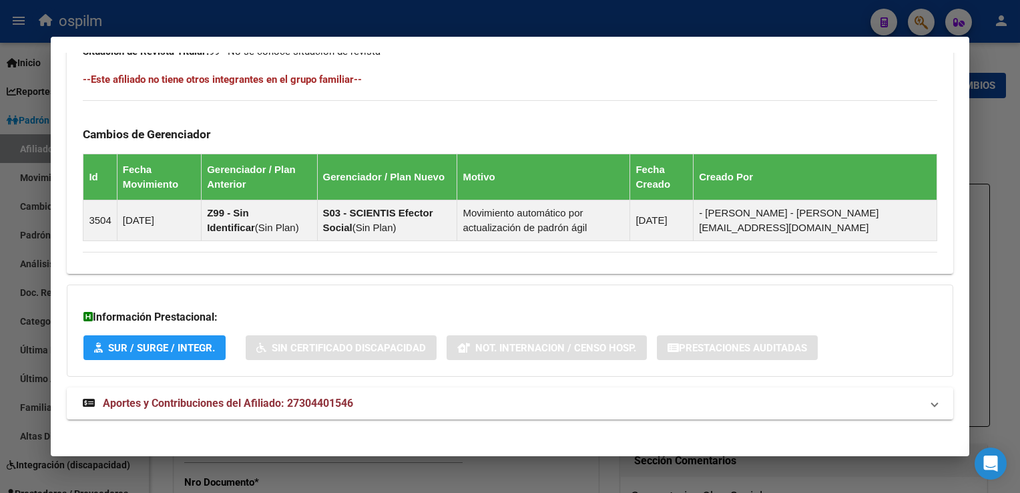
scroll to position [768, 0]
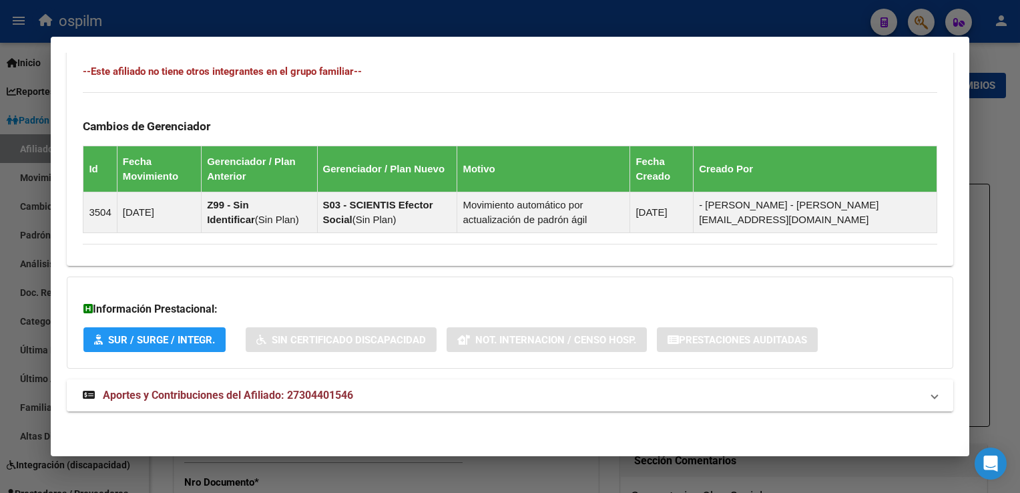
click at [183, 391] on span "Aportes y Contribuciones del Afiliado: 27304401546" at bounding box center [228, 395] width 250 height 13
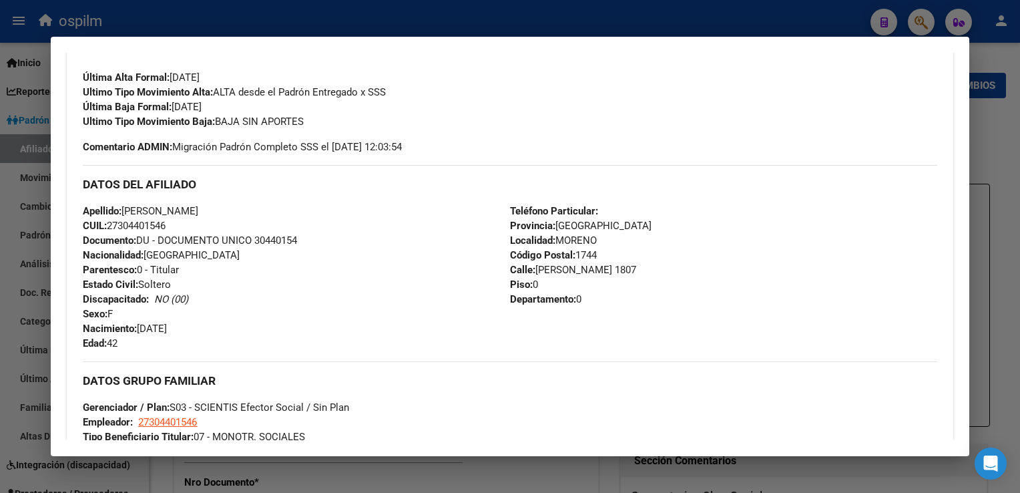
scroll to position [0, 0]
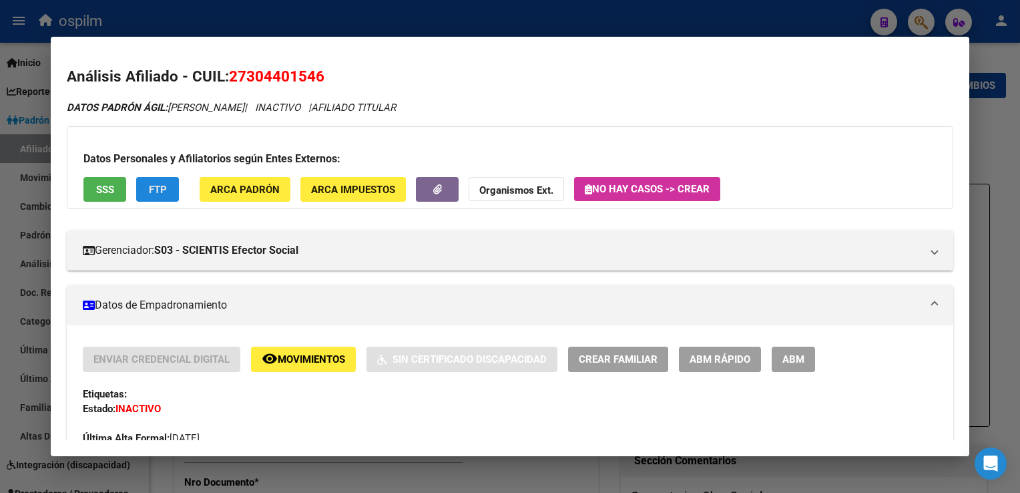
click at [176, 188] on button "FTP" at bounding box center [157, 189] width 43 height 25
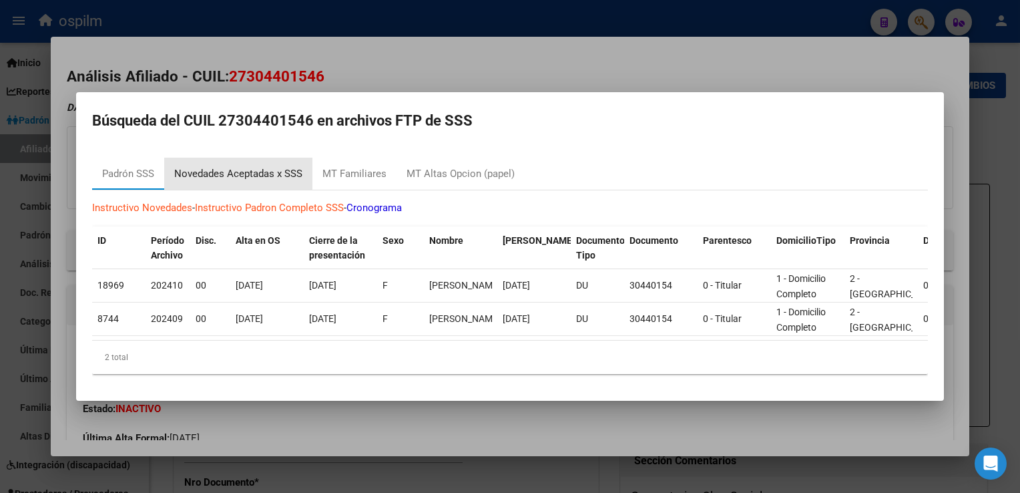
click at [246, 168] on div "Novedades Aceptadas x SSS" at bounding box center [238, 173] width 128 height 15
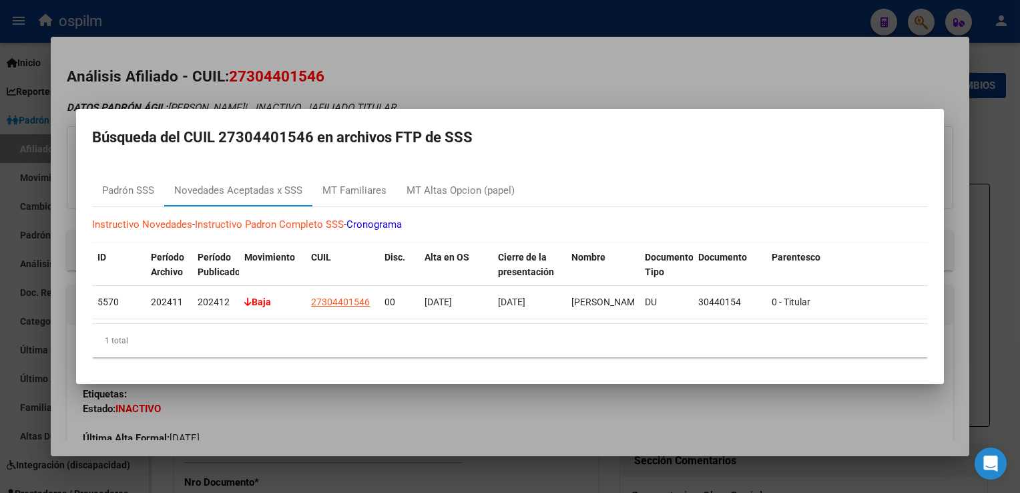
click at [577, 65] on div at bounding box center [510, 246] width 1020 height 493
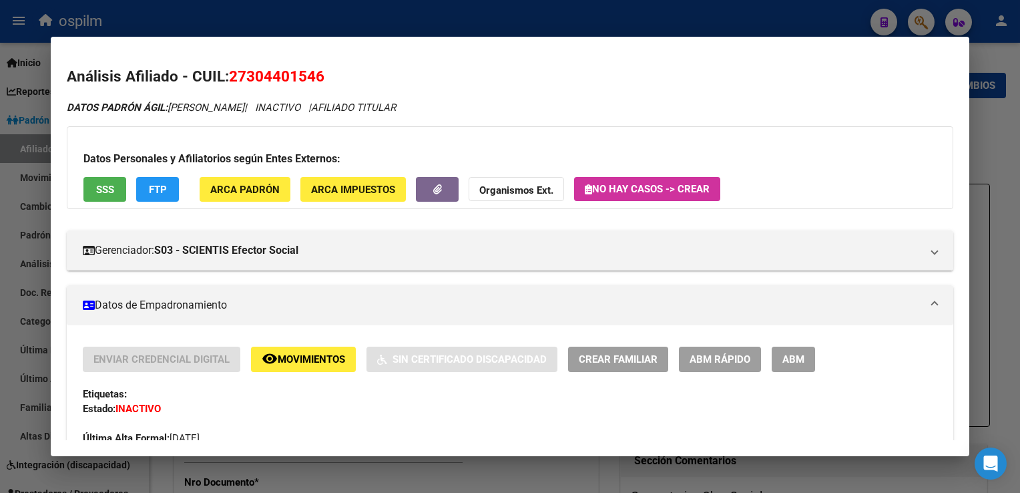
click at [83, 184] on button "SSS" at bounding box center [104, 189] width 43 height 25
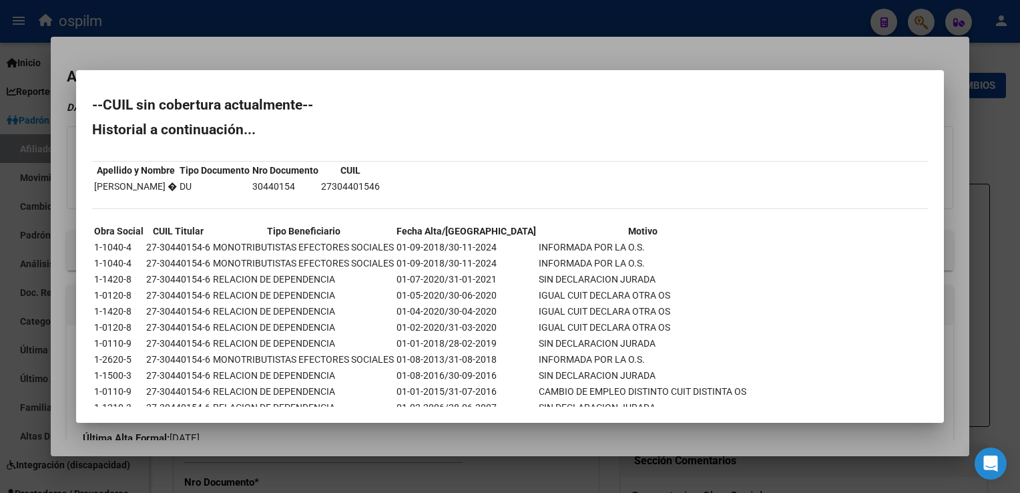
click at [644, 35] on div at bounding box center [510, 246] width 1020 height 493
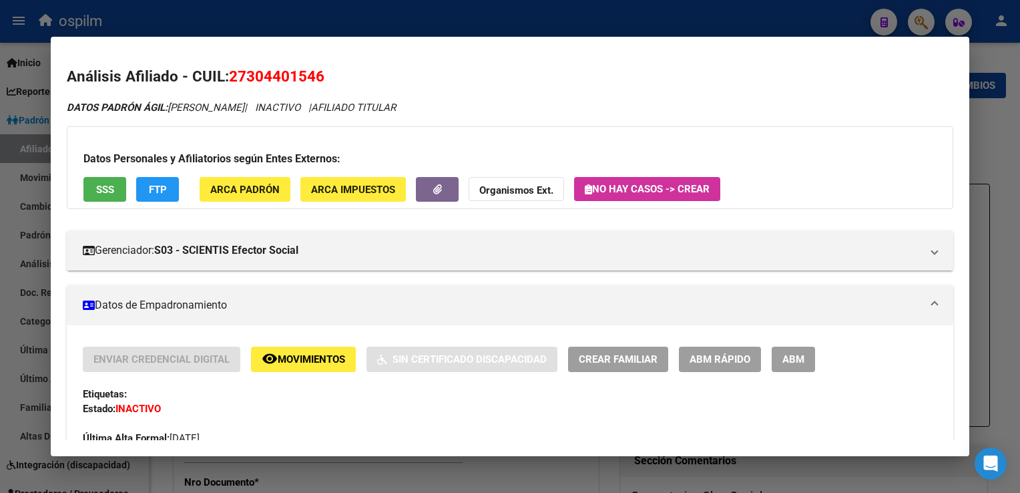
click at [360, 19] on div at bounding box center [510, 246] width 1020 height 493
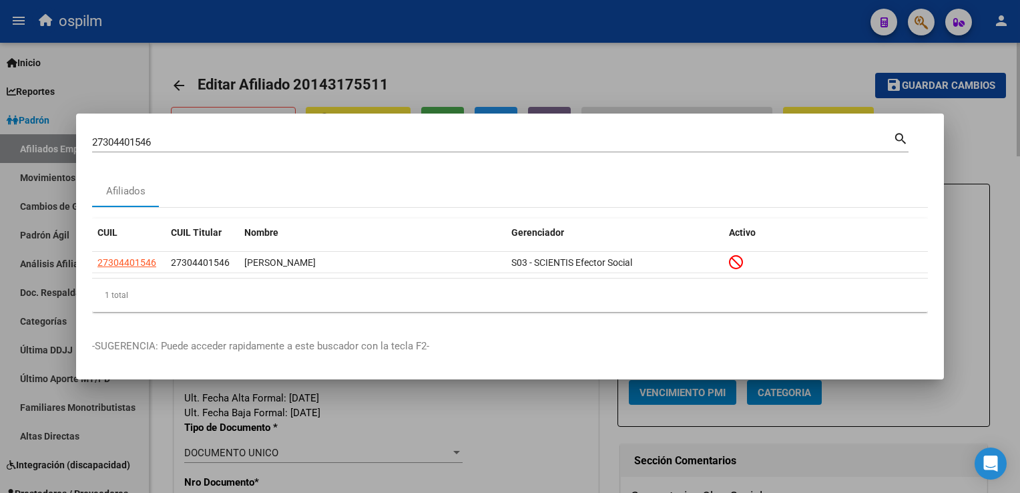
click at [447, 85] on div at bounding box center [510, 246] width 1020 height 493
